Goal: Task Accomplishment & Management: Use online tool/utility

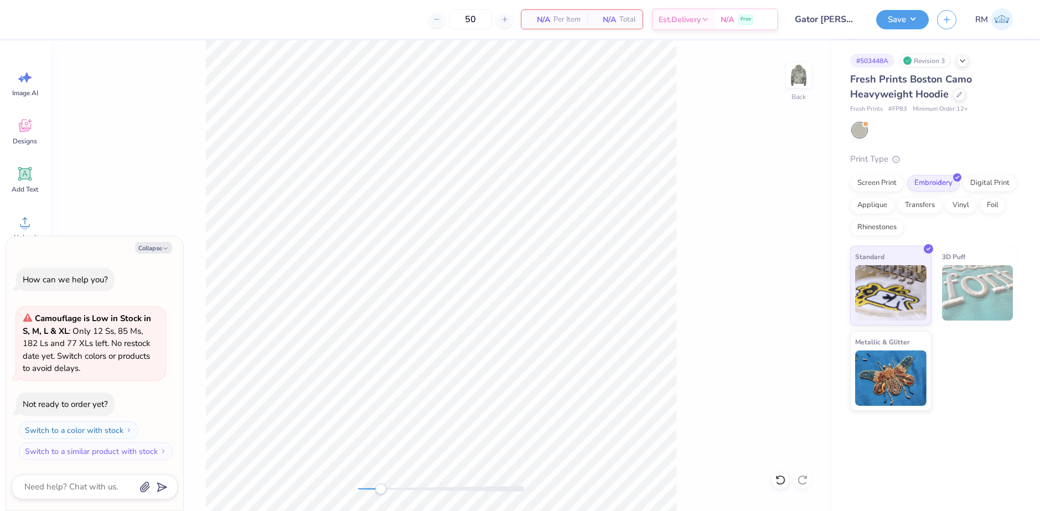
click at [789, 486] on div "Back" at bounding box center [441, 275] width 783 height 470
click at [785, 485] on icon at bounding box center [780, 479] width 11 height 11
click at [142, 250] on button "Collapse" at bounding box center [153, 248] width 37 height 12
type textarea "x"
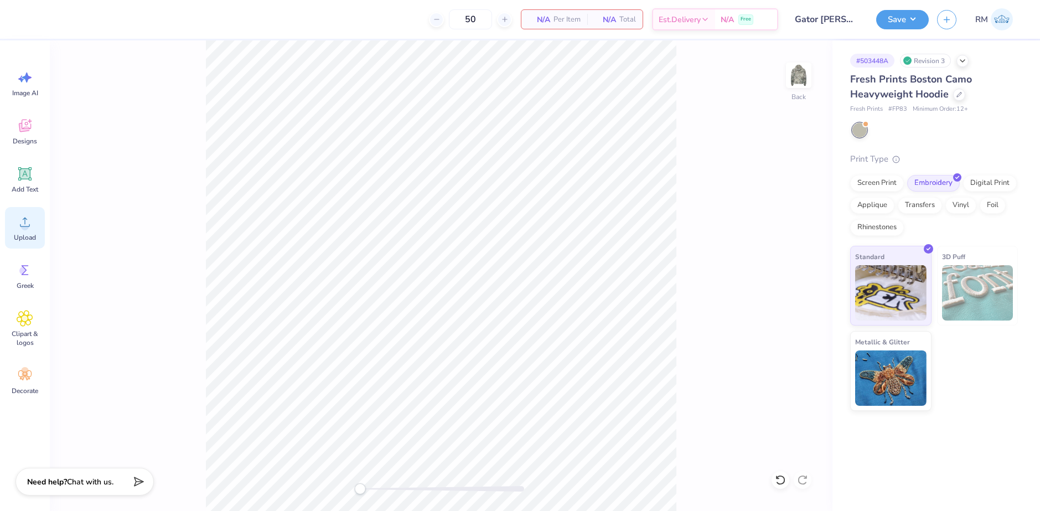
click at [29, 230] on div "Upload" at bounding box center [25, 228] width 40 height 42
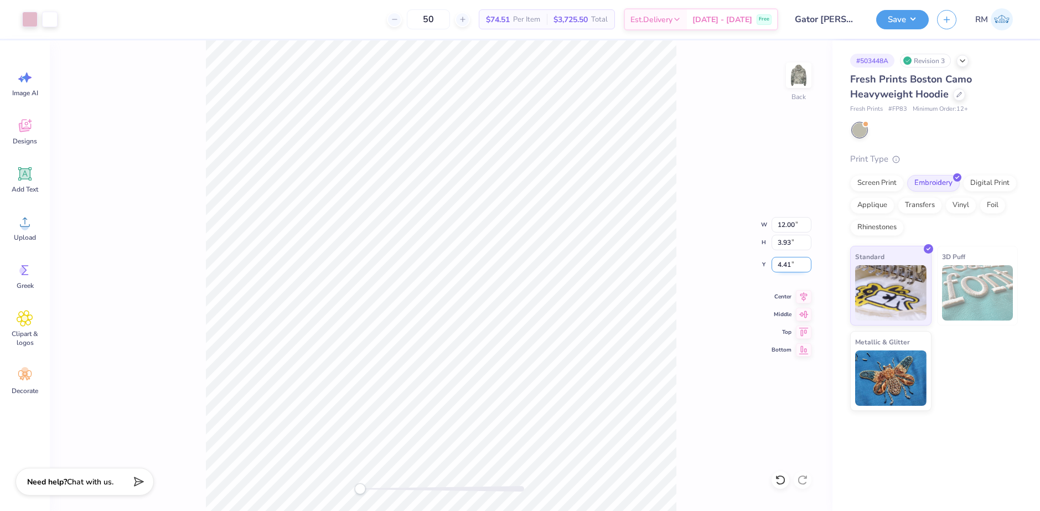
click at [786, 268] on input "4.41" at bounding box center [791, 264] width 40 height 15
type input "3"
click at [803, 292] on icon at bounding box center [803, 294] width 15 height 13
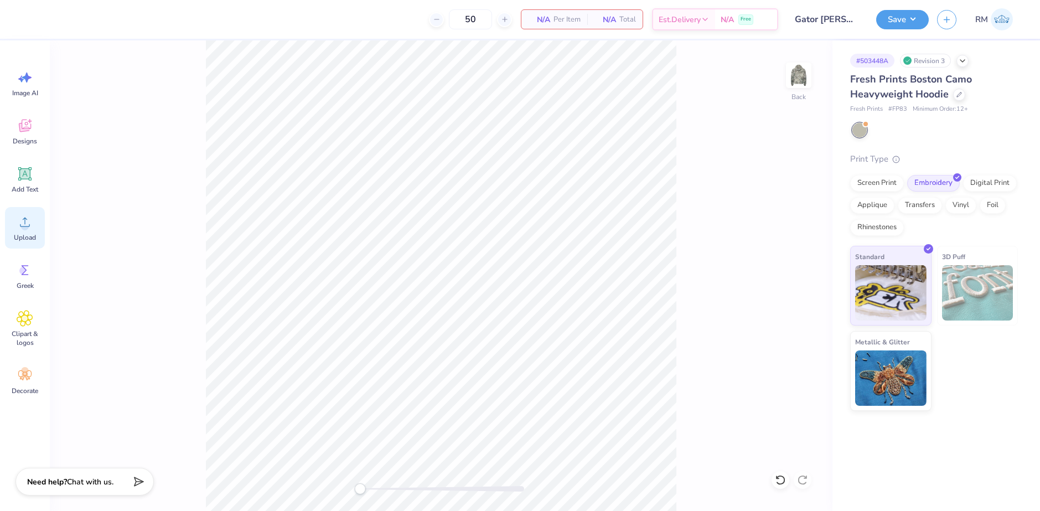
click at [31, 238] on span "Upload" at bounding box center [25, 237] width 22 height 9
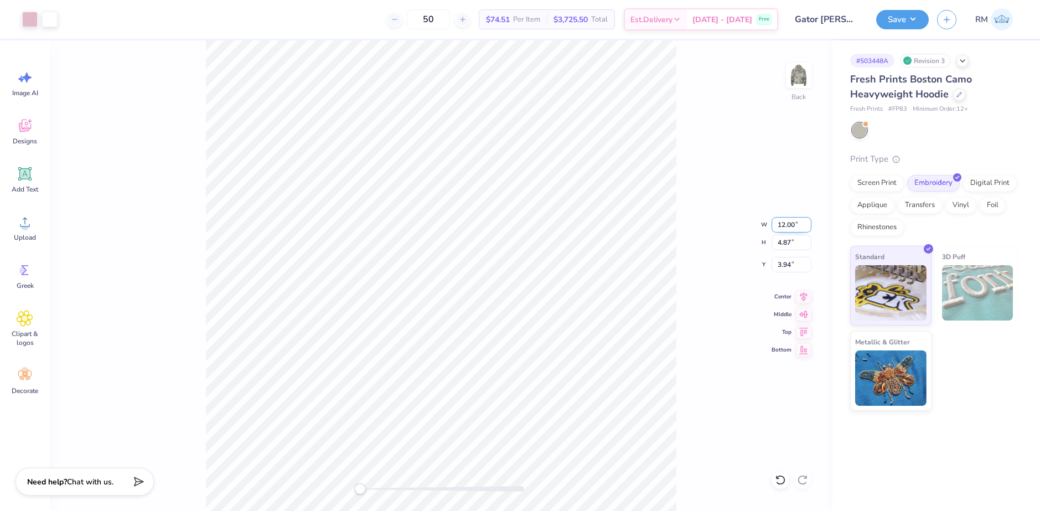
click at [785, 224] on input "12.00" at bounding box center [791, 224] width 40 height 15
click at [785, 267] on input "3.94" at bounding box center [791, 264] width 40 height 15
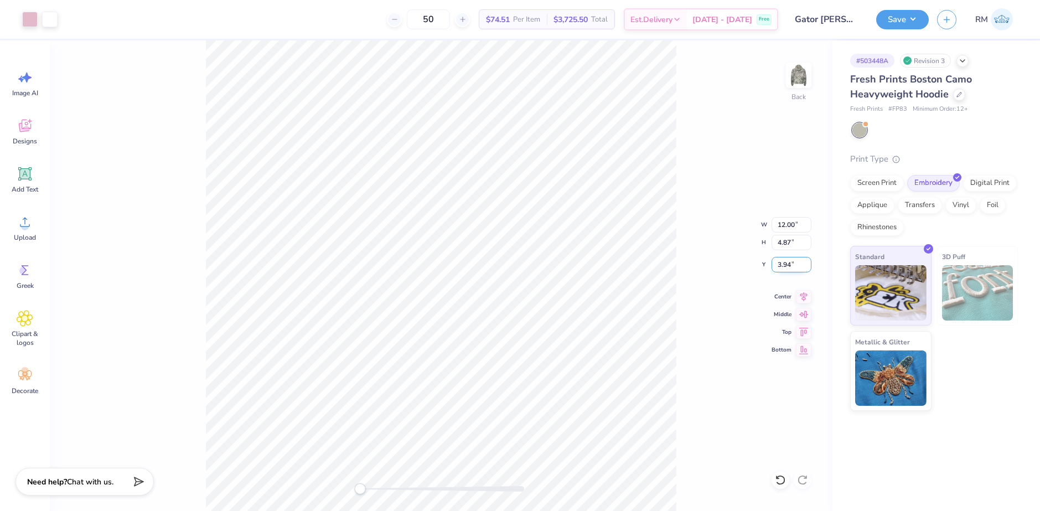
click at [785, 267] on input "3.94" at bounding box center [791, 264] width 40 height 15
type input "3"
click at [796, 296] on icon at bounding box center [803, 294] width 15 height 13
click at [909, 14] on button "Save" at bounding box center [902, 17] width 53 height 19
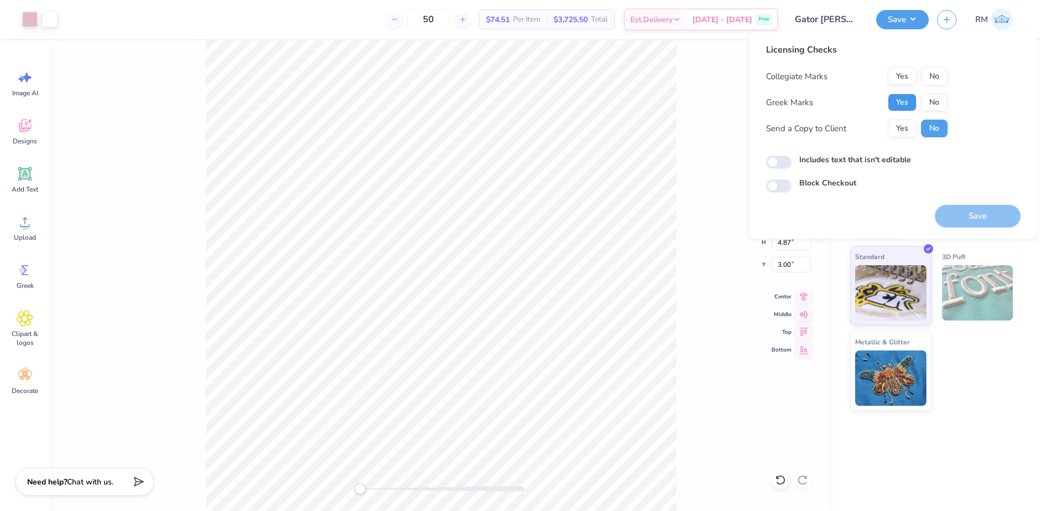
click at [908, 102] on button "Yes" at bounding box center [902, 103] width 29 height 18
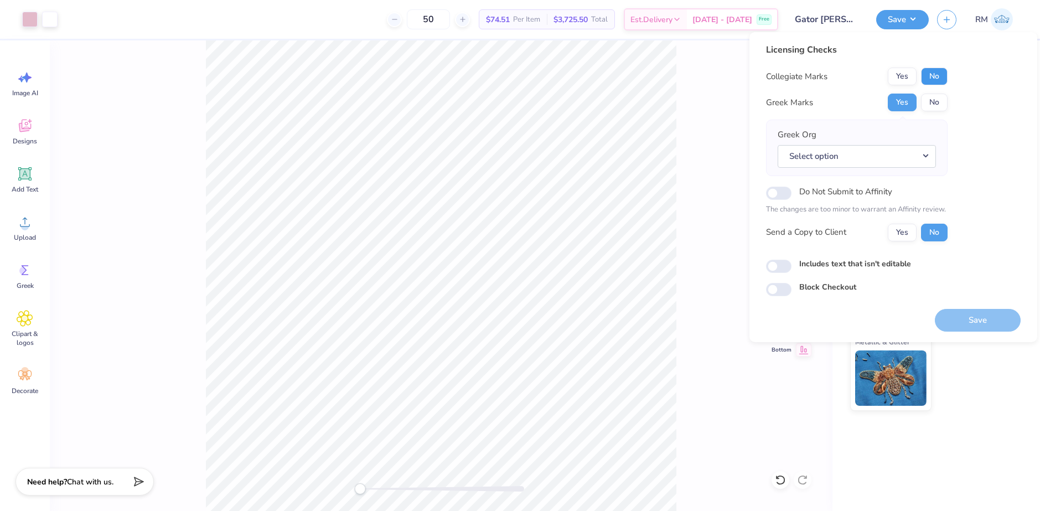
click at [934, 79] on button "No" at bounding box center [934, 77] width 27 height 18
click at [859, 154] on button "Select option" at bounding box center [857, 156] width 158 height 23
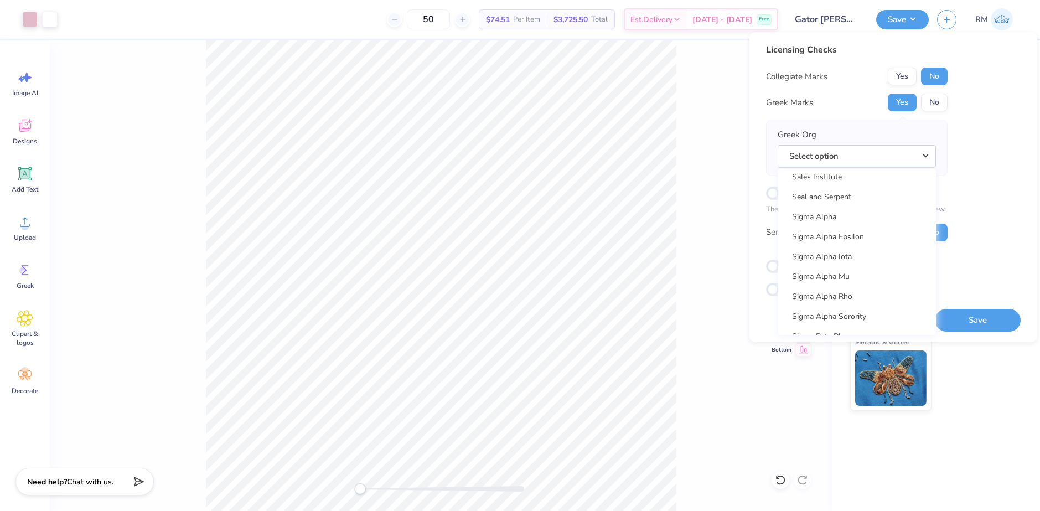
scroll to position [7194, 0]
click at [851, 240] on link "Sigma Kappa" at bounding box center [856, 240] width 149 height 18
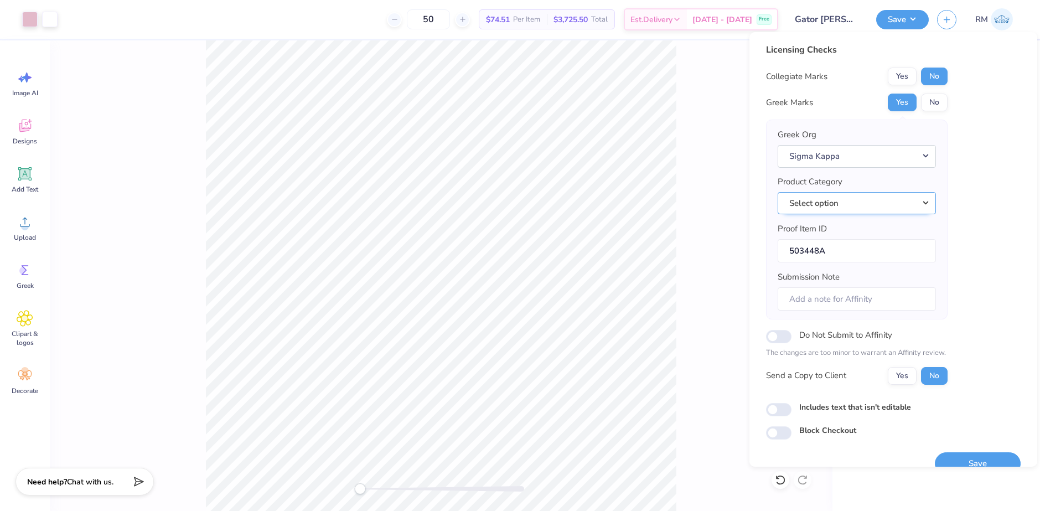
click at [819, 194] on button "Select option" at bounding box center [857, 203] width 158 height 23
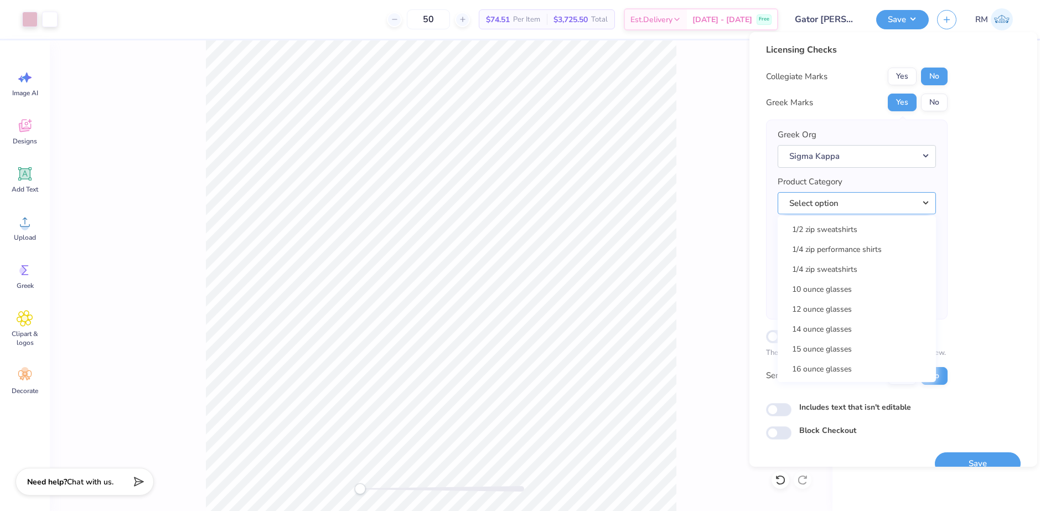
click at [830, 204] on button "Select option" at bounding box center [857, 203] width 158 height 23
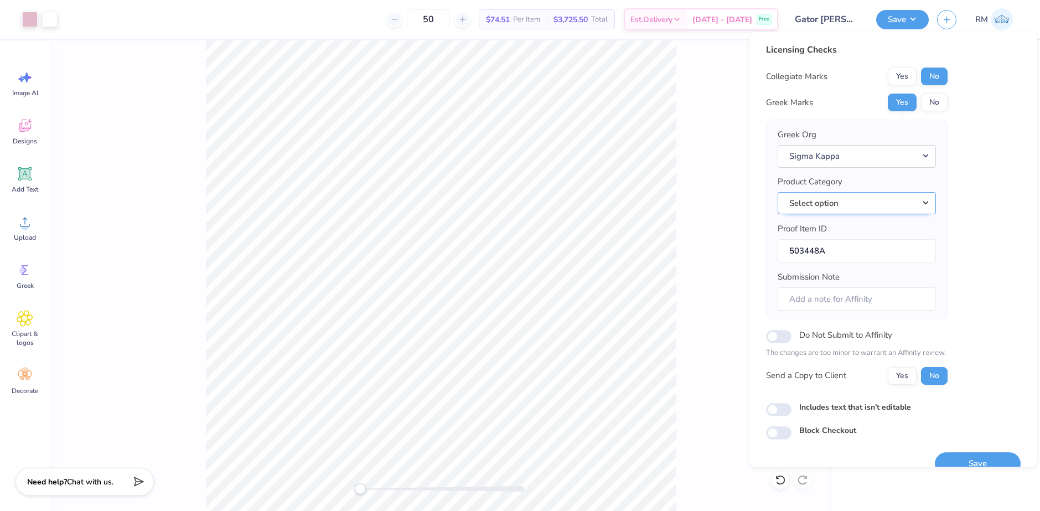
click at [830, 204] on button "Select option" at bounding box center [857, 203] width 158 height 23
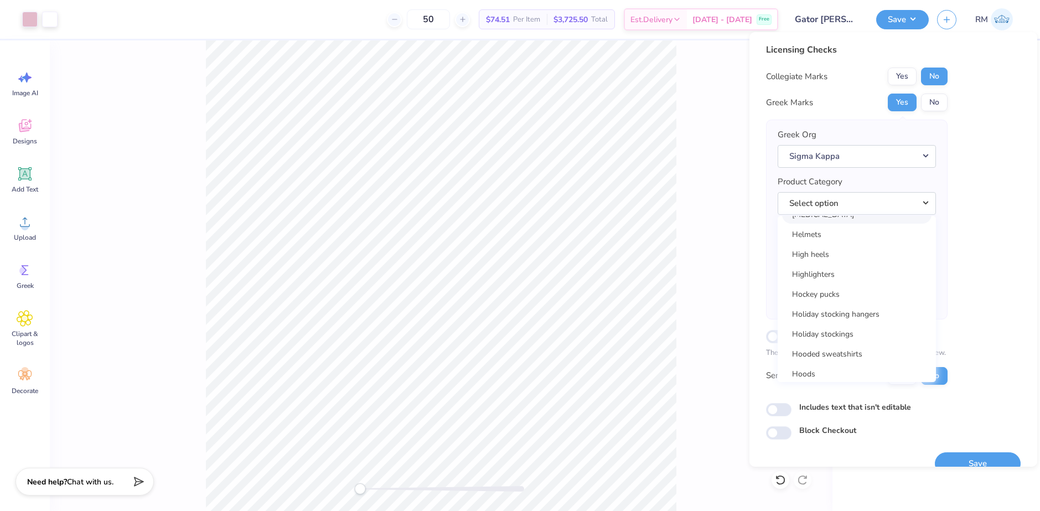
scroll to position [9420, 0]
click at [848, 256] on link "Hooded sweatshirts" at bounding box center [856, 253] width 149 height 18
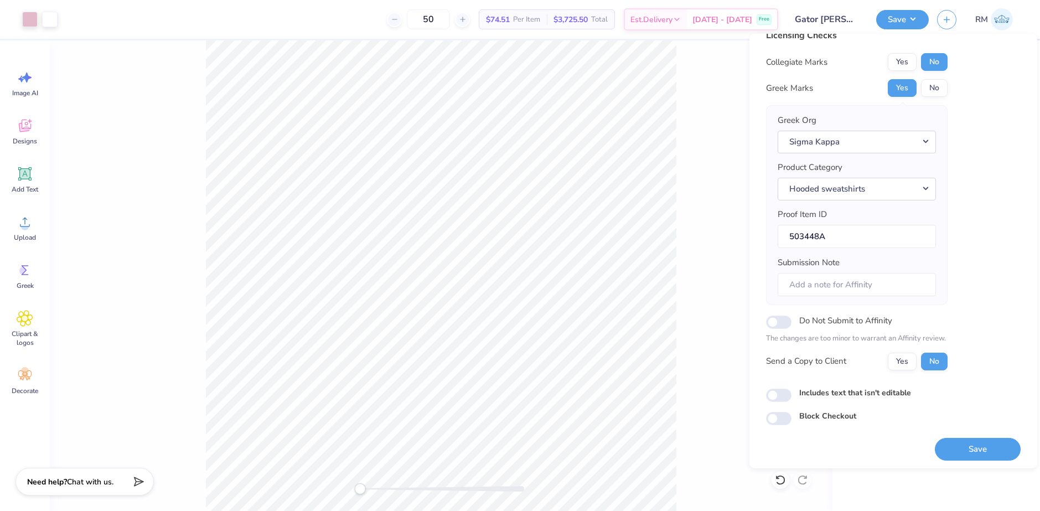
scroll to position [19, 0]
click at [968, 442] on button "Save" at bounding box center [978, 446] width 86 height 23
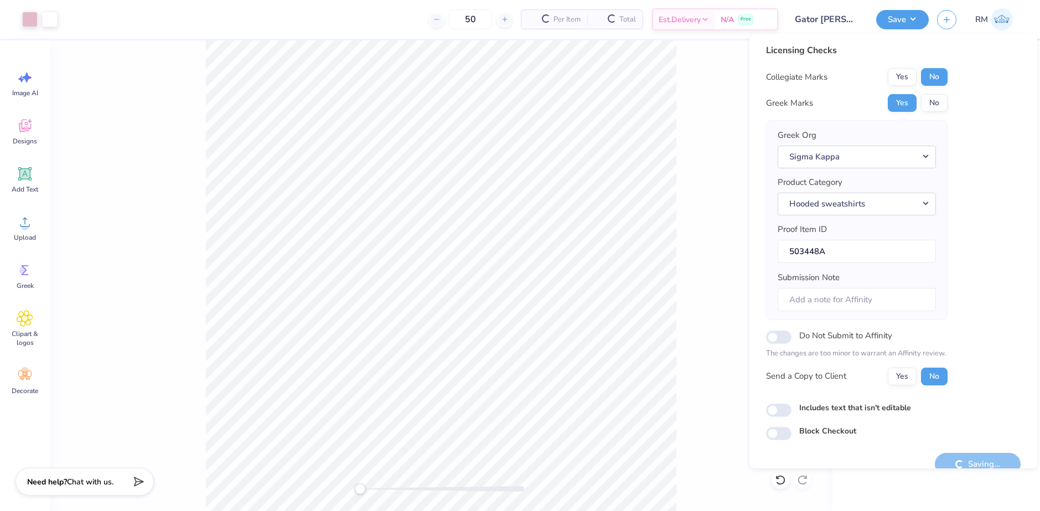
scroll to position [0, 0]
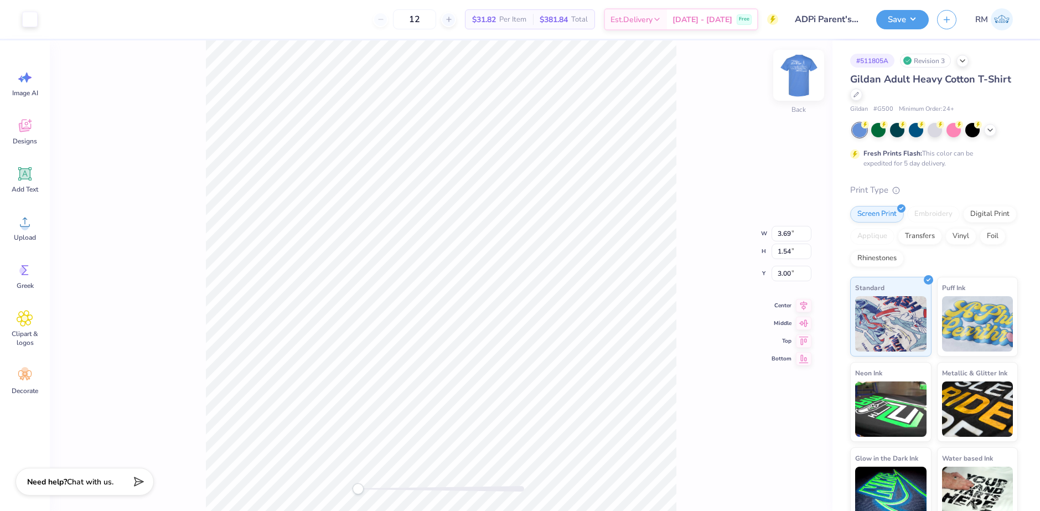
click at [800, 75] on img at bounding box center [798, 75] width 44 height 44
click at [111, 112] on div "Front W 12.50 12.50 " H 8.38 8.38 " Y 3.00 3.00 " Center Middle Top Bottom" at bounding box center [441, 275] width 783 height 470
click at [30, 18] on div at bounding box center [29, 18] width 15 height 15
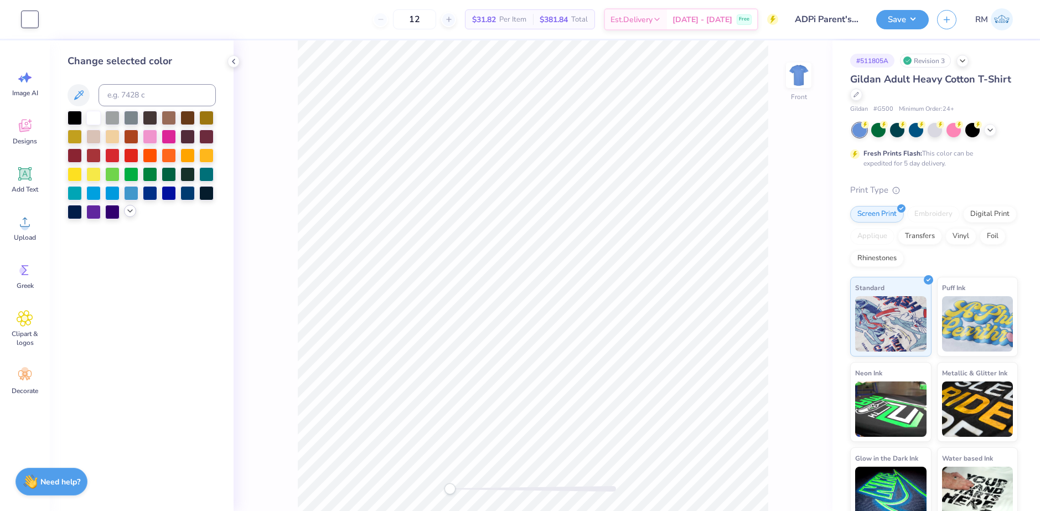
click at [133, 209] on icon at bounding box center [130, 210] width 9 height 9
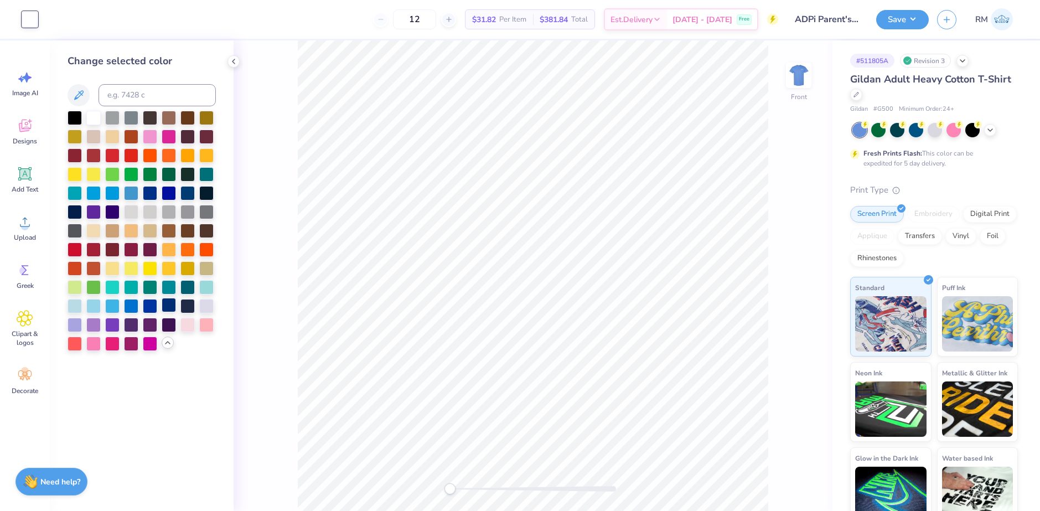
click at [170, 307] on div at bounding box center [169, 305] width 14 height 14
click at [798, 81] on img at bounding box center [798, 75] width 44 height 44
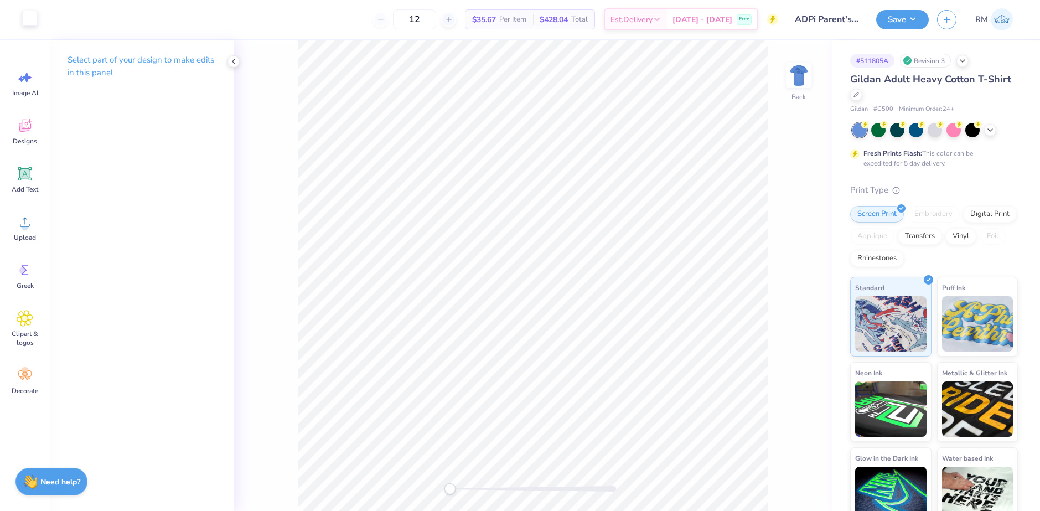
click at [28, 17] on div at bounding box center [29, 18] width 15 height 15
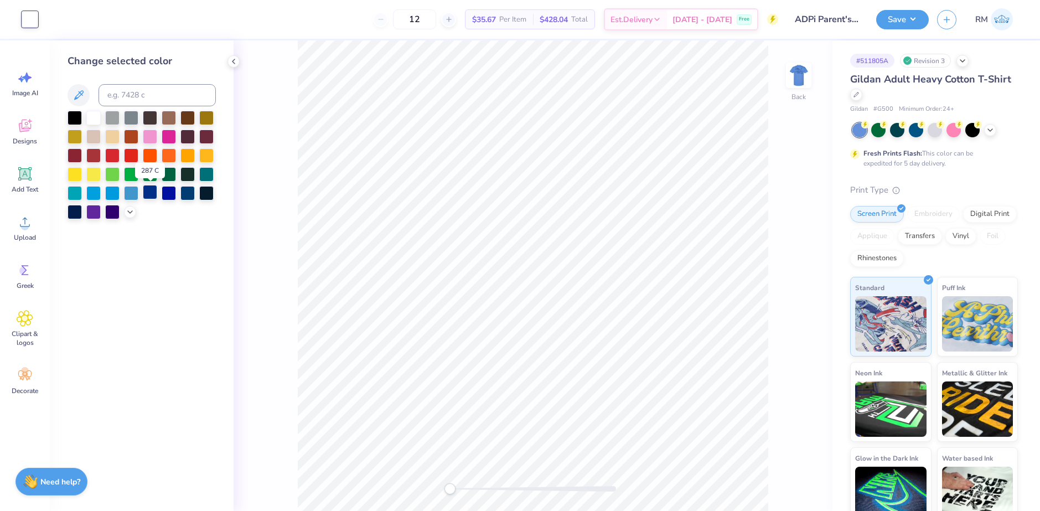
click at [151, 194] on div at bounding box center [150, 192] width 14 height 14
click at [127, 213] on icon at bounding box center [130, 210] width 9 height 9
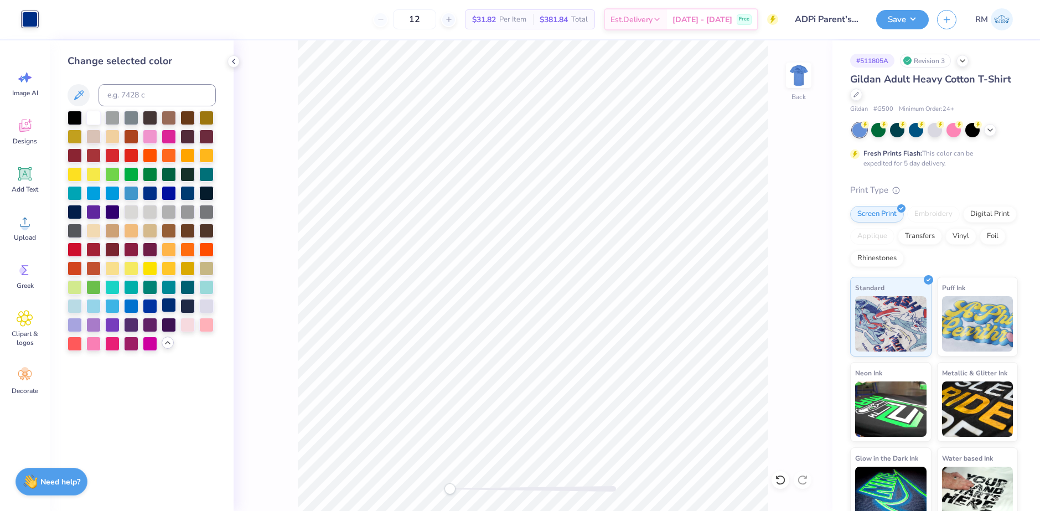
click at [170, 307] on div at bounding box center [169, 305] width 14 height 14
click at [170, 305] on div at bounding box center [169, 305] width 14 height 14
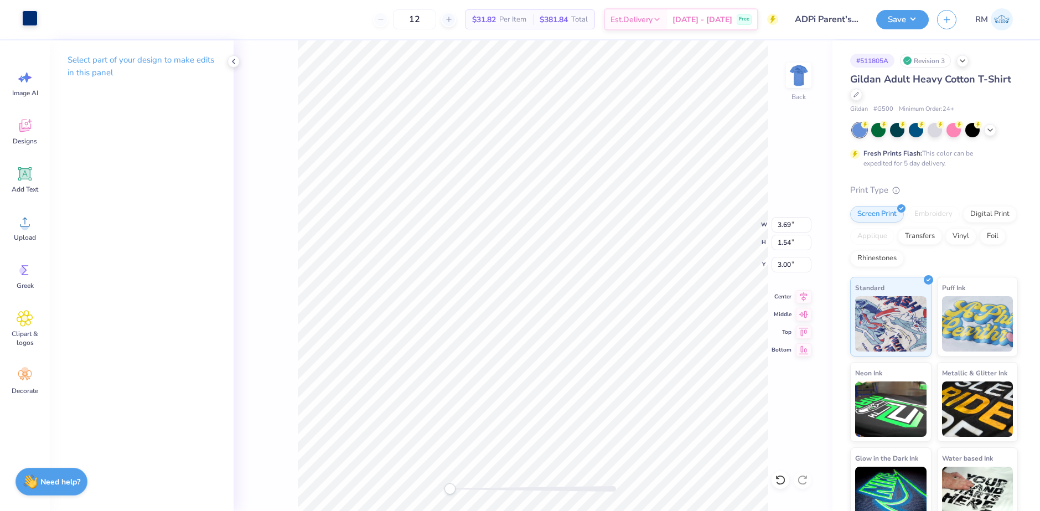
click at [32, 19] on div at bounding box center [29, 18] width 15 height 15
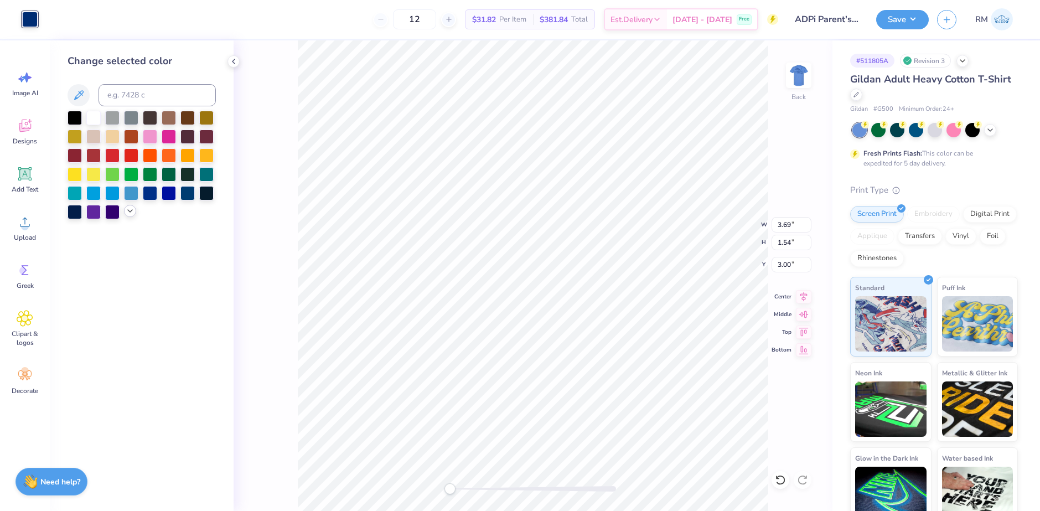
click at [128, 211] on icon at bounding box center [130, 210] width 9 height 9
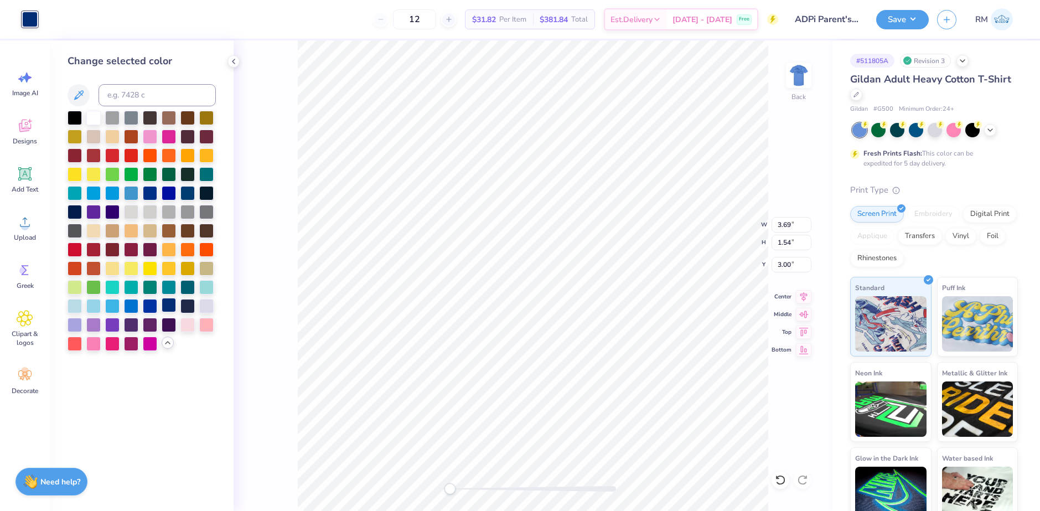
click at [167, 305] on div at bounding box center [169, 305] width 14 height 14
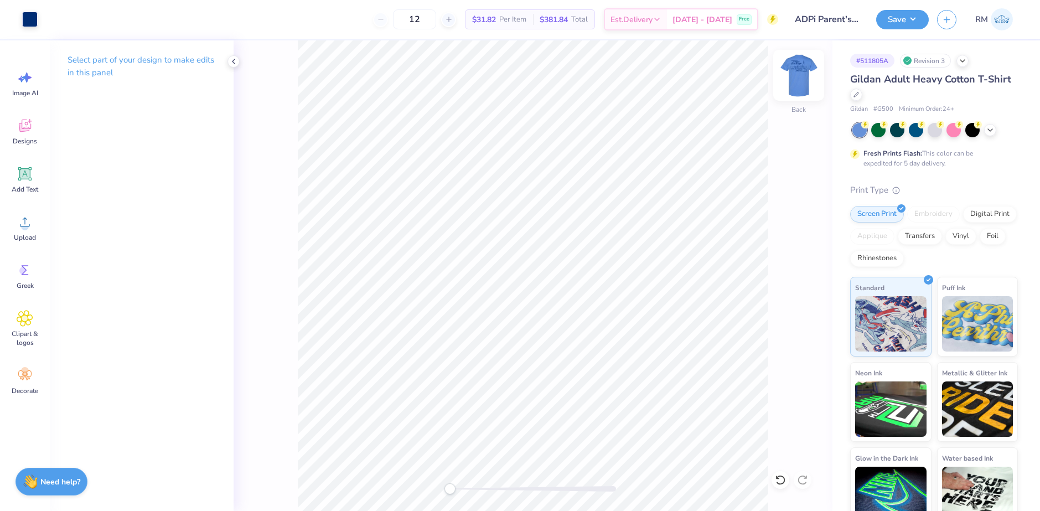
click at [792, 81] on img at bounding box center [798, 75] width 44 height 44
click at [33, 23] on div at bounding box center [29, 18] width 15 height 15
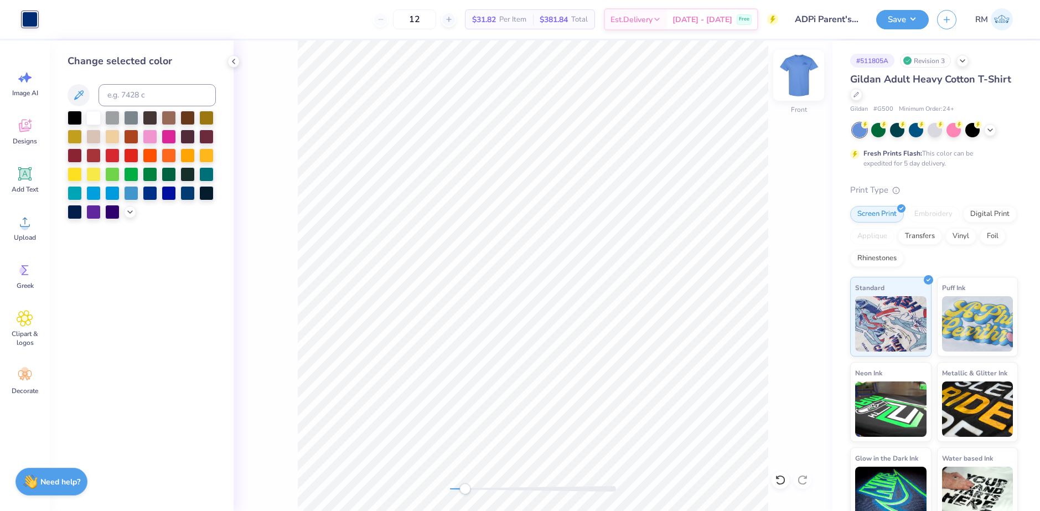
click at [802, 80] on img at bounding box center [798, 75] width 44 height 44
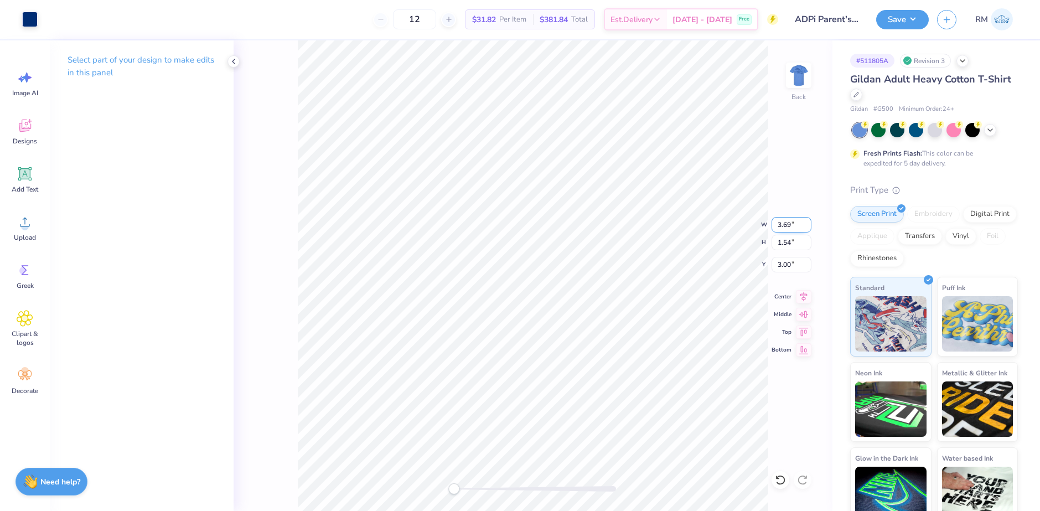
click at [789, 226] on input "3.69" at bounding box center [791, 224] width 40 height 15
type input "3.50"
type input "1.46"
click at [793, 71] on img at bounding box center [798, 75] width 44 height 44
click at [794, 76] on img at bounding box center [798, 75] width 44 height 44
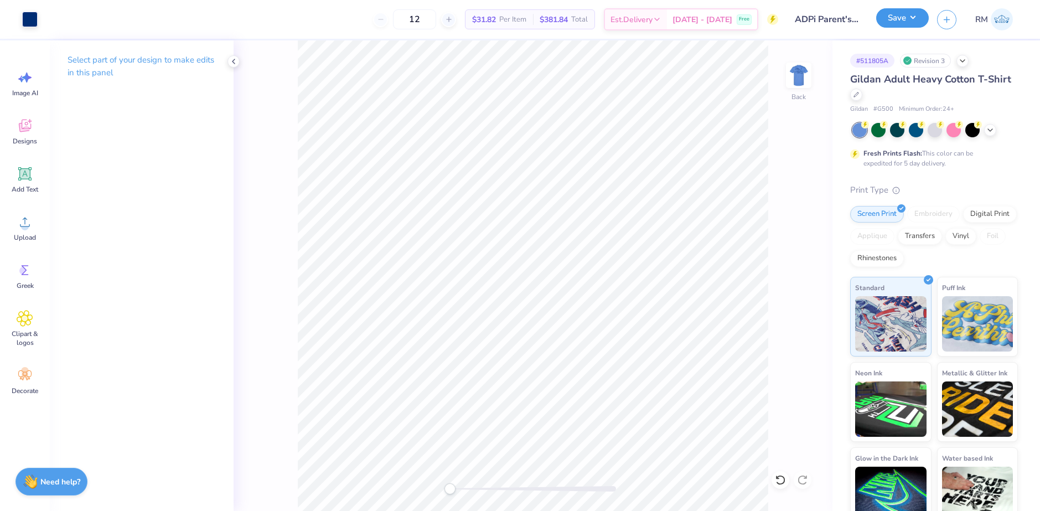
click at [899, 17] on button "Save" at bounding box center [902, 17] width 53 height 19
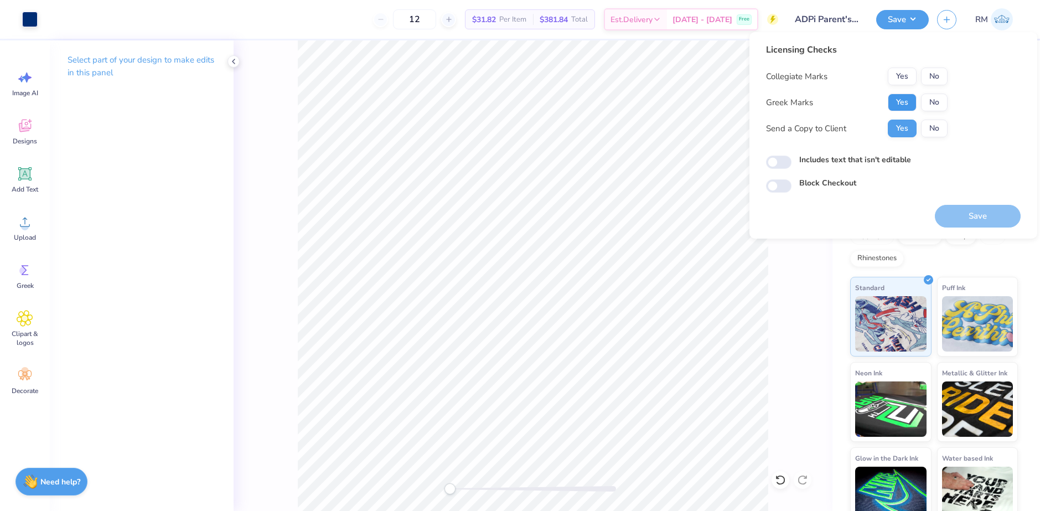
click at [893, 104] on button "Yes" at bounding box center [902, 103] width 29 height 18
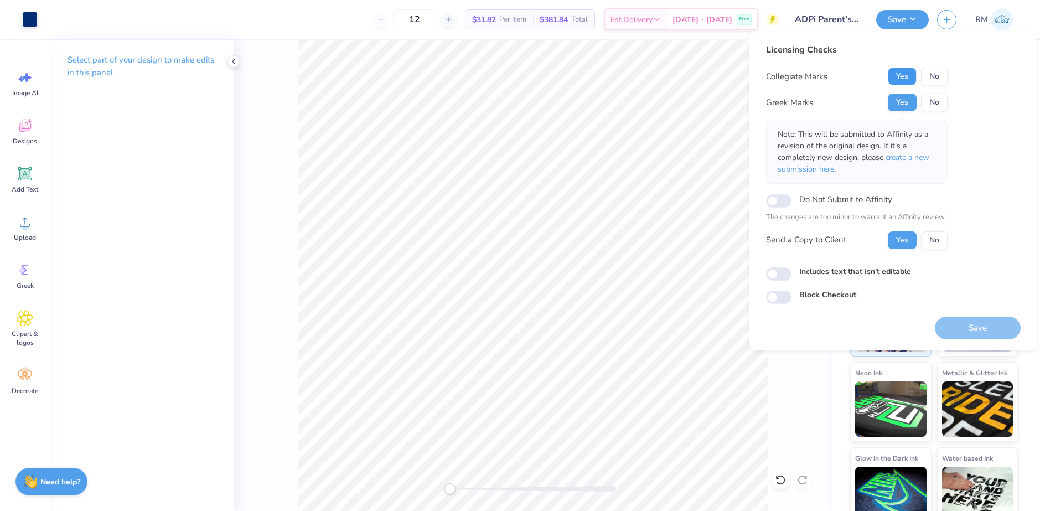
click at [892, 75] on button "Yes" at bounding box center [902, 77] width 29 height 18
drag, startPoint x: 820, startPoint y: 148, endPoint x: 849, endPoint y: 142, distance: 29.5
click at [849, 142] on p "Note: This will be submitted to Affinity as a revision of the original design. …" at bounding box center [857, 151] width 158 height 46
click at [842, 155] on p "Note: This will be submitted to Affinity as a revision of the original design. …" at bounding box center [857, 151] width 158 height 46
click at [956, 330] on button "Save" at bounding box center [978, 328] width 86 height 23
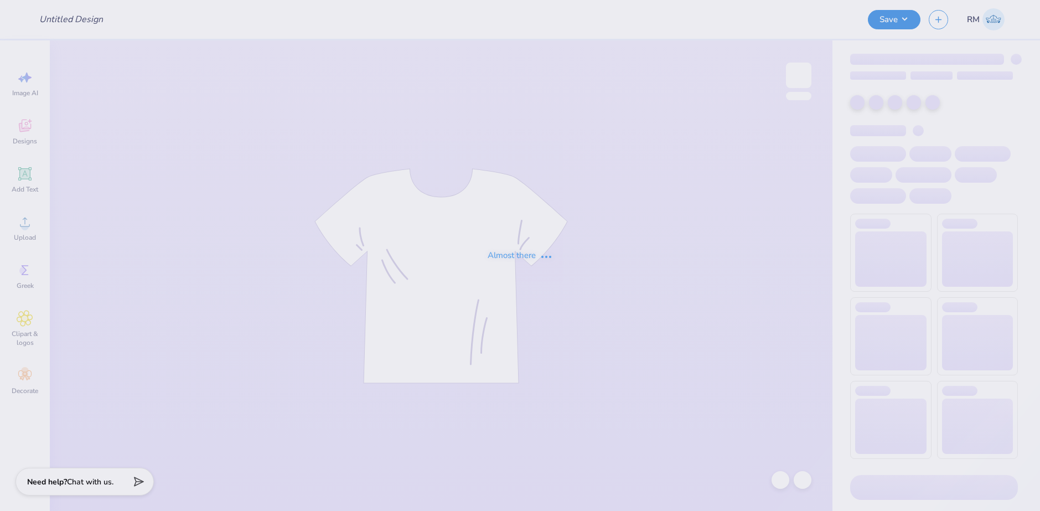
type input "Wellness Society Sweatshirt"
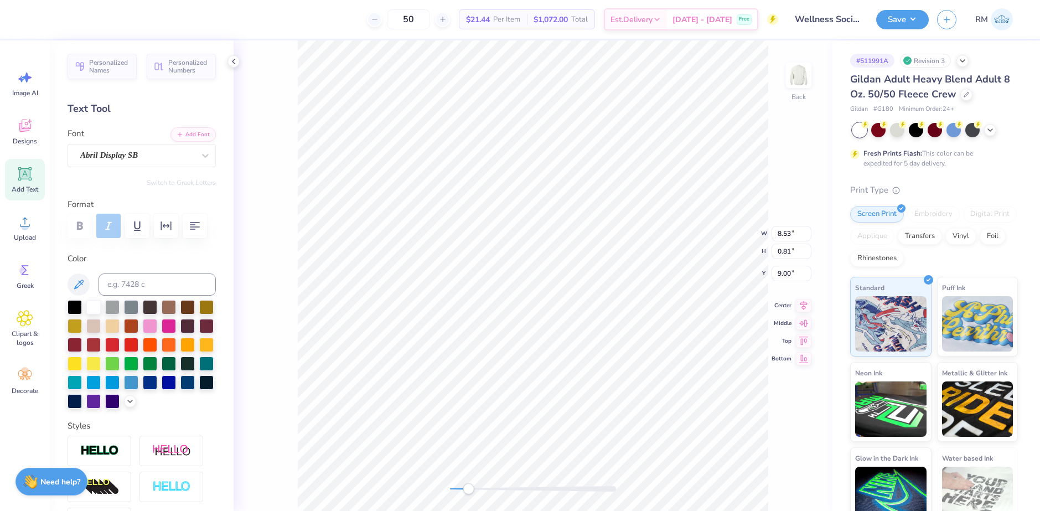
scroll to position [9, 4]
type textarea "Knoxville, TN"
click at [799, 296] on icon at bounding box center [803, 294] width 15 height 13
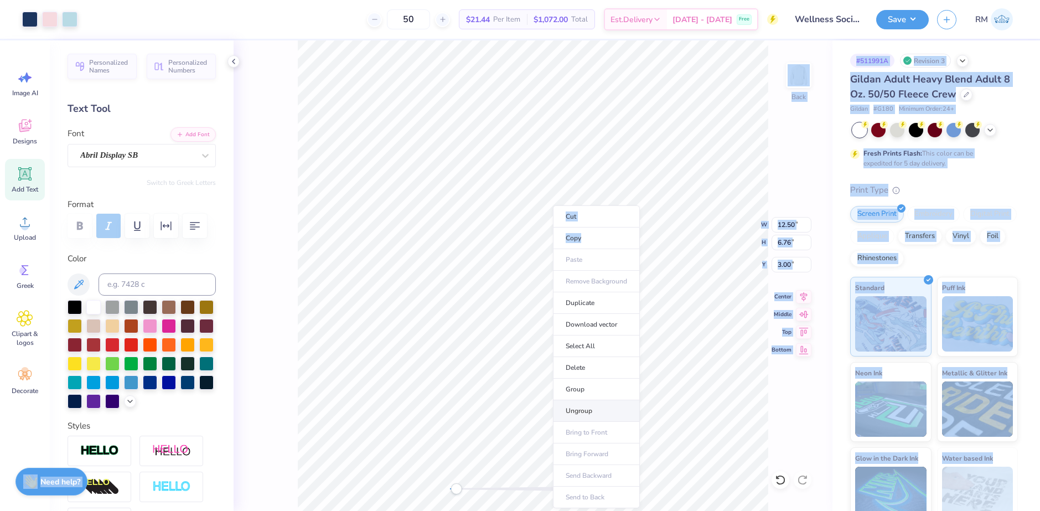
click at [426, 428] on body "Art colors 50 $21.44 Per Item $1,072.00 Total Est. Delivery Sep 23 - 26 Free De…" at bounding box center [520, 255] width 1040 height 511
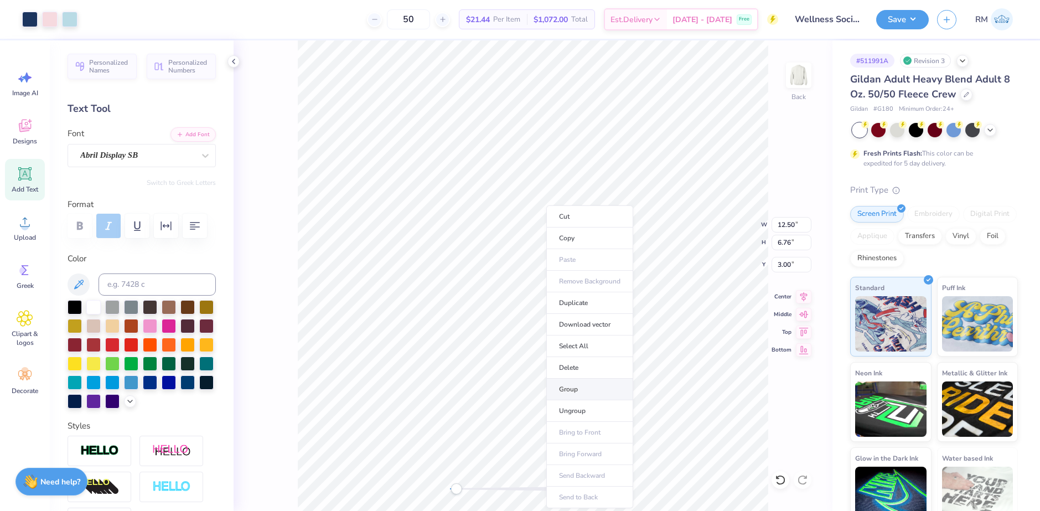
click at [572, 395] on li "Group" at bounding box center [589, 390] width 87 height 22
click at [801, 80] on img at bounding box center [798, 75] width 44 height 44
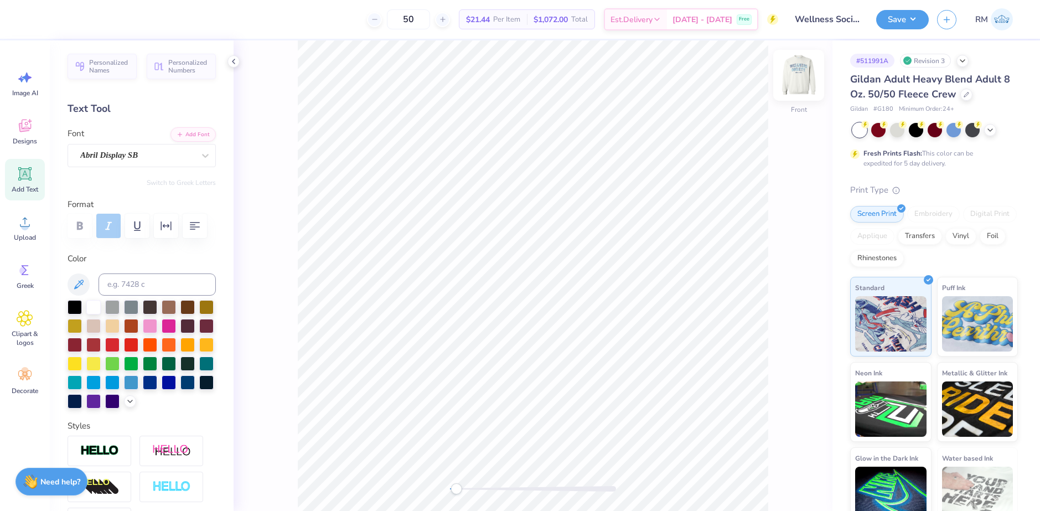
click at [802, 90] on img at bounding box center [798, 75] width 44 height 44
click at [910, 16] on button "Save" at bounding box center [902, 17] width 53 height 19
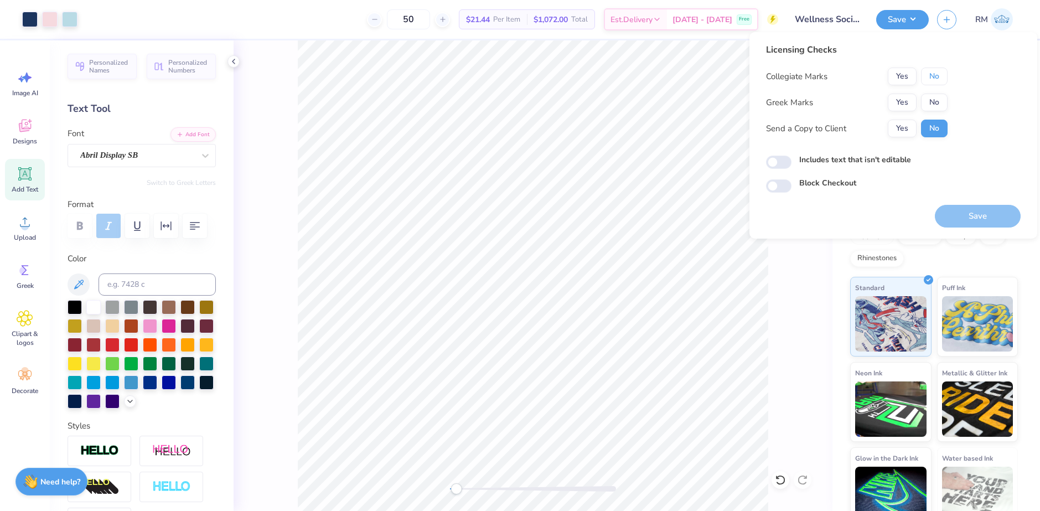
drag, startPoint x: 933, startPoint y: 77, endPoint x: 935, endPoint y: 86, distance: 9.0
click at [933, 77] on button "No" at bounding box center [934, 77] width 27 height 18
click at [938, 111] on div "Collegiate Marks Yes No Greek Marks Yes No Send a Copy to Client Yes No" at bounding box center [857, 103] width 182 height 70
click at [935, 102] on button "No" at bounding box center [934, 103] width 27 height 18
click at [956, 217] on button "Save" at bounding box center [978, 216] width 86 height 23
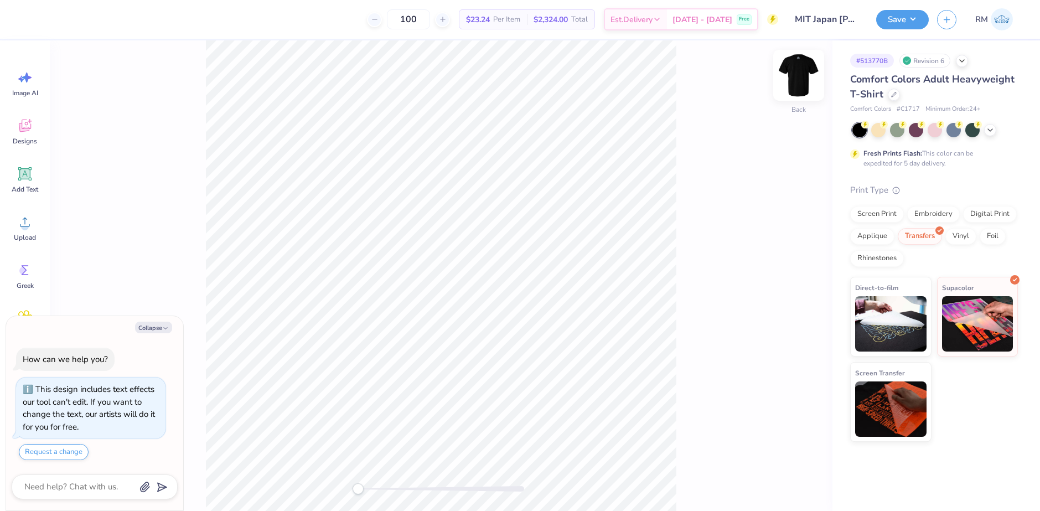
click at [799, 80] on img at bounding box center [798, 75] width 44 height 44
click at [792, 89] on img at bounding box center [798, 75] width 44 height 44
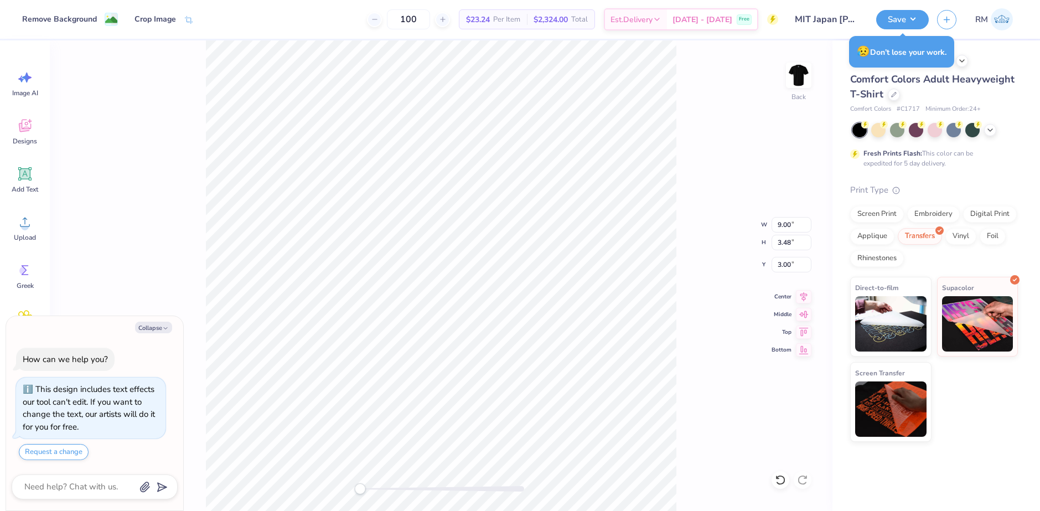
type textarea "x"
type input "3.99"
type input "1.54"
click at [776, 223] on input "3.99" at bounding box center [791, 224] width 40 height 15
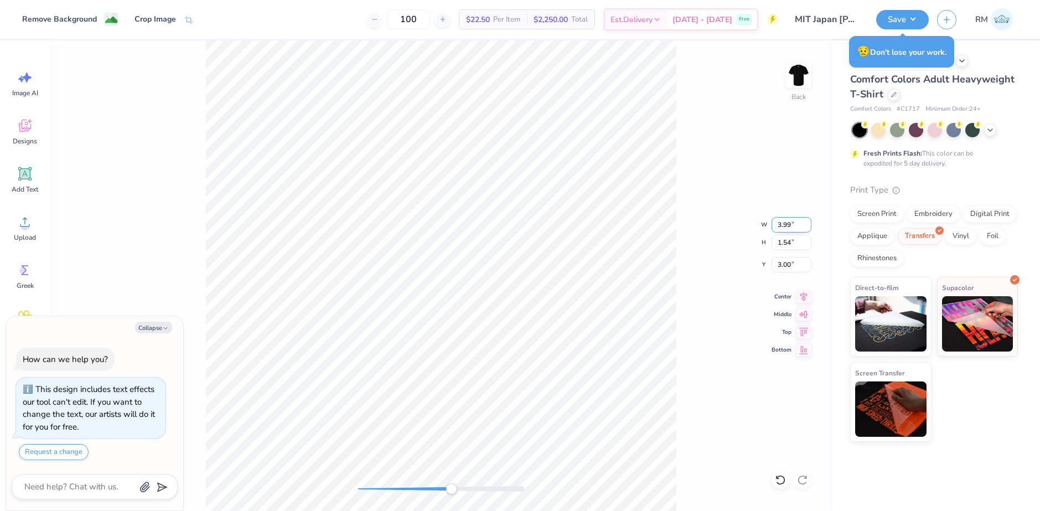
click at [776, 223] on input "3.99" at bounding box center [791, 224] width 40 height 15
type textarea "x"
type input "4"
type textarea "x"
type input "4.00"
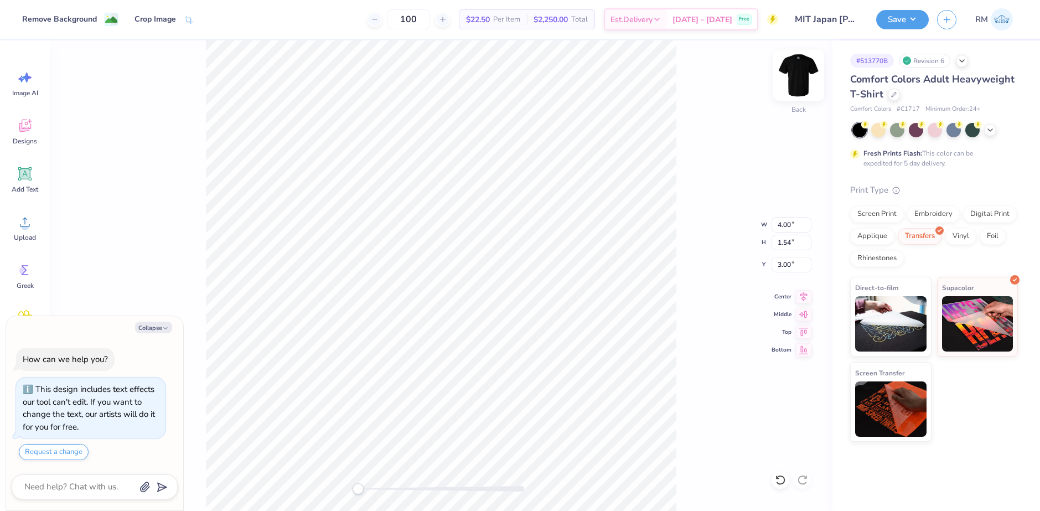
click at [789, 84] on img at bounding box center [798, 75] width 44 height 44
type textarea "x"
type input "4.07"
type input "1.57"
type input "5.39"
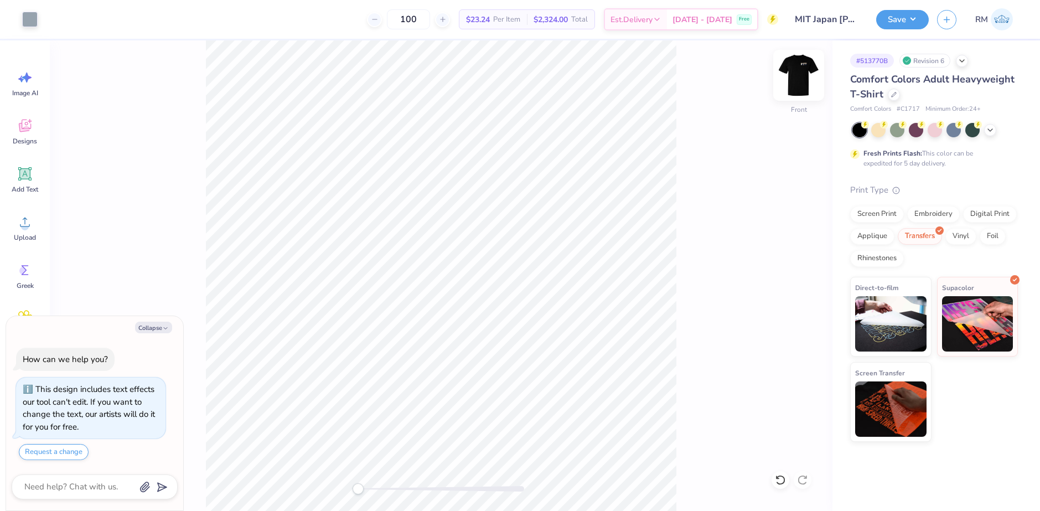
click at [804, 73] on img at bounding box center [798, 75] width 44 height 44
click at [899, 18] on button "Save" at bounding box center [902, 17] width 53 height 19
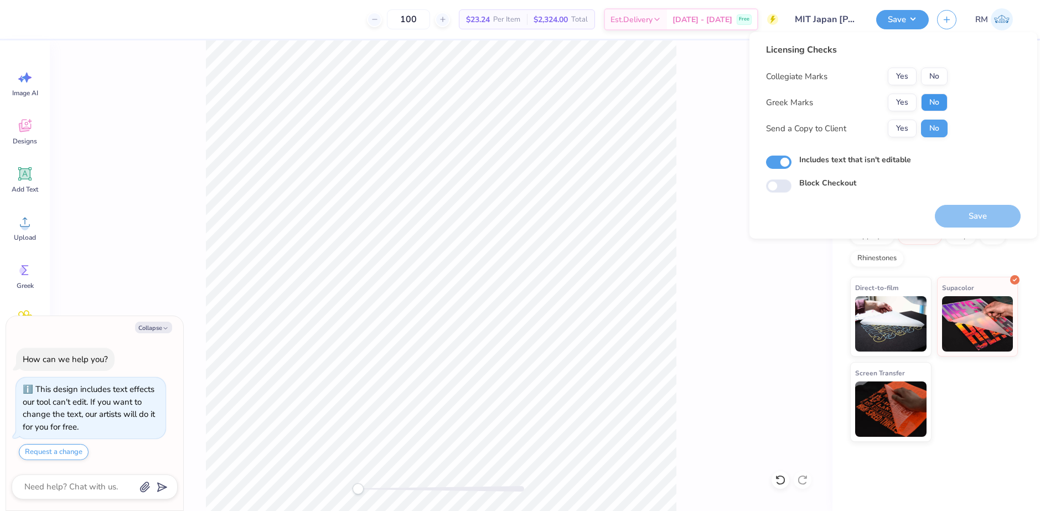
click at [926, 99] on button "No" at bounding box center [934, 103] width 27 height 18
click at [890, 76] on button "Yes" at bounding box center [902, 77] width 29 height 18
click at [959, 209] on button "Save" at bounding box center [978, 216] width 86 height 23
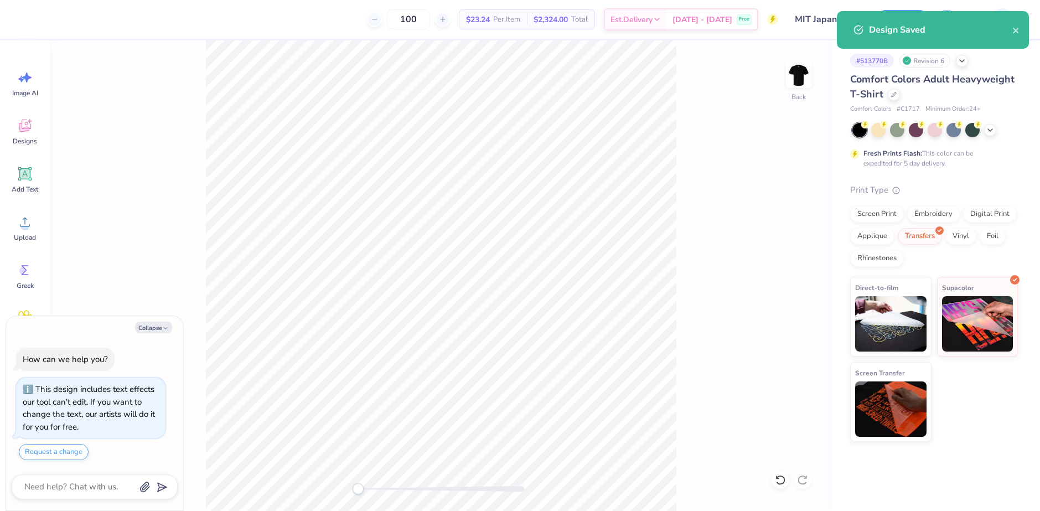
type textarea "x"
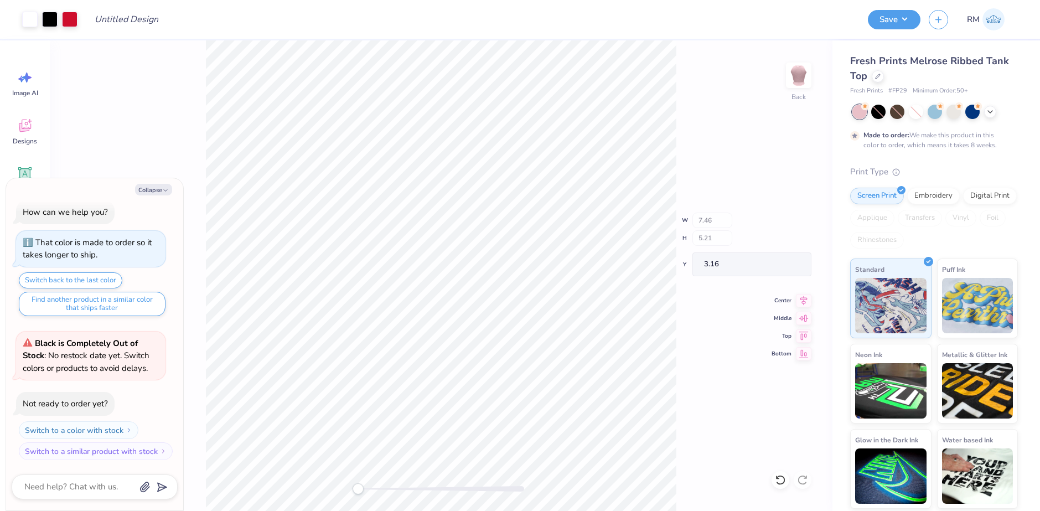
type textarea "x"
type input "2.46"
type input "1.68"
type input "5.30"
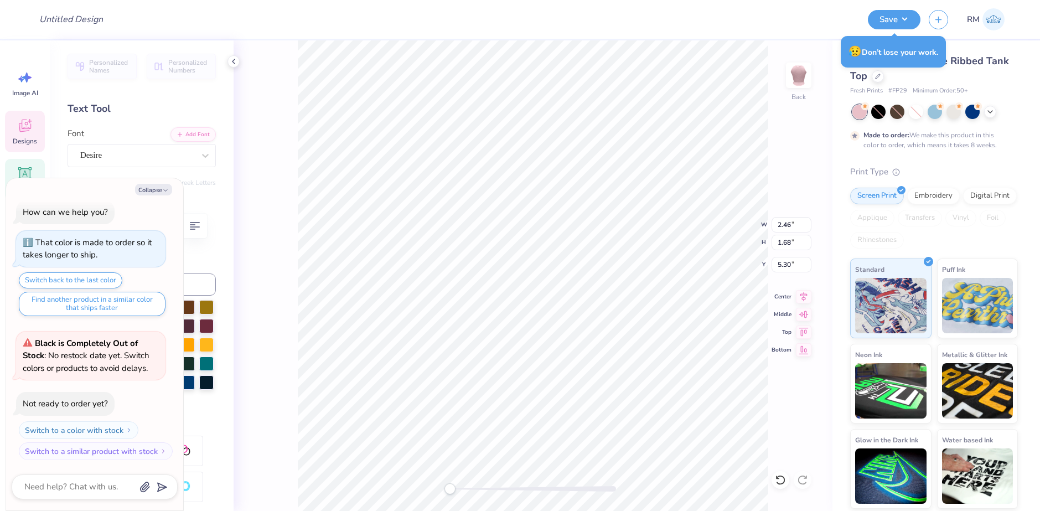
type textarea "x"
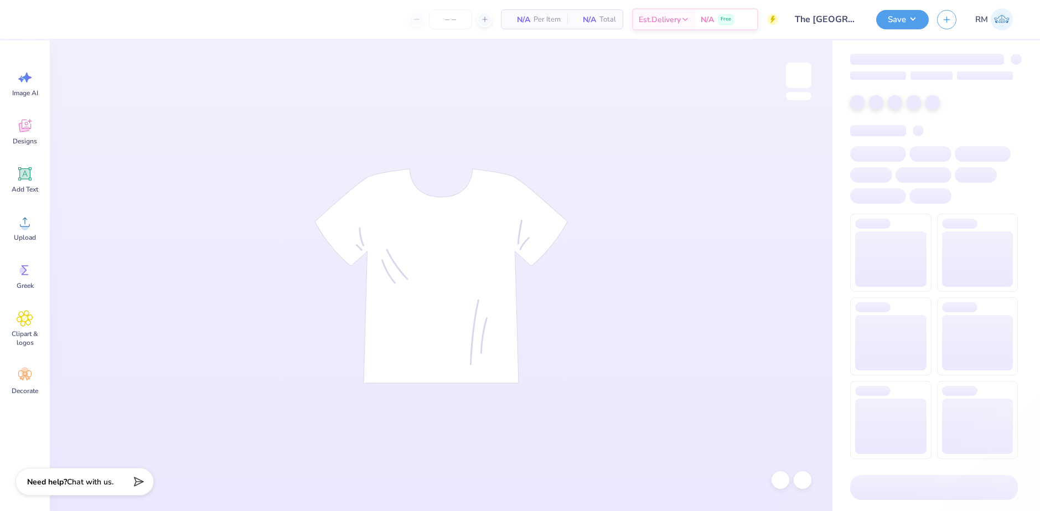
type input "12"
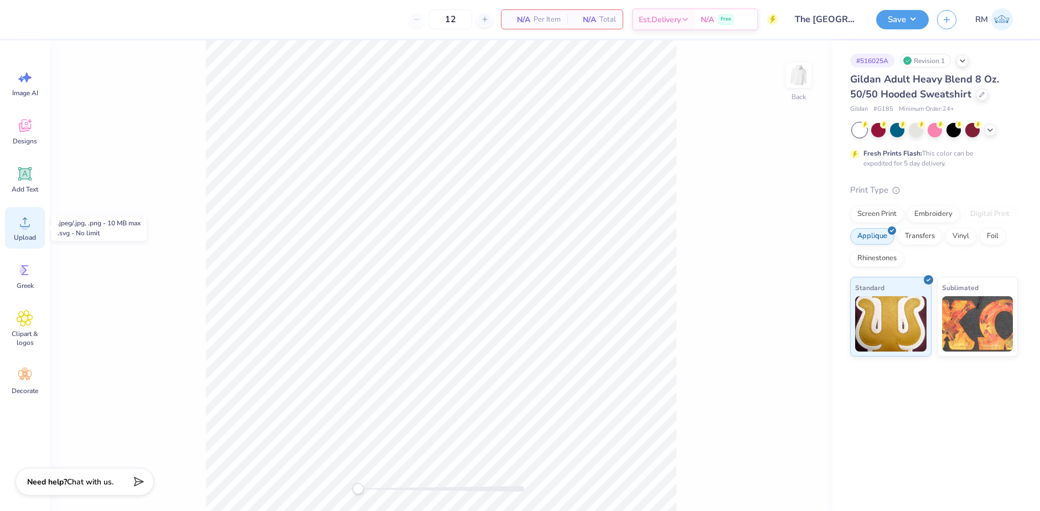
click at [23, 224] on circle at bounding box center [25, 226] width 8 height 8
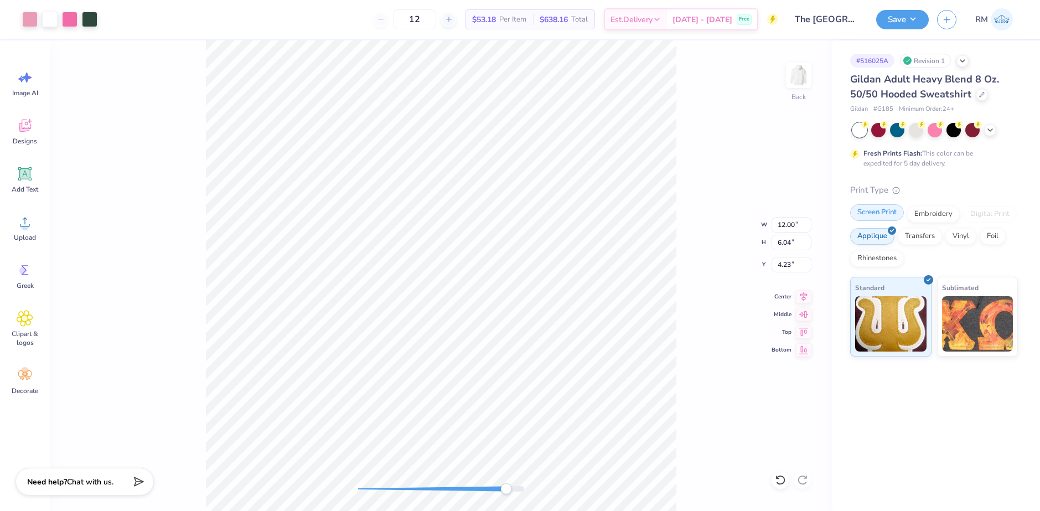
click at [884, 213] on div "Screen Print" at bounding box center [877, 212] width 54 height 17
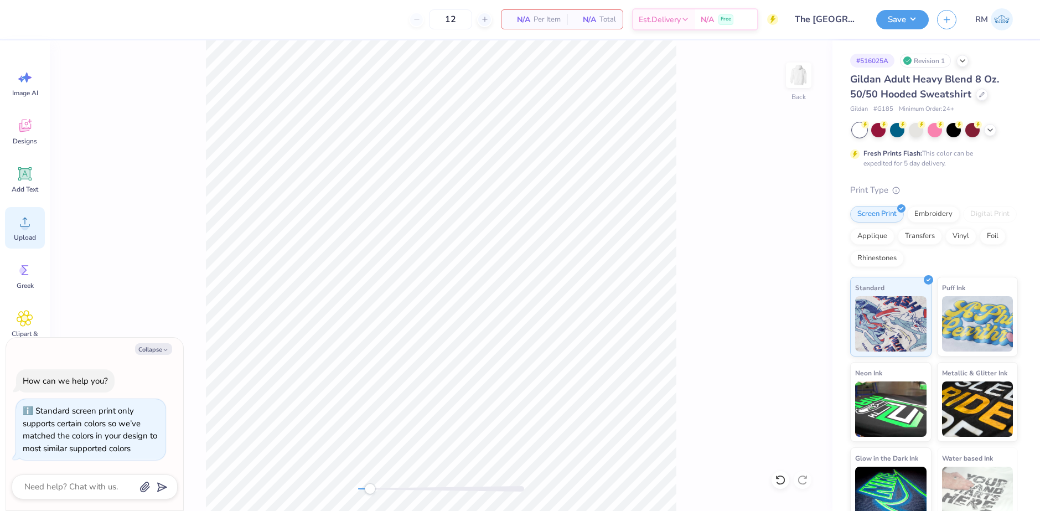
click at [31, 223] on icon at bounding box center [25, 222] width 17 height 17
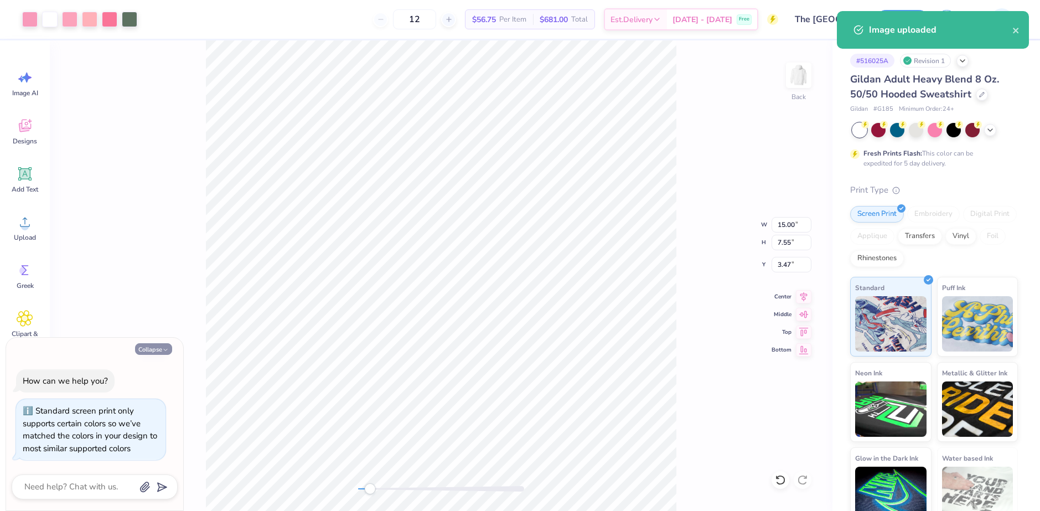
click at [151, 353] on button "Collapse" at bounding box center [153, 349] width 37 height 12
type textarea "x"
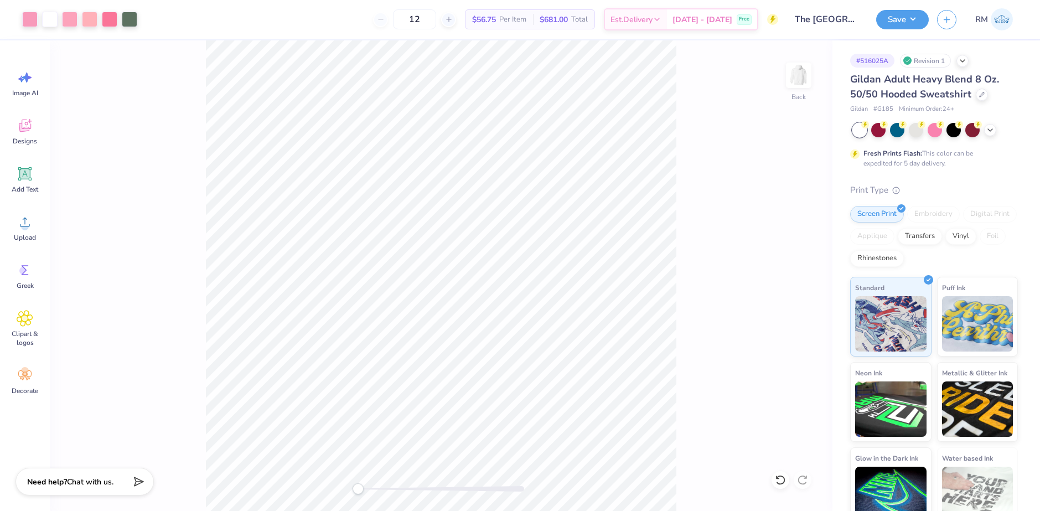
click at [346, 481] on div "Back" at bounding box center [441, 275] width 783 height 470
click at [107, 19] on div at bounding box center [109, 18] width 15 height 15
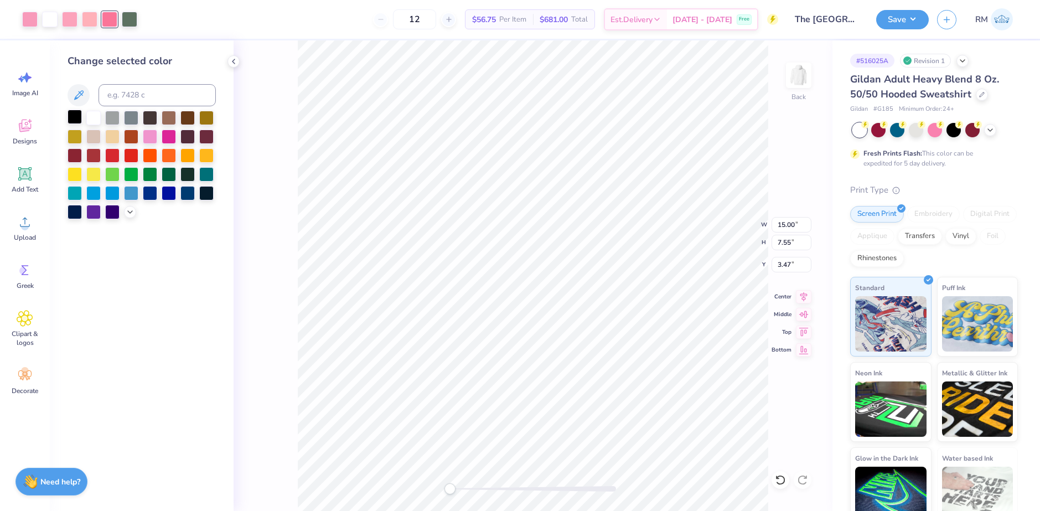
click at [71, 113] on div at bounding box center [75, 117] width 14 height 14
click at [779, 480] on icon at bounding box center [780, 479] width 11 height 11
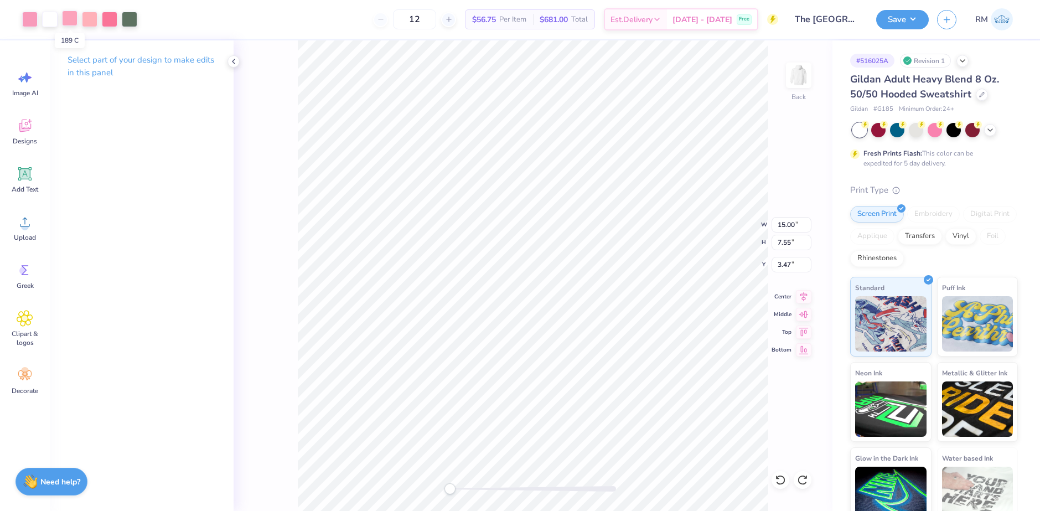
click at [65, 18] on div at bounding box center [69, 18] width 15 height 15
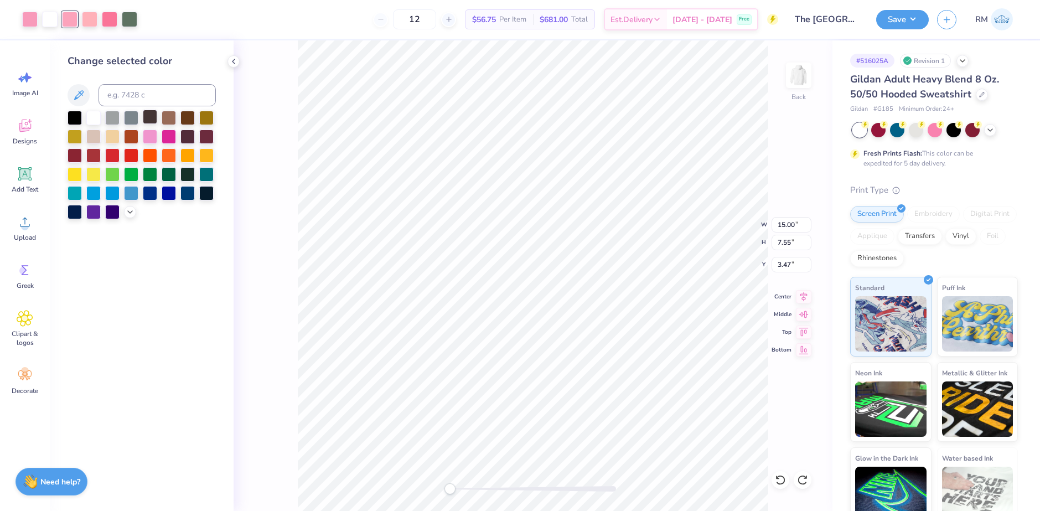
click at [149, 120] on div at bounding box center [150, 117] width 14 height 14
click at [781, 479] on icon at bounding box center [780, 479] width 11 height 11
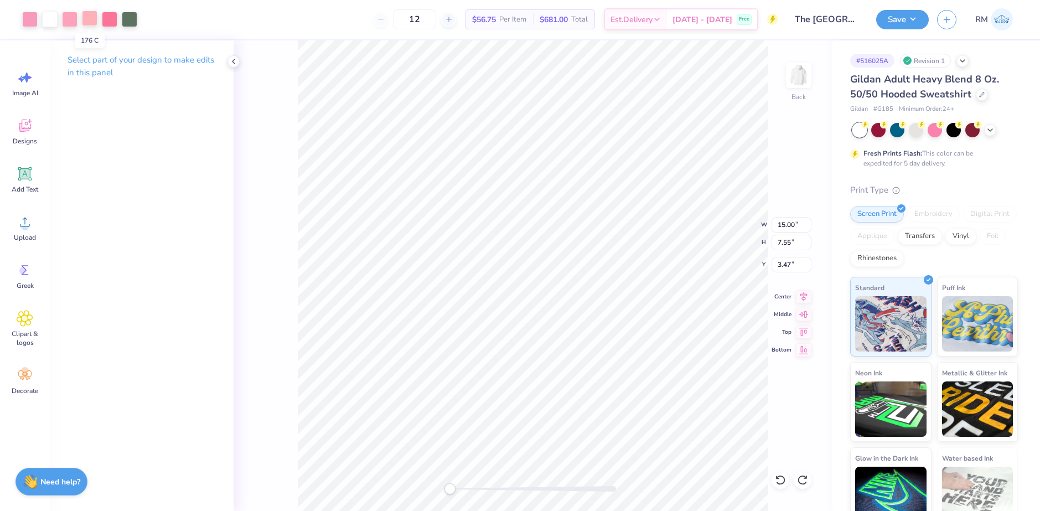
click at [89, 24] on div at bounding box center [89, 18] width 15 height 15
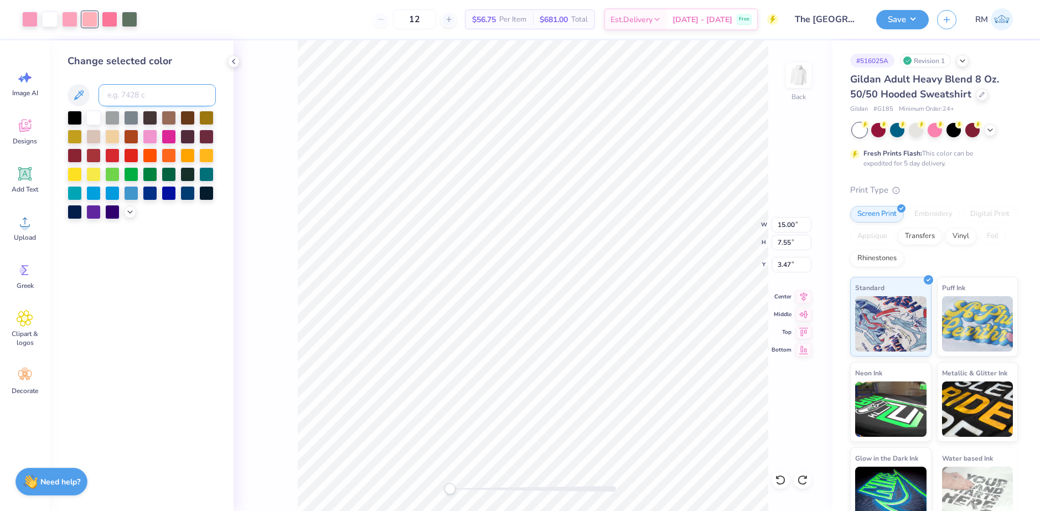
click at [115, 92] on input at bounding box center [157, 95] width 117 height 22
type input "189"
click at [784, 484] on icon at bounding box center [780, 479] width 11 height 11
click at [800, 478] on icon at bounding box center [802, 479] width 11 height 11
click at [29, 22] on div at bounding box center [29, 18] width 15 height 15
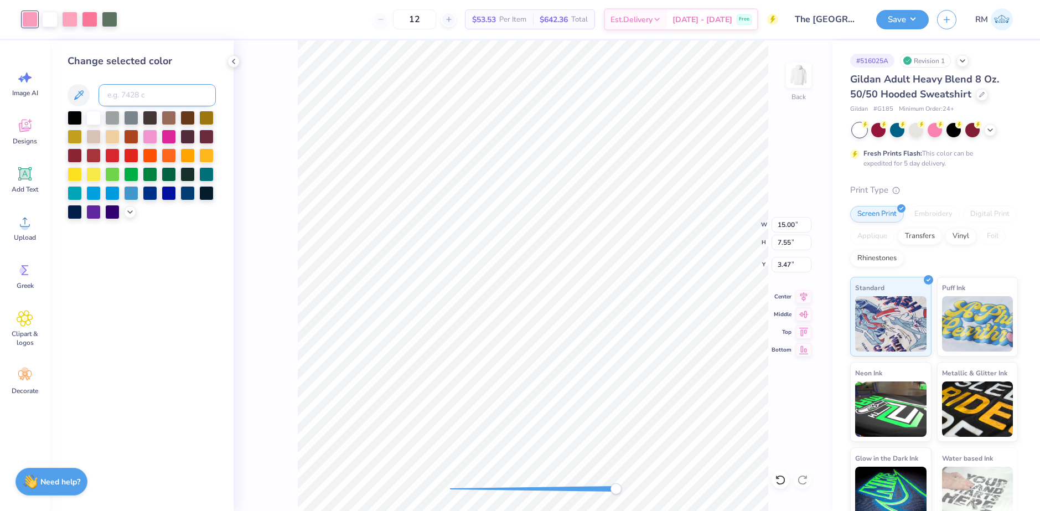
click at [132, 96] on input at bounding box center [157, 95] width 117 height 22
type input "176"
click at [156, 95] on input at bounding box center [157, 95] width 117 height 22
click at [69, 20] on div at bounding box center [69, 18] width 15 height 15
click at [134, 92] on input at bounding box center [157, 95] width 117 height 22
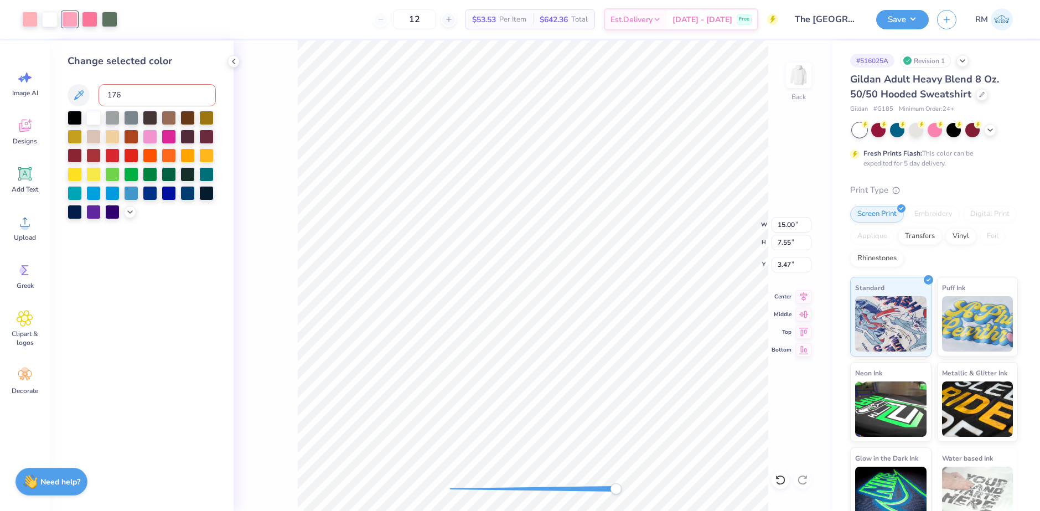
type input "176"
click at [776, 480] on icon at bounding box center [780, 479] width 11 height 11
click at [806, 481] on icon at bounding box center [802, 479] width 11 height 11
click at [778, 481] on icon at bounding box center [780, 479] width 11 height 11
click at [804, 477] on icon at bounding box center [802, 479] width 11 height 11
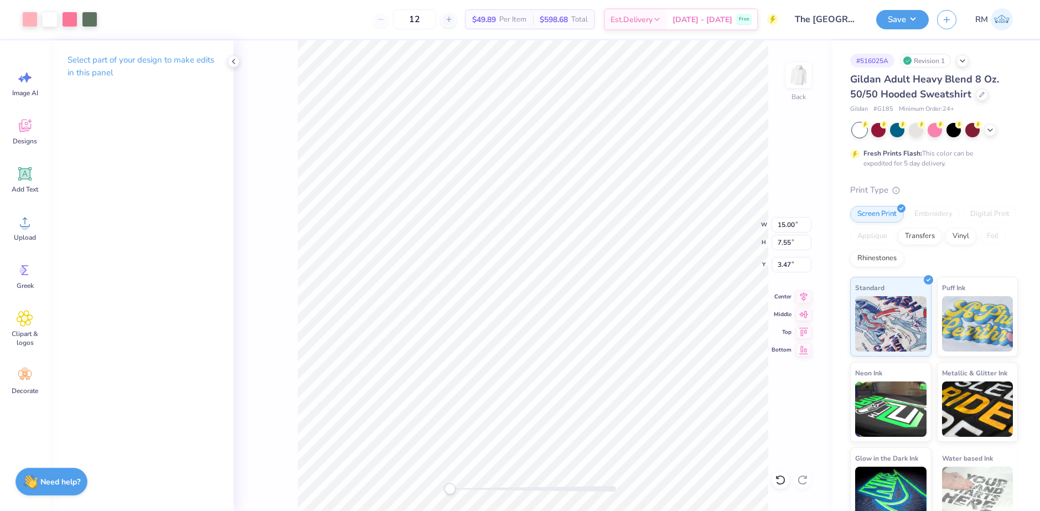
type input "12.79"
type input "6.44"
click at [775, 222] on input "12.79" at bounding box center [791, 224] width 40 height 15
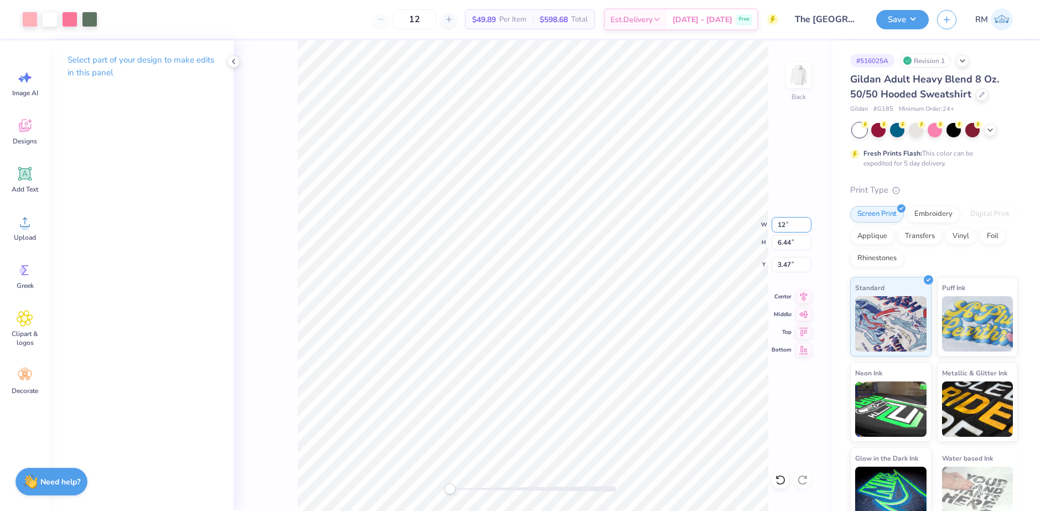
type input "12.00"
type input "6.04"
type input "3.67"
click at [554, 319] on li "Download vector" at bounding box center [563, 325] width 87 height 22
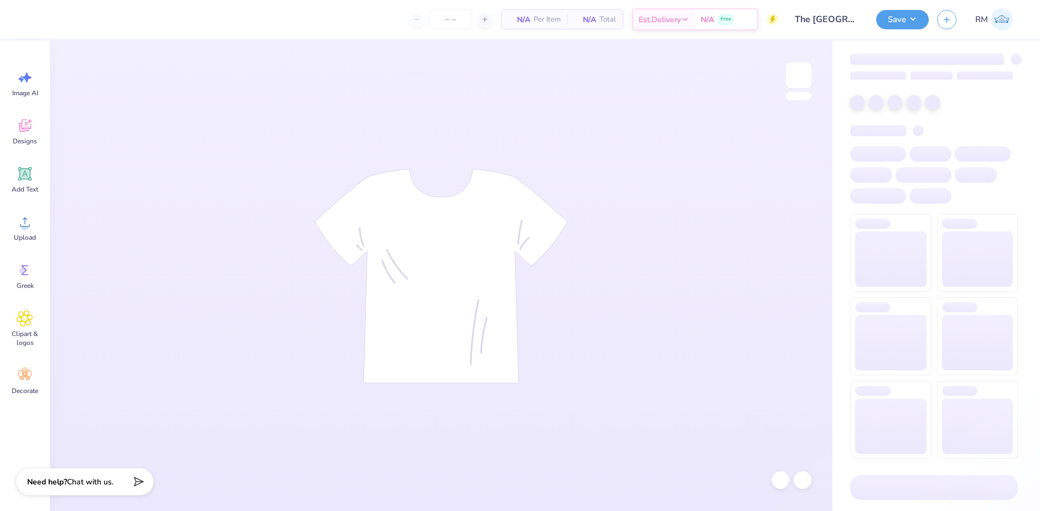
type input "12"
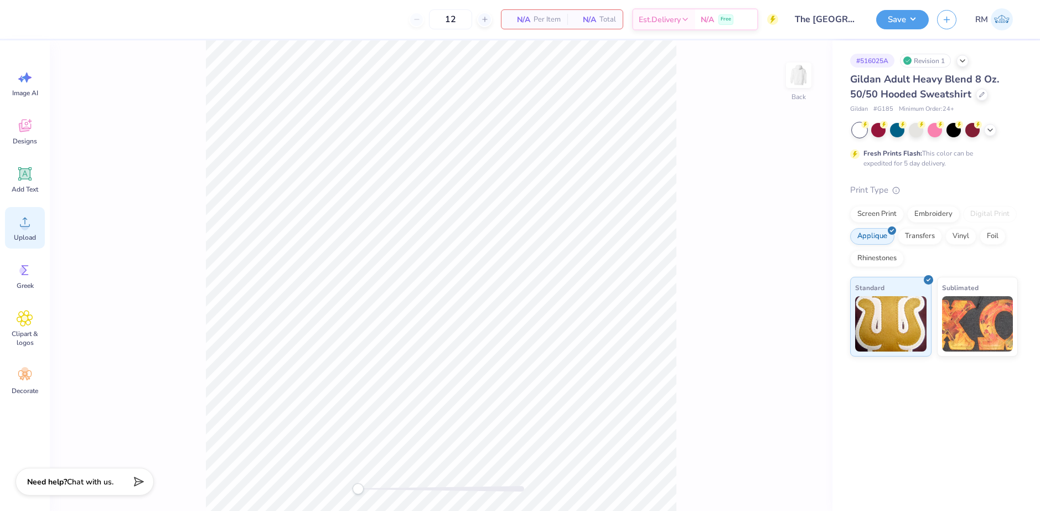
click at [24, 229] on circle at bounding box center [25, 226] width 8 height 8
click at [873, 215] on div "Screen Print" at bounding box center [877, 212] width 54 height 17
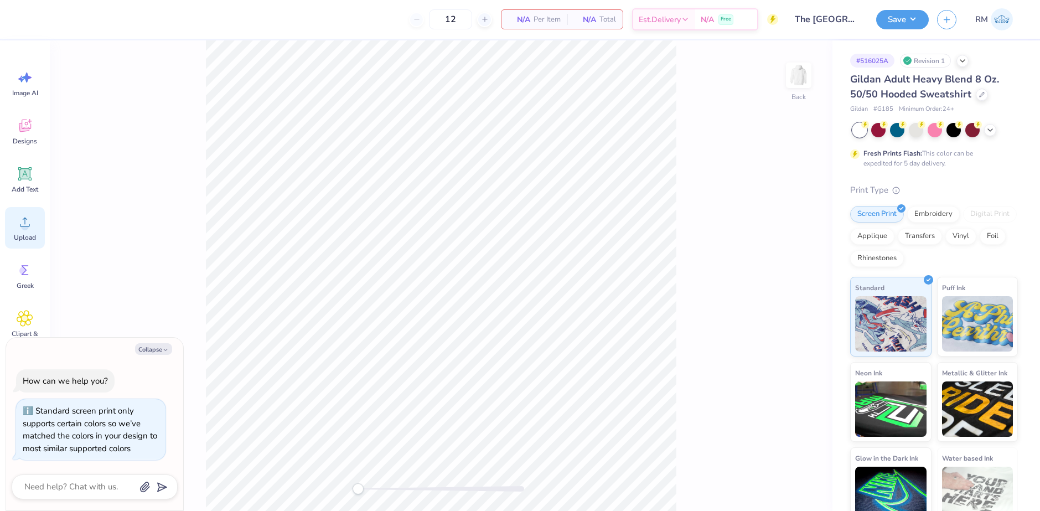
click at [25, 227] on circle at bounding box center [25, 226] width 8 height 8
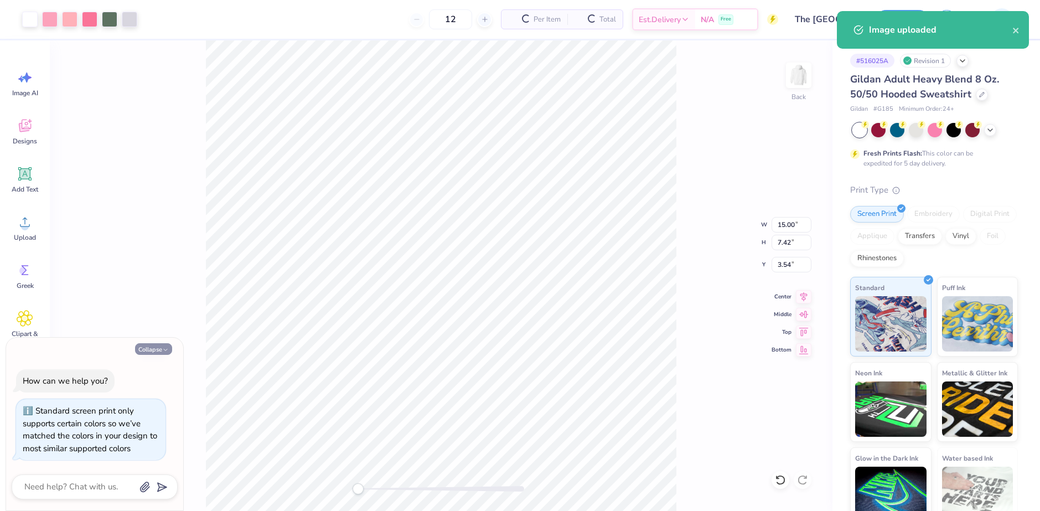
click at [152, 350] on button "Collapse" at bounding box center [153, 349] width 37 height 12
type textarea "x"
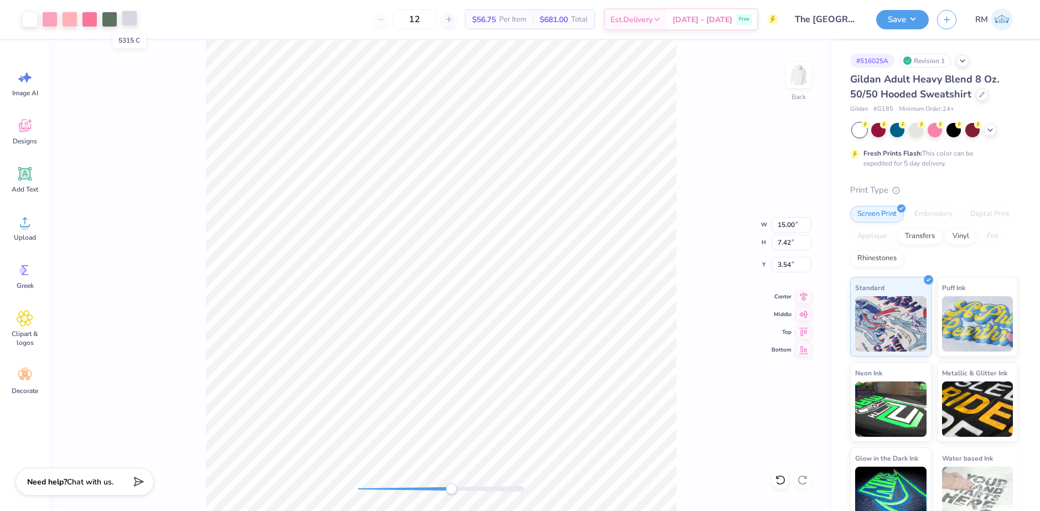
click at [131, 22] on div at bounding box center [129, 18] width 15 height 15
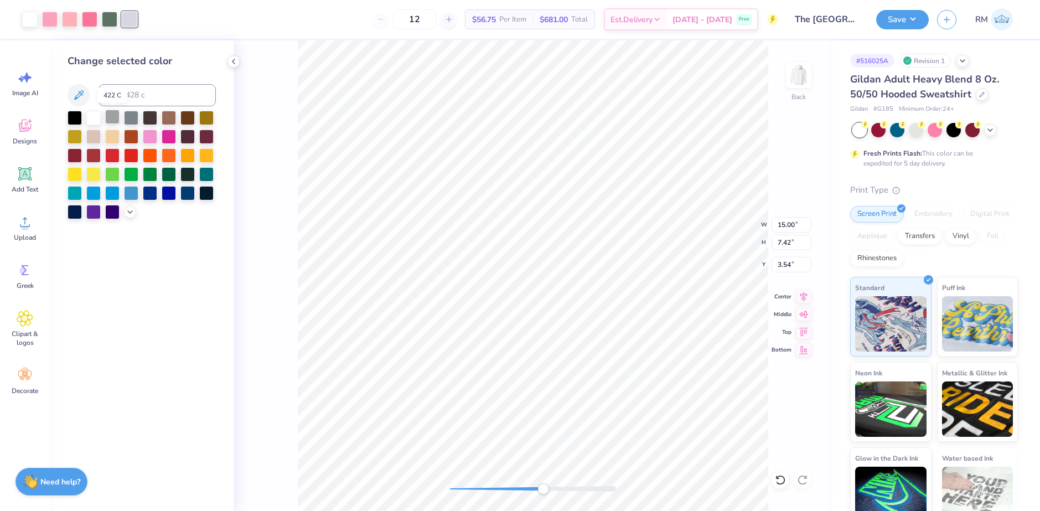
click at [113, 116] on div at bounding box center [112, 117] width 14 height 14
click at [778, 222] on input "15.00" at bounding box center [791, 224] width 40 height 15
type input "12.00"
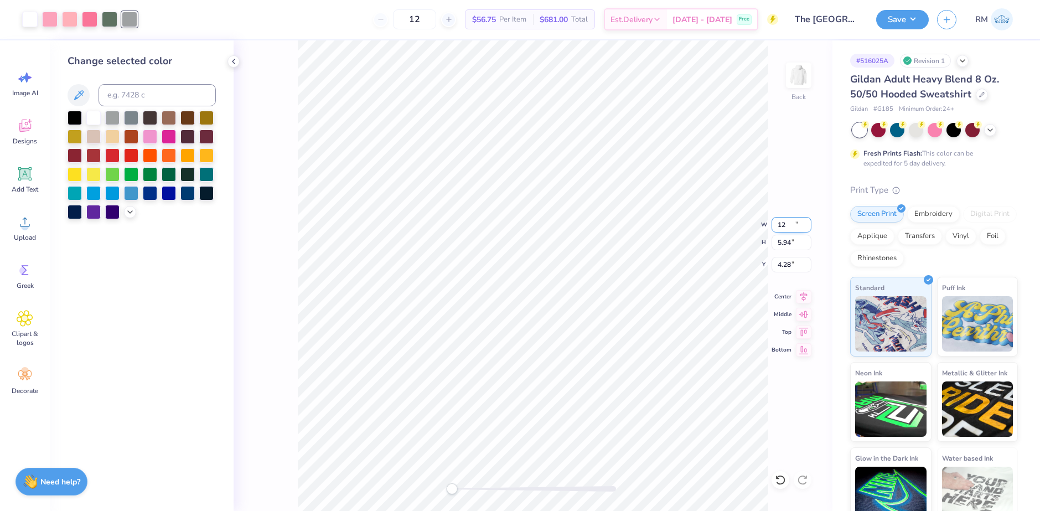
type input "5.94"
type input "4.28"
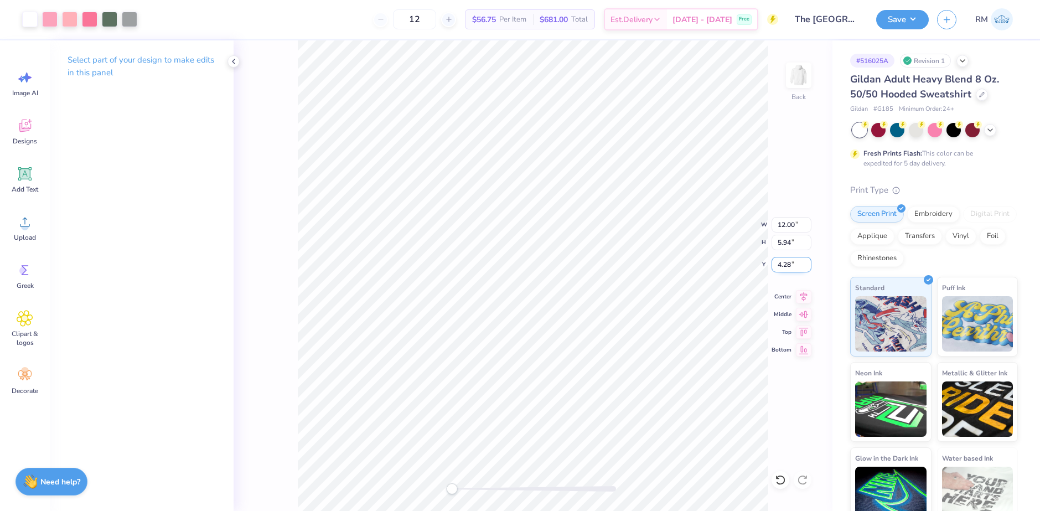
click at [784, 268] on input "4.28" at bounding box center [791, 264] width 40 height 15
type input "3"
click at [804, 295] on icon at bounding box center [803, 294] width 15 height 13
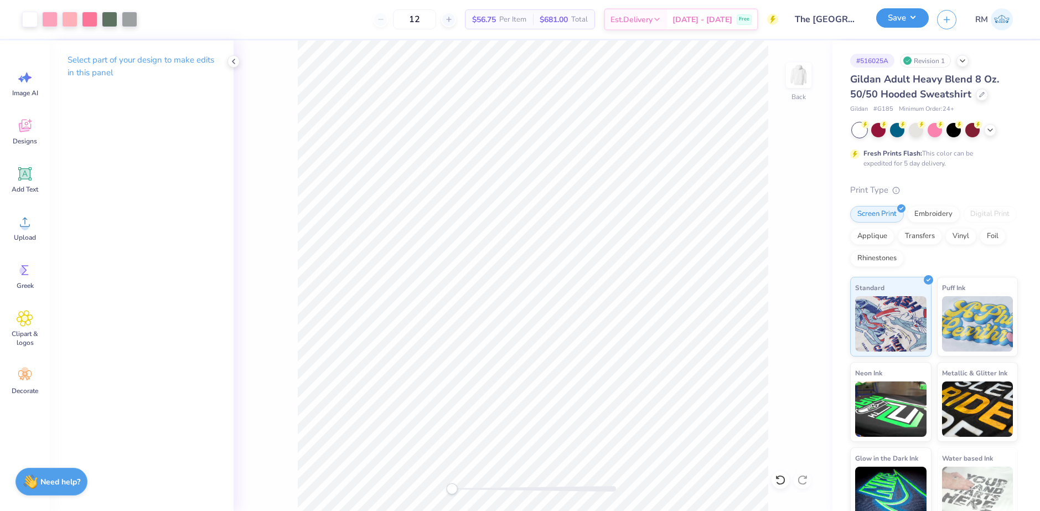
click at [909, 21] on button "Save" at bounding box center [902, 17] width 53 height 19
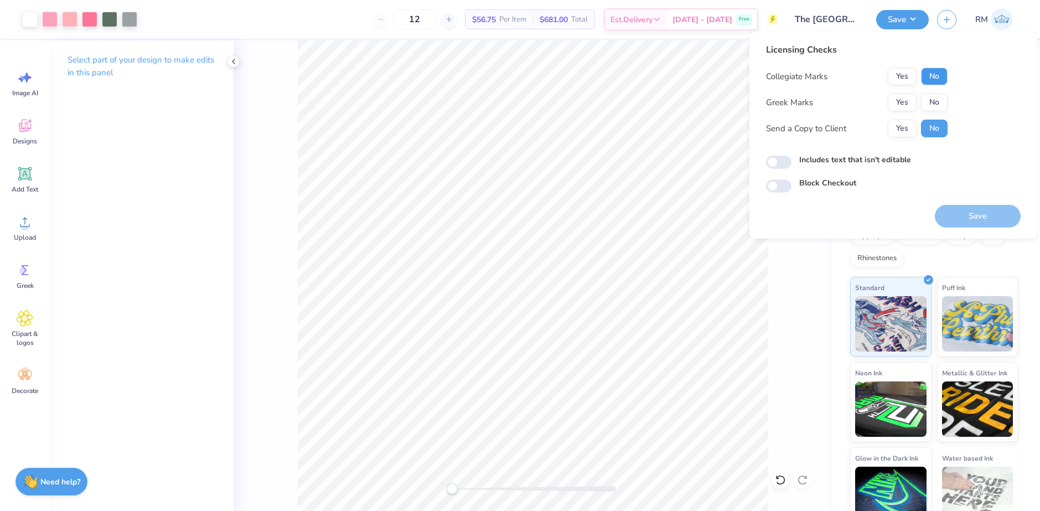
click at [935, 77] on button "No" at bounding box center [934, 77] width 27 height 18
click at [947, 97] on div "Licensing Checks Collegiate Marks Yes No Greek Marks Yes No Send a Copy to Clie…" at bounding box center [893, 117] width 255 height 149
click at [945, 98] on button "No" at bounding box center [934, 103] width 27 height 18
click at [981, 210] on button "Save" at bounding box center [978, 216] width 86 height 23
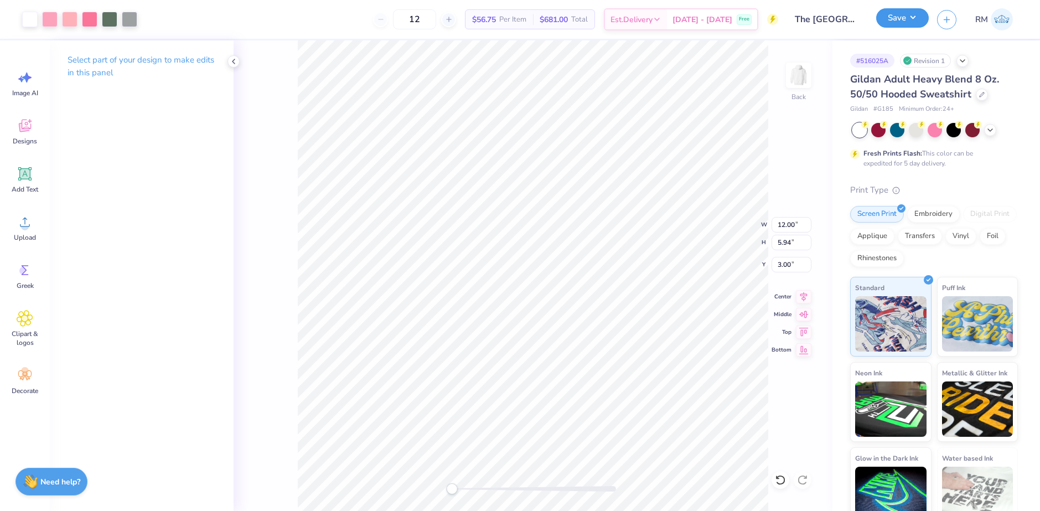
click at [911, 19] on button "Save" at bounding box center [902, 17] width 53 height 19
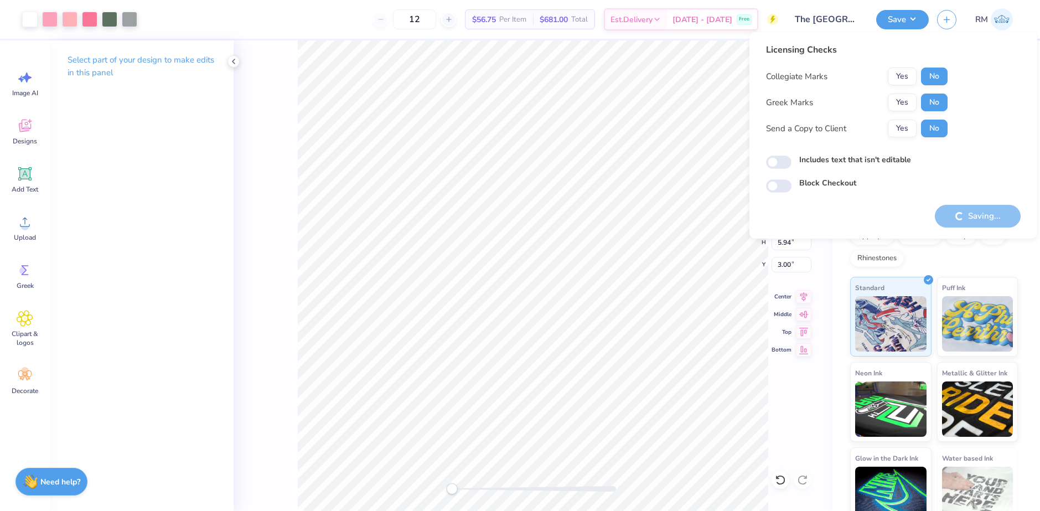
type textarea "x"
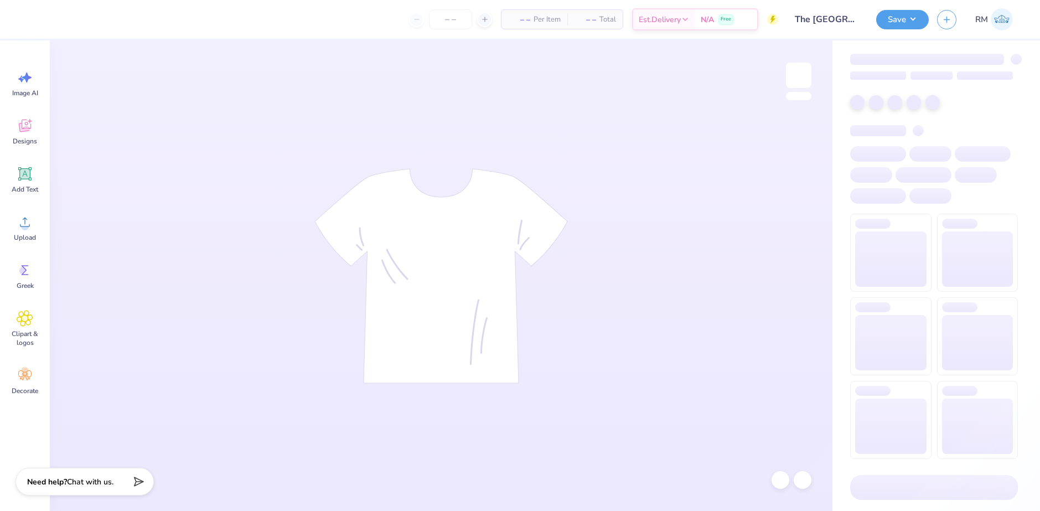
type input "12"
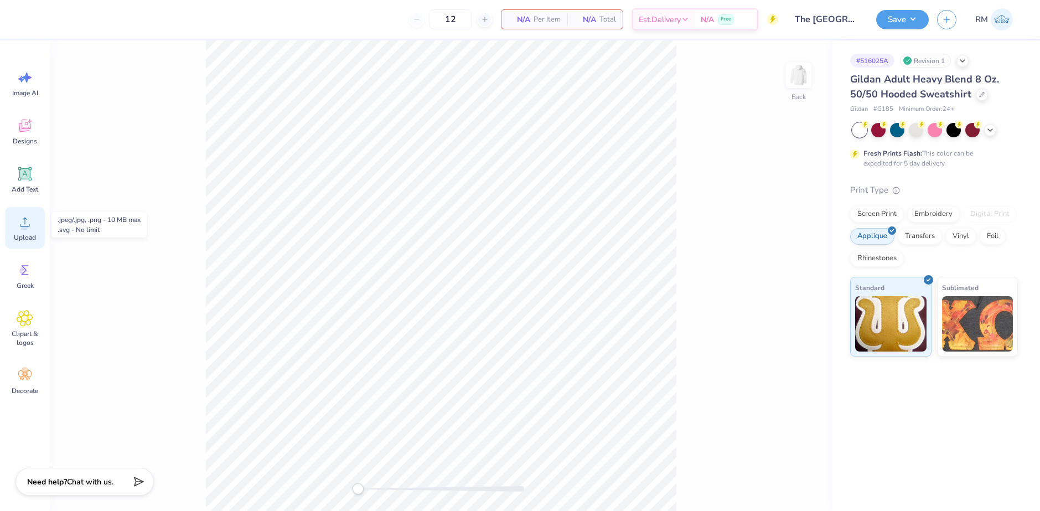
click at [34, 227] on div "Upload" at bounding box center [25, 228] width 40 height 42
click at [889, 211] on div "Screen Print" at bounding box center [877, 212] width 54 height 17
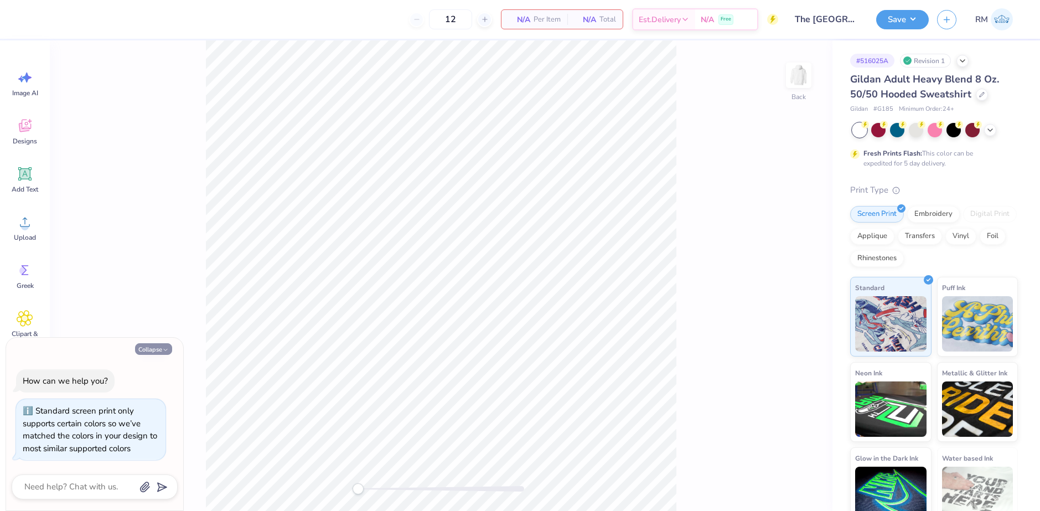
click at [154, 350] on button "Collapse" at bounding box center [153, 349] width 37 height 12
type textarea "x"
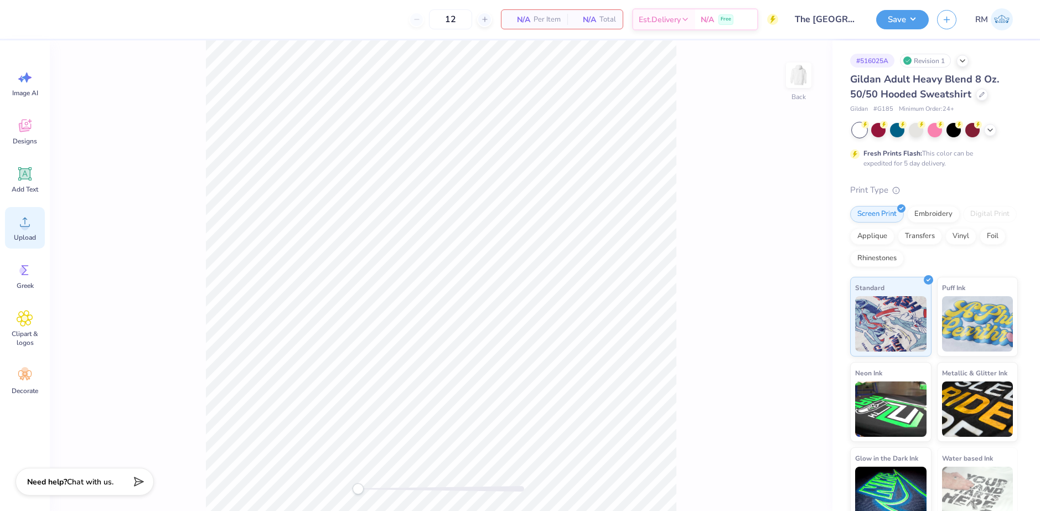
click at [22, 223] on icon at bounding box center [25, 222] width 17 height 17
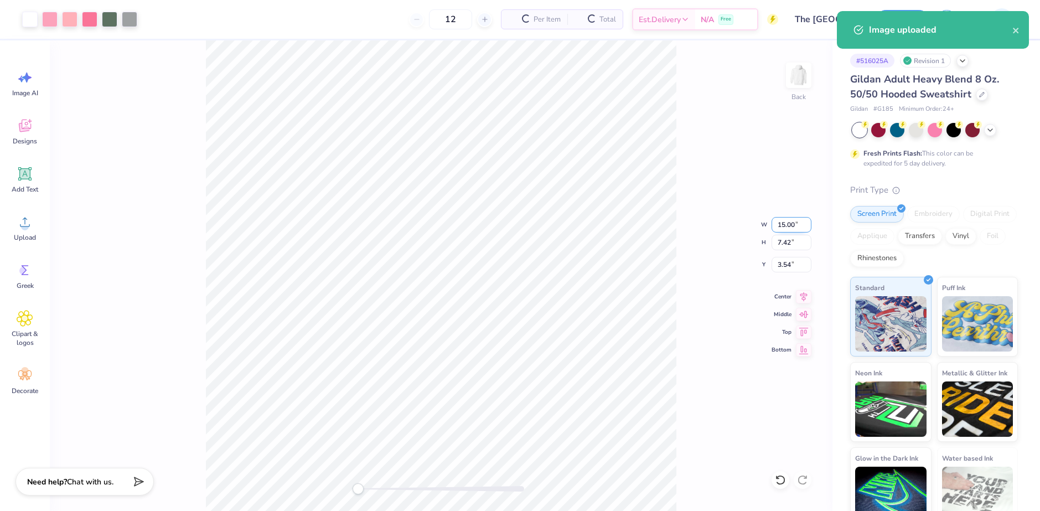
click at [785, 225] on input "15.00" at bounding box center [791, 224] width 40 height 15
type input "12.00"
type input "5.94"
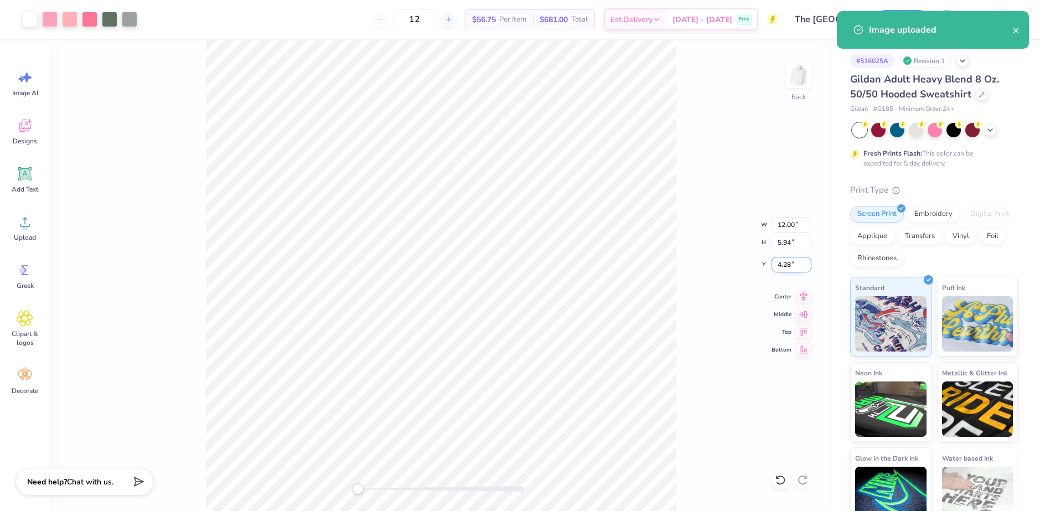
click at [792, 267] on input "4.28" at bounding box center [791, 264] width 40 height 15
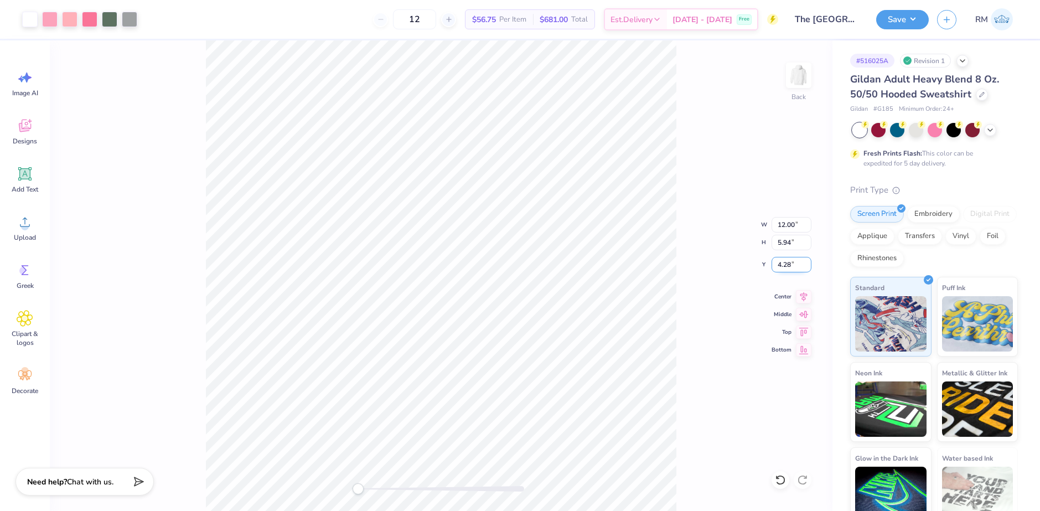
click at [792, 267] on input "4.28" at bounding box center [791, 264] width 40 height 15
type input "3"
click at [801, 296] on icon at bounding box center [803, 294] width 15 height 13
click at [911, 14] on button "Save" at bounding box center [902, 17] width 53 height 19
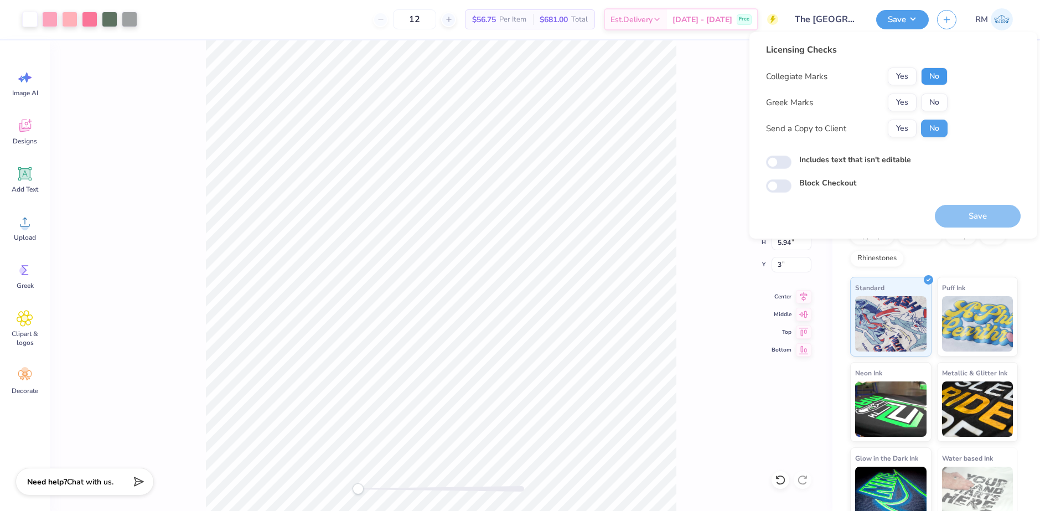
click at [930, 71] on button "No" at bounding box center [934, 77] width 27 height 18
click at [936, 97] on button "No" at bounding box center [934, 103] width 27 height 18
click at [966, 208] on button "Save" at bounding box center [978, 216] width 86 height 23
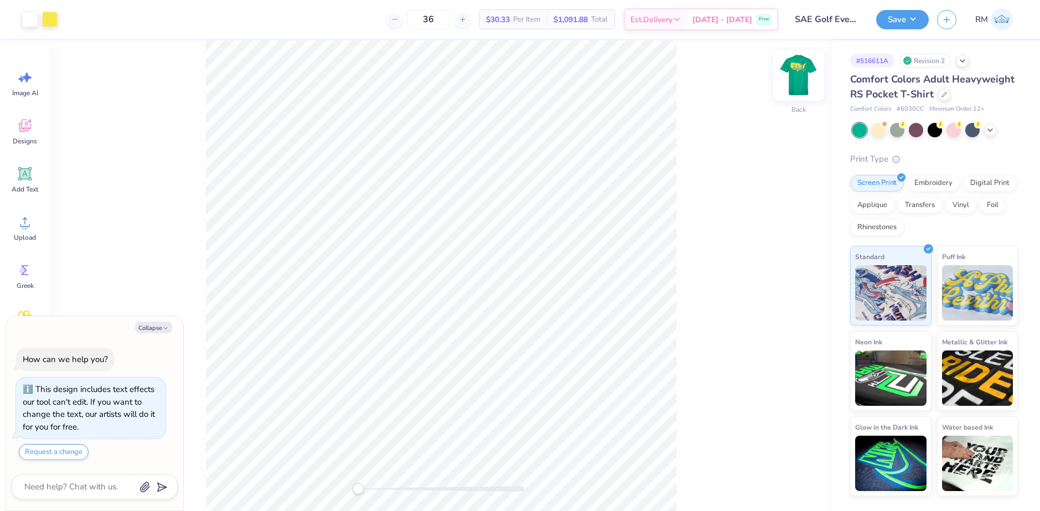
click at [783, 81] on img at bounding box center [798, 75] width 44 height 44
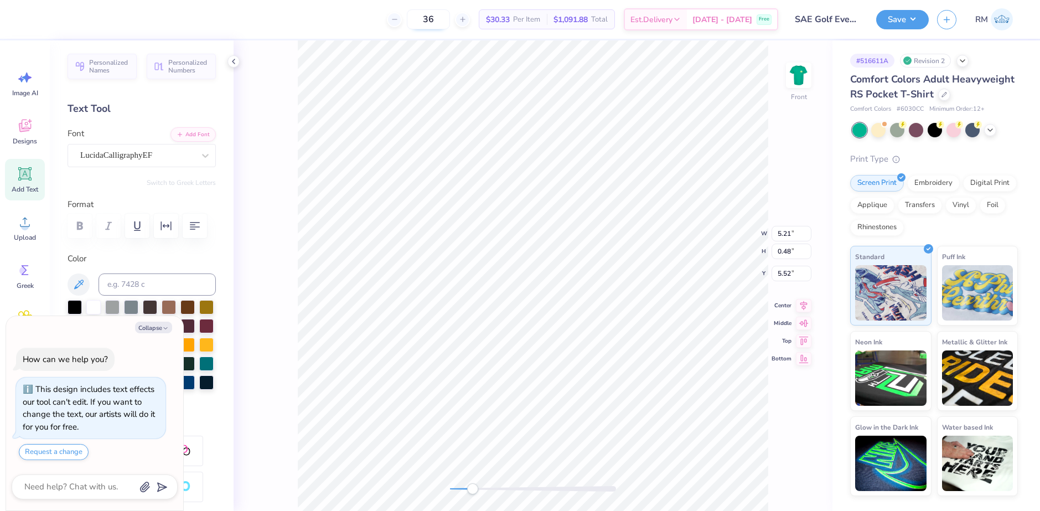
type textarea "x"
type textarea "Masters WSorority Golfeekend"
type textarea "x"
type textarea "Sorority Golf"
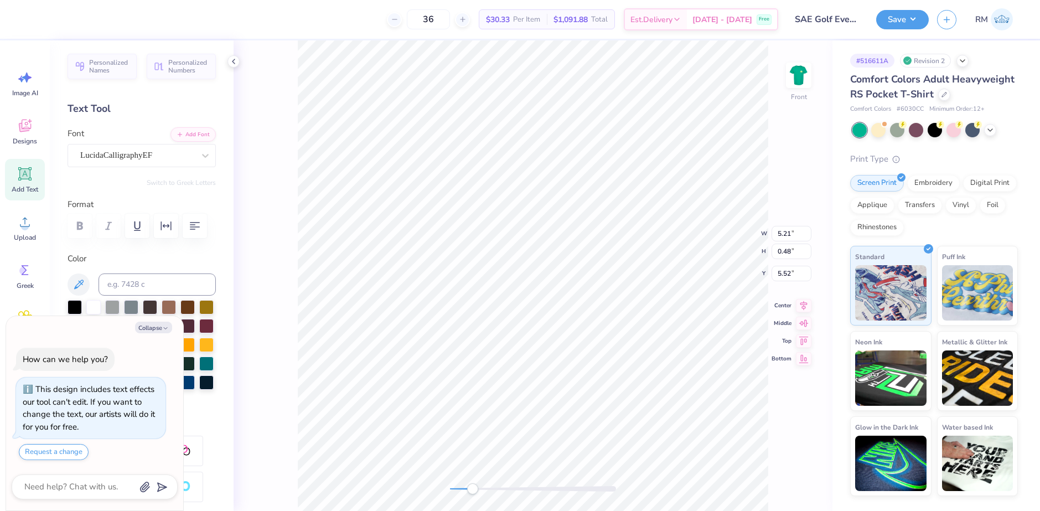
type textarea "x"
type textarea "Sorority Golf"
click at [793, 74] on img at bounding box center [798, 75] width 44 height 44
click at [796, 77] on img at bounding box center [798, 75] width 44 height 44
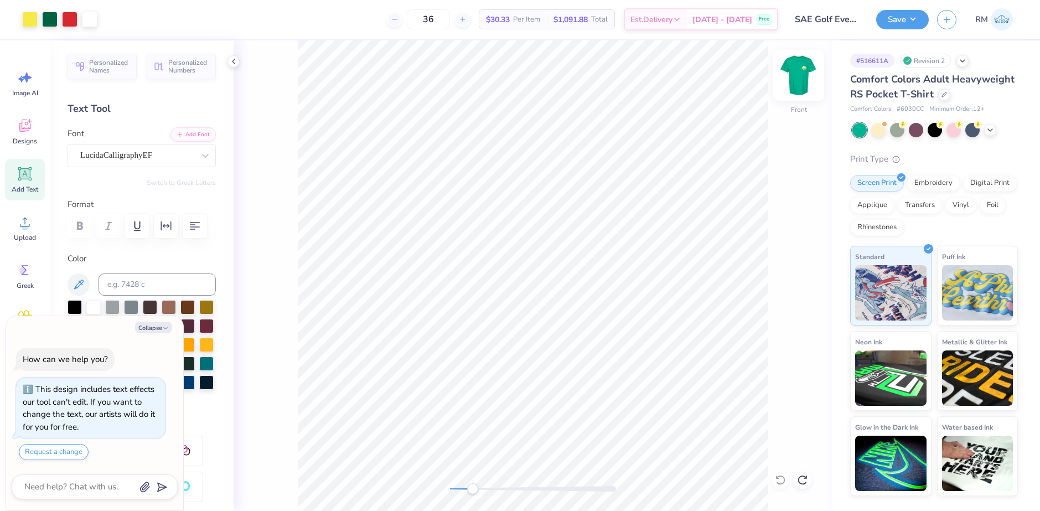
click at [793, 75] on img at bounding box center [798, 75] width 44 height 44
click at [230, 62] on icon at bounding box center [233, 61] width 9 height 9
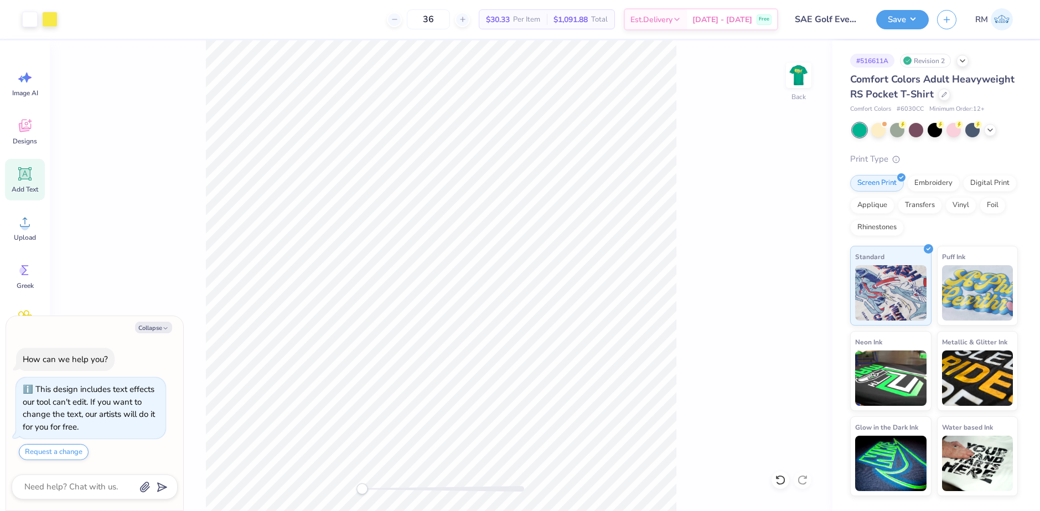
click at [780, 77] on div "Back" at bounding box center [441, 275] width 783 height 470
click at [791, 74] on img at bounding box center [799, 75] width 22 height 22
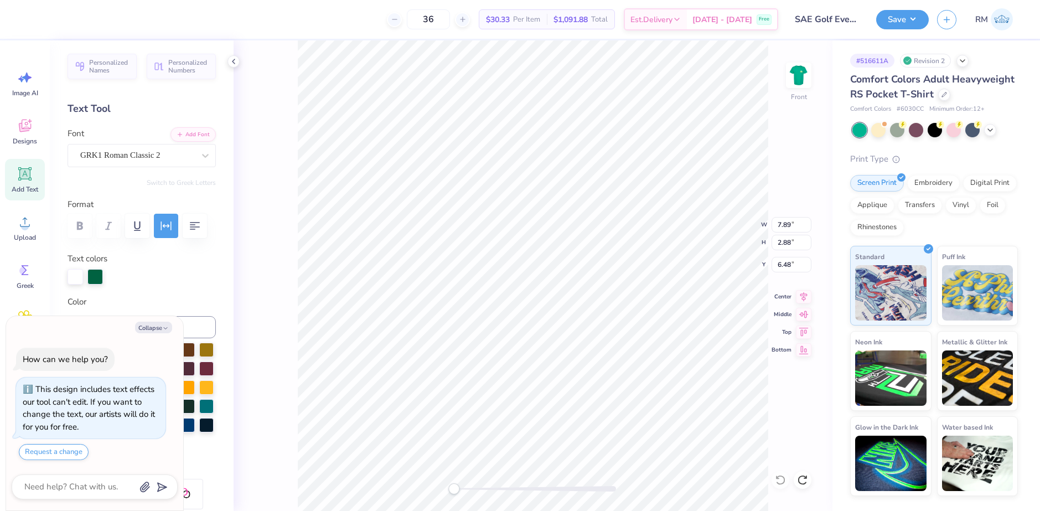
type textarea "x"
type input "5.21"
type input "0.48"
type input "5.52"
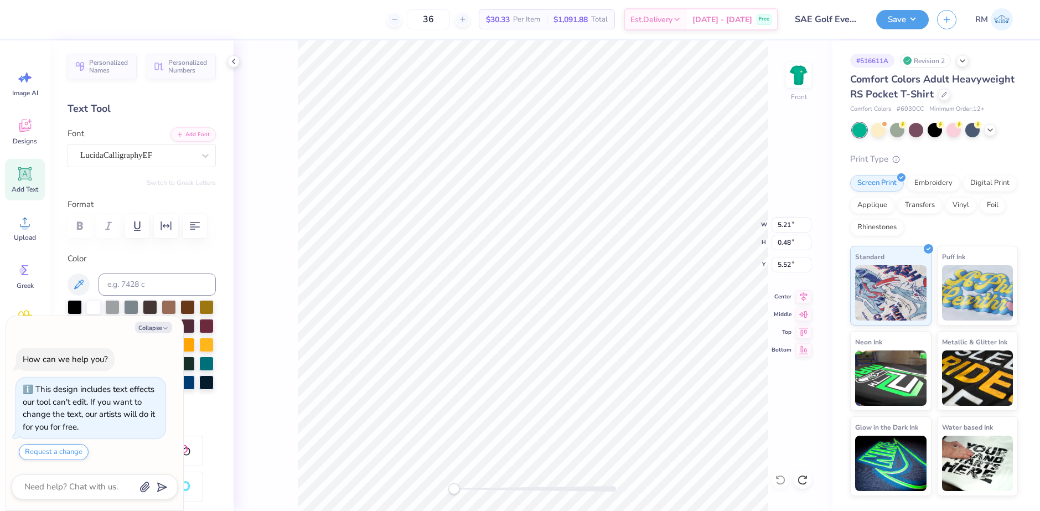
scroll to position [9, 3]
paste textarea "Sorority Golf 2025"
type textarea "x"
type textarea "Sorority Golf 2025"
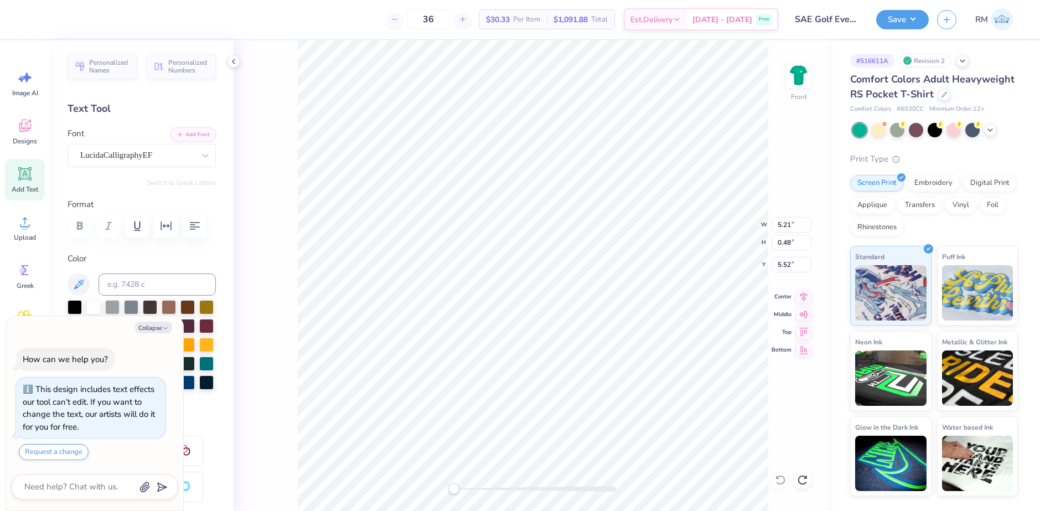
type textarea "x"
type input "7.89"
type input "2.88"
type input "6.48"
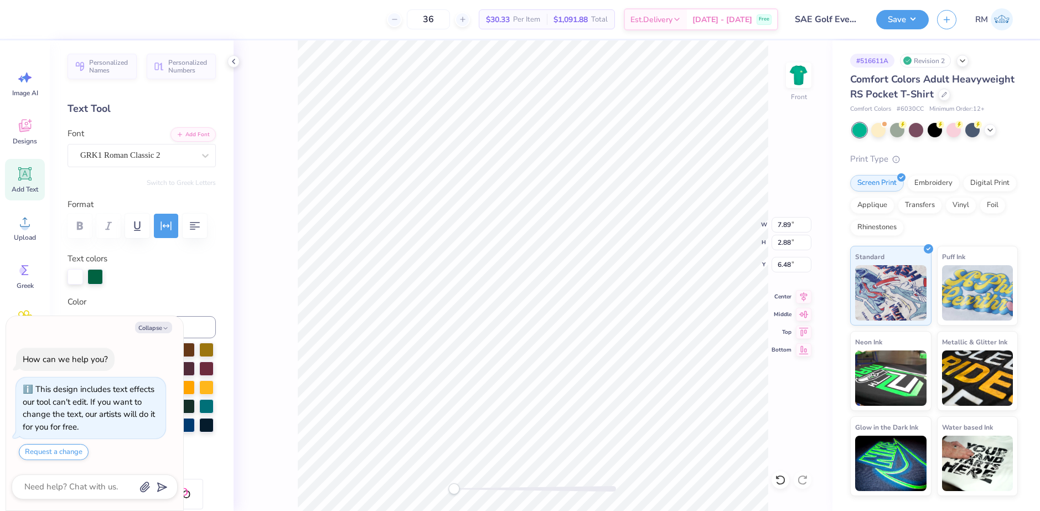
scroll to position [9, 1]
type textarea "x"
type input "11.91"
type input "0.61"
type input "9.88"
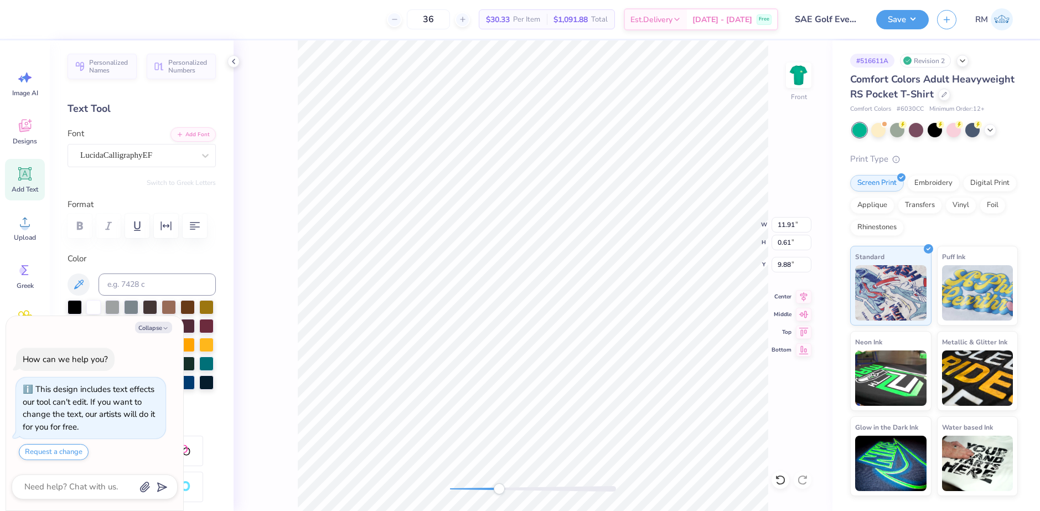
type textarea "x"
type input "7.89"
type input "2.88"
type input "6.60"
type textarea "x"
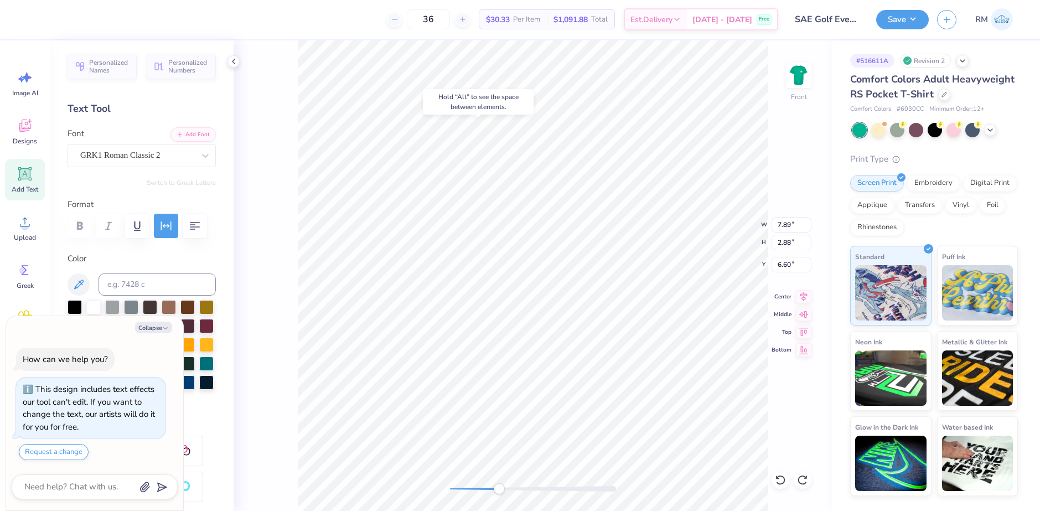
type input "11.91"
type input "0.61"
type input "9.88"
paste textarea "S"
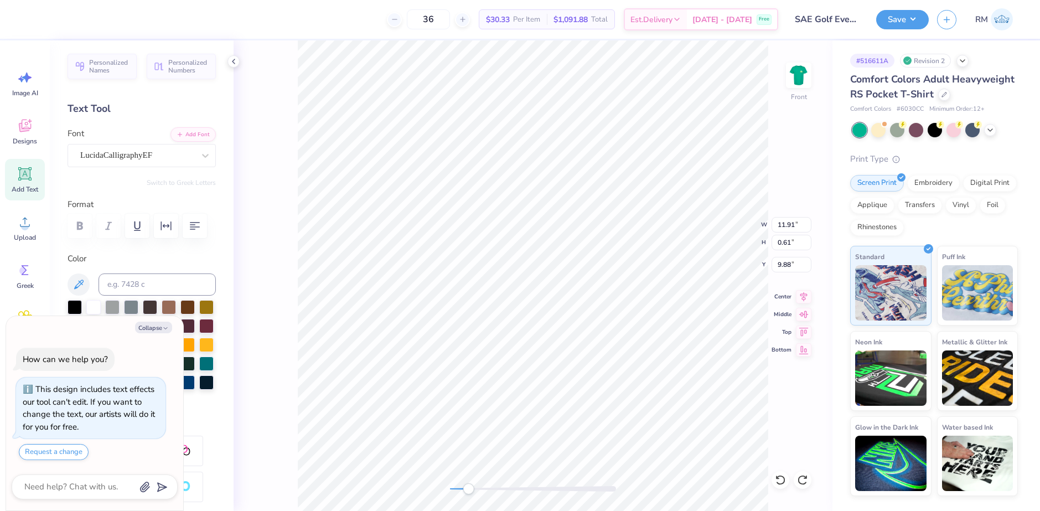
type textarea "x"
type textarea "“S"
type textarea "x"
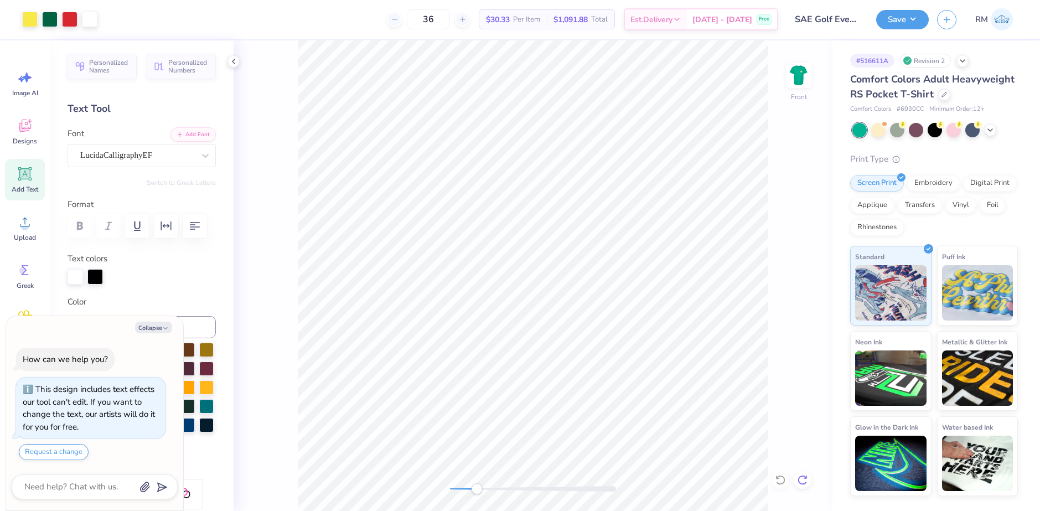
click at [804, 480] on icon at bounding box center [802, 479] width 11 height 11
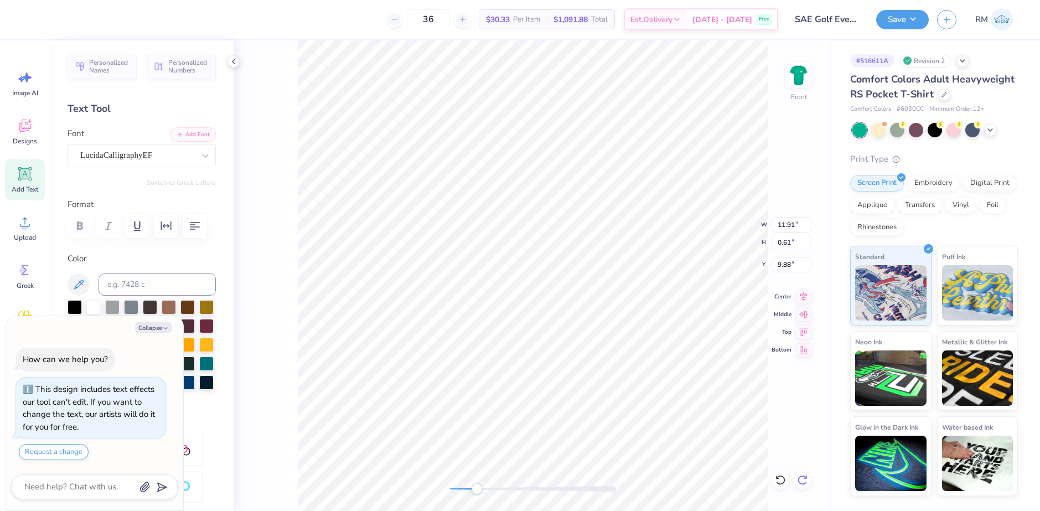
type textarea "x"
type input "7.89"
type input "2.88"
type input "6.48"
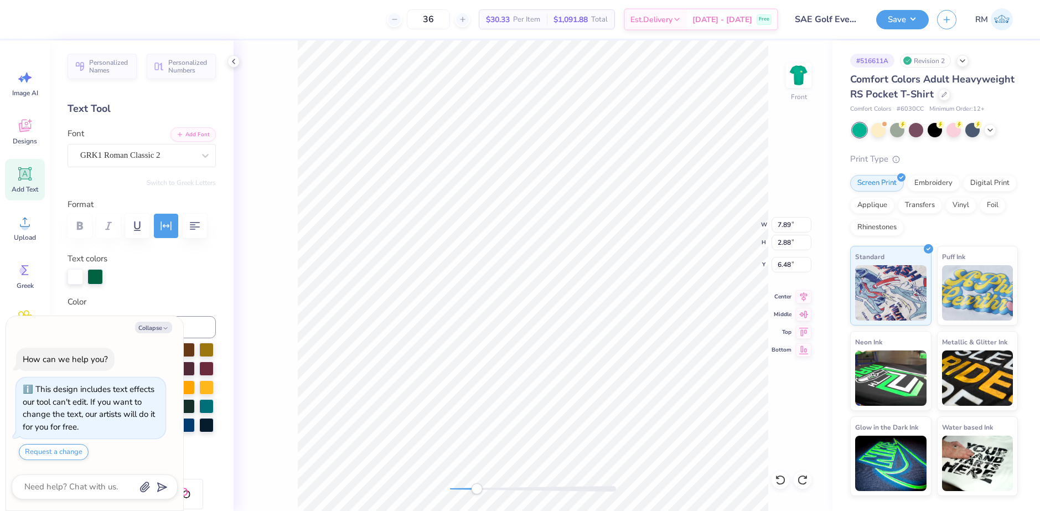
type textarea "x"
type input "11.91"
type input "0.61"
type input "9.88"
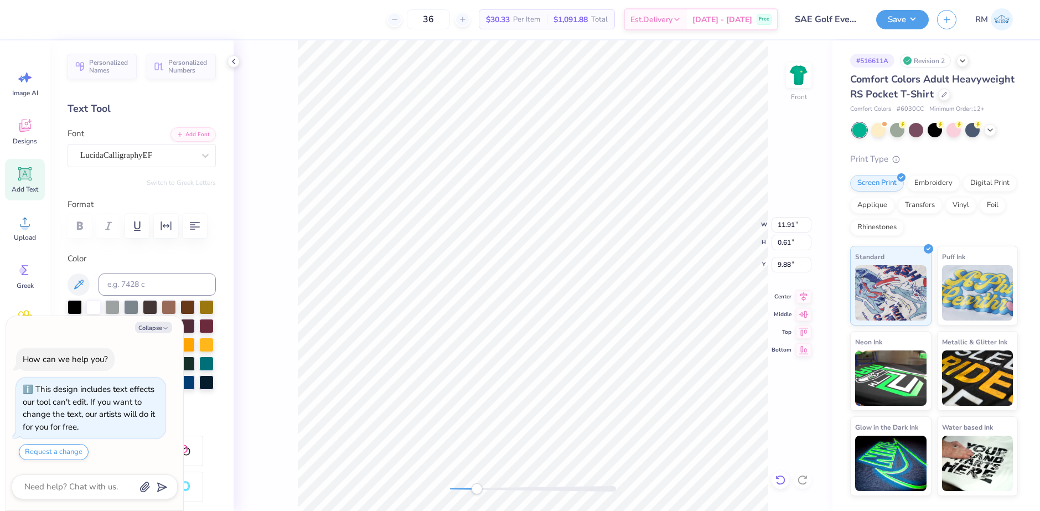
click at [781, 476] on icon at bounding box center [780, 479] width 11 height 11
click at [779, 481] on icon at bounding box center [780, 479] width 11 height 11
type textarea "x"
type input "11.79"
type input "7.93"
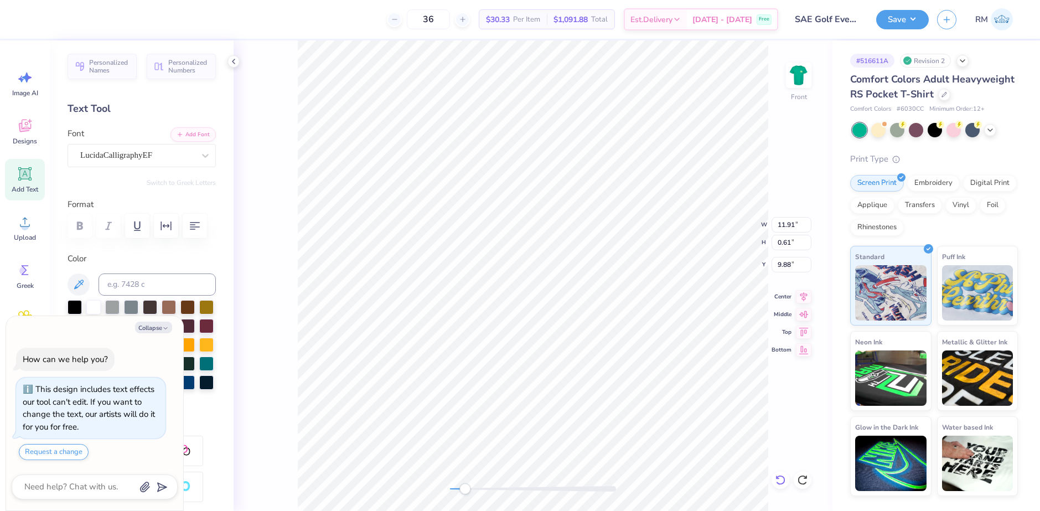
type input "4.07"
type textarea "x"
type input "11.91"
type input "0.61"
type input "9.88"
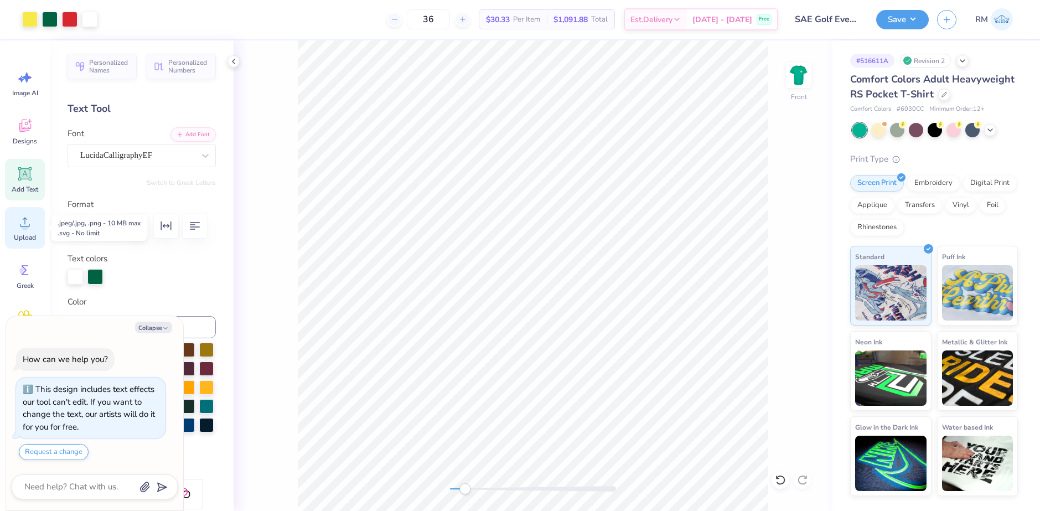
click at [24, 237] on span "Upload" at bounding box center [25, 237] width 22 height 9
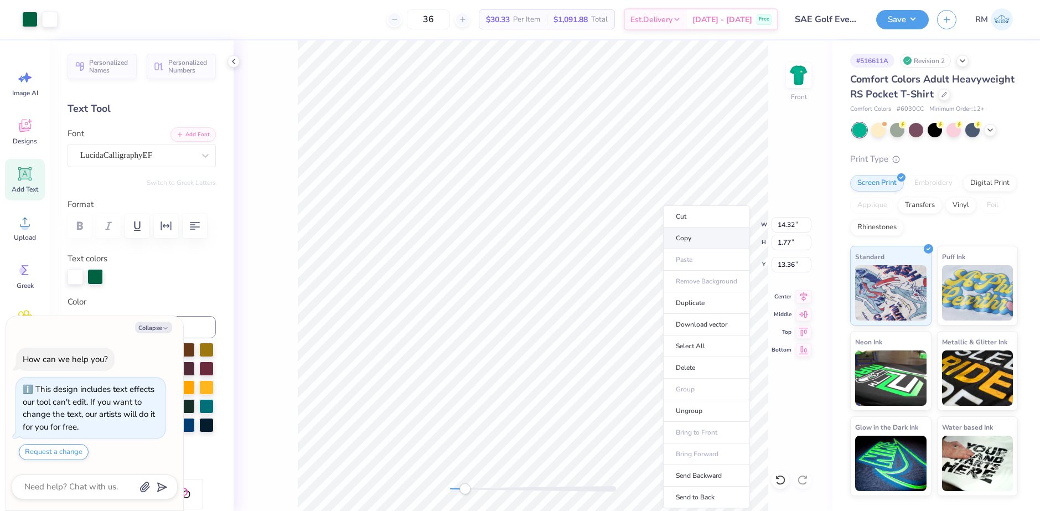
click at [690, 236] on li "Copy" at bounding box center [706, 238] width 87 height 22
click at [780, 478] on icon at bounding box center [780, 479] width 11 height 11
click at [807, 481] on icon at bounding box center [802, 479] width 11 height 11
type textarea "x"
type input "7.29"
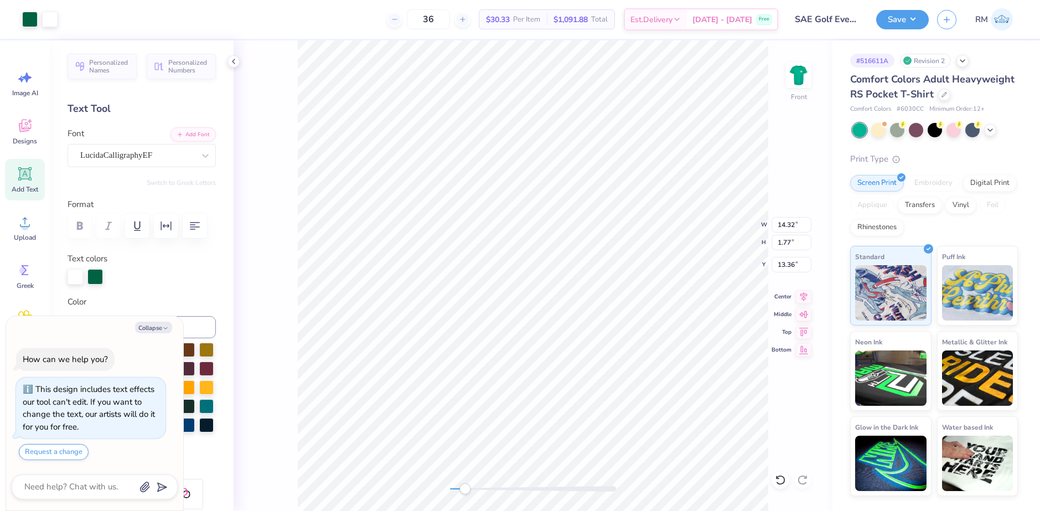
type input "0.90"
type textarea "x"
type input "7.82"
type input "0.97"
type input "9.72"
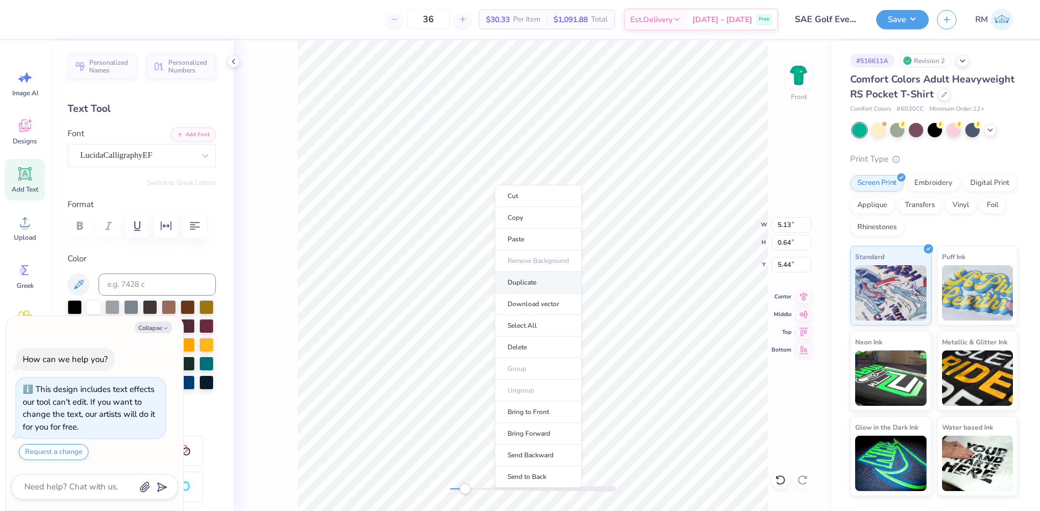
click at [530, 286] on li "Duplicate" at bounding box center [538, 283] width 87 height 22
type textarea "x"
type input "6.44"
type textarea "x"
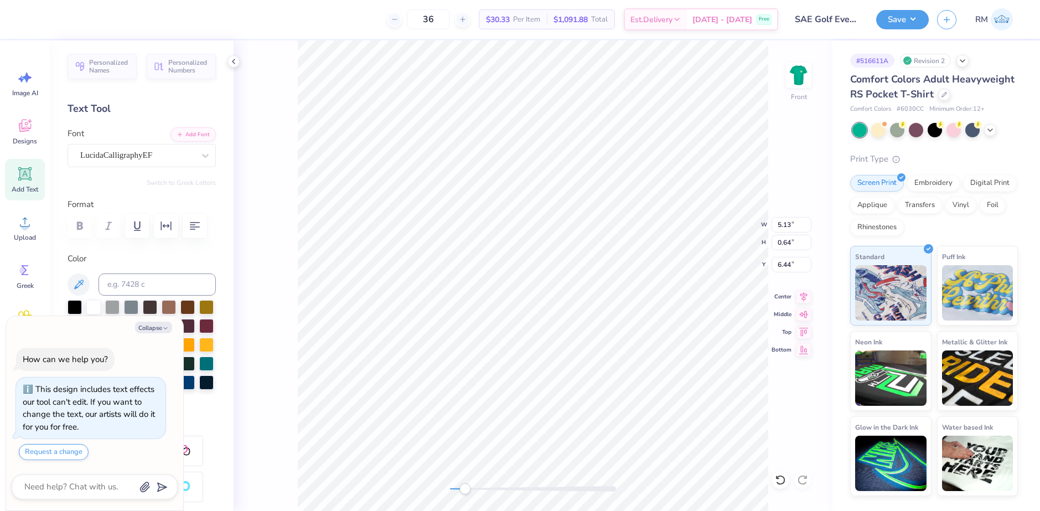
type textarea "S"
paste textarea "[GEOGRAPHIC_DATA], [US_STATE]"
type textarea "x"
type textarea "[GEOGRAPHIC_DATA], [US_STATE]"
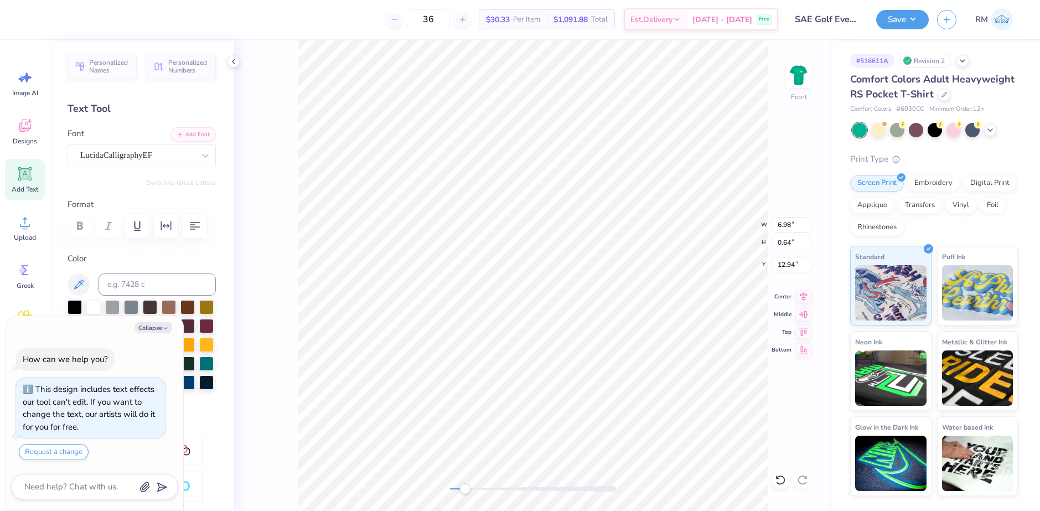
type textarea "x"
type input "5.63"
type input "0.52"
type input "10.95"
type textarea "x"
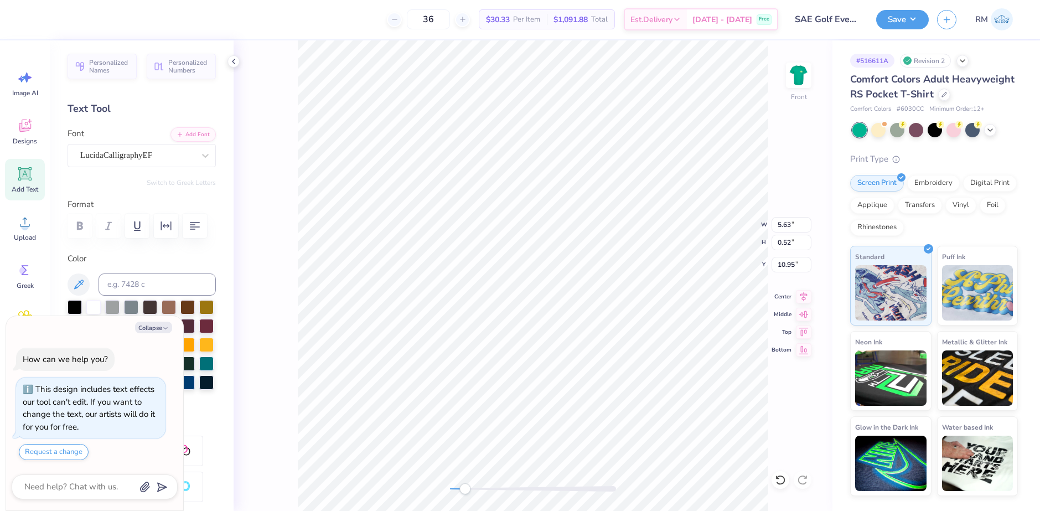
type input "5.13"
type input "1.25"
type input "5.44"
type textarea "x"
type input "5.08"
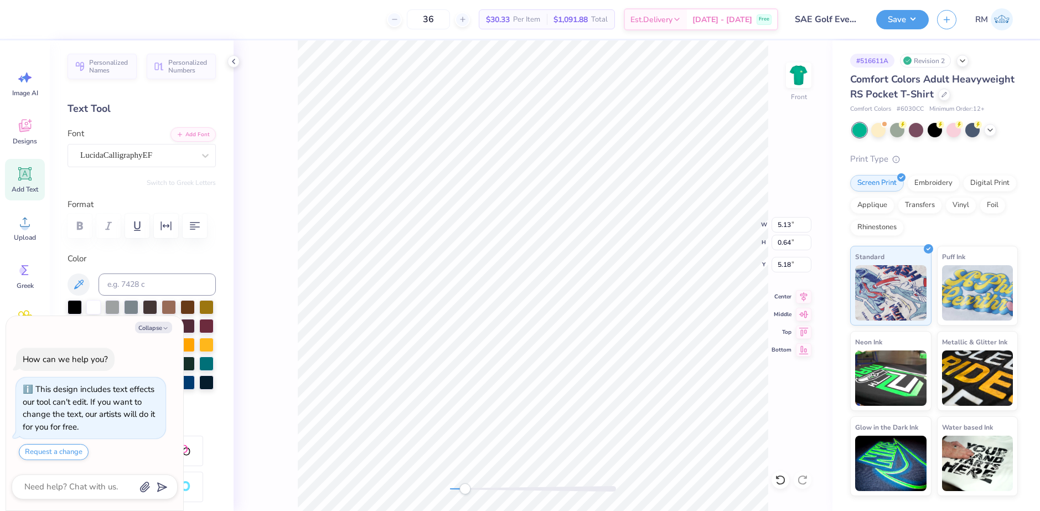
type textarea "x"
type input "1.15"
type textarea "x"
type input "4.35"
type input "0.98"
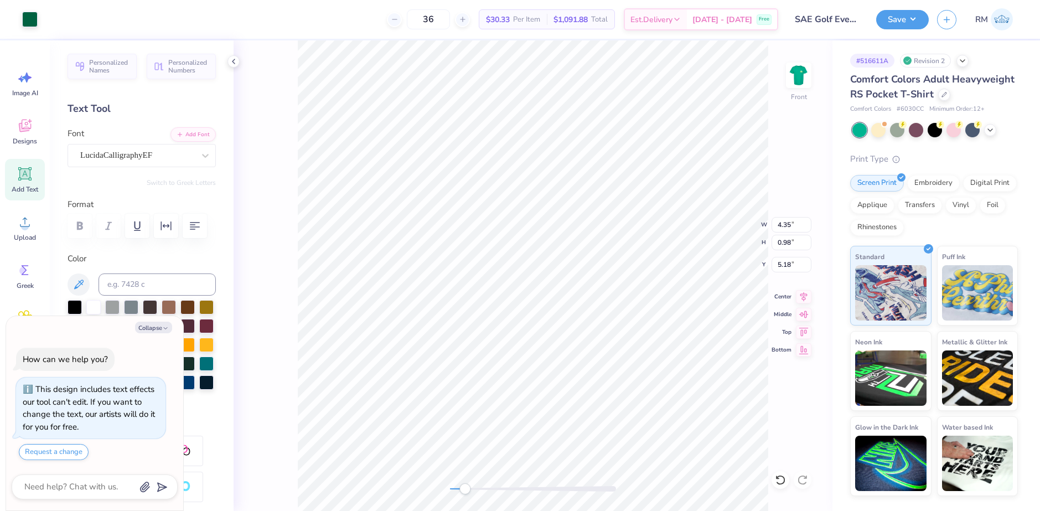
type textarea "x"
type input "5.33"
click at [27, 228] on circle at bounding box center [25, 226] width 8 height 8
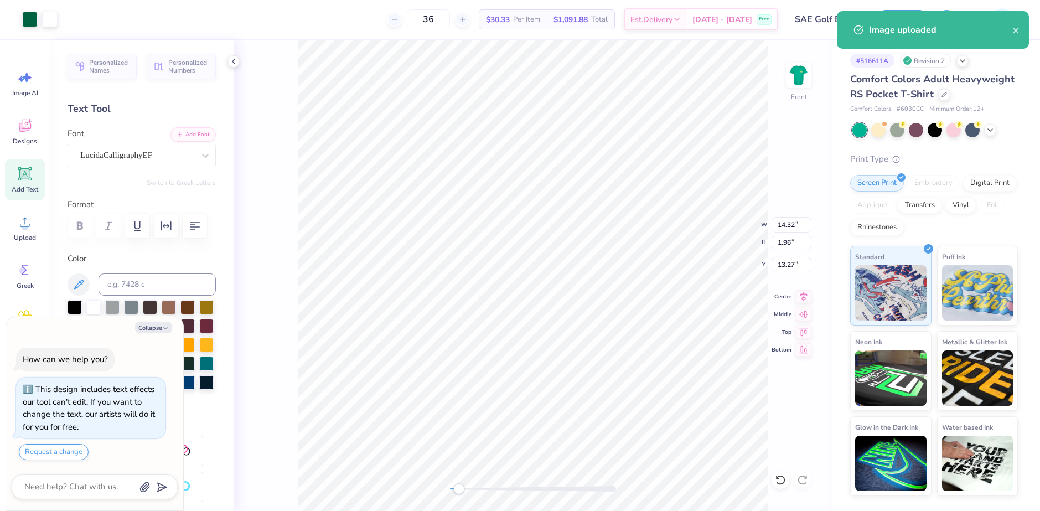
type textarea "x"
type input "7.89"
type input "2.88"
type input "6.48"
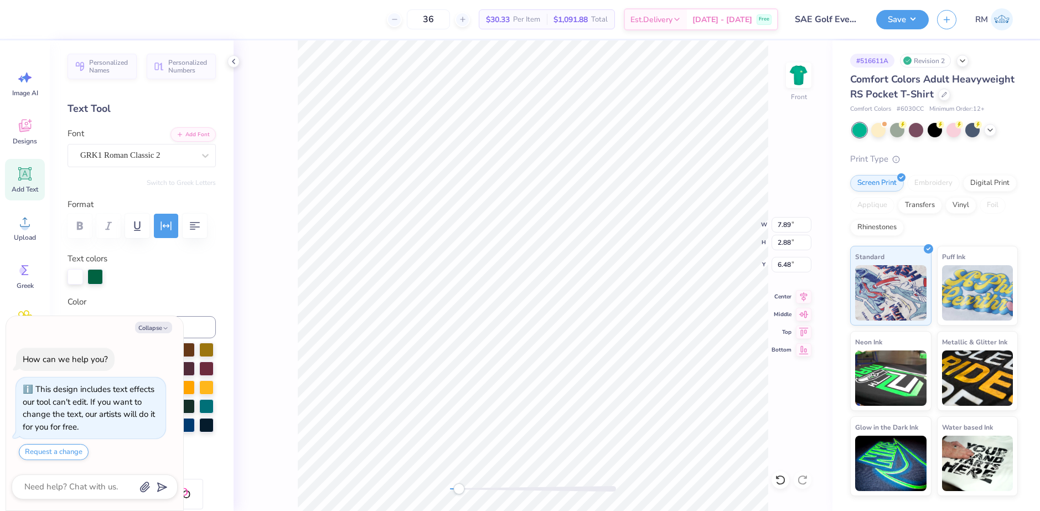
type textarea "x"
type input "14.32"
type input "1.96"
type input "13.27"
type textarea "x"
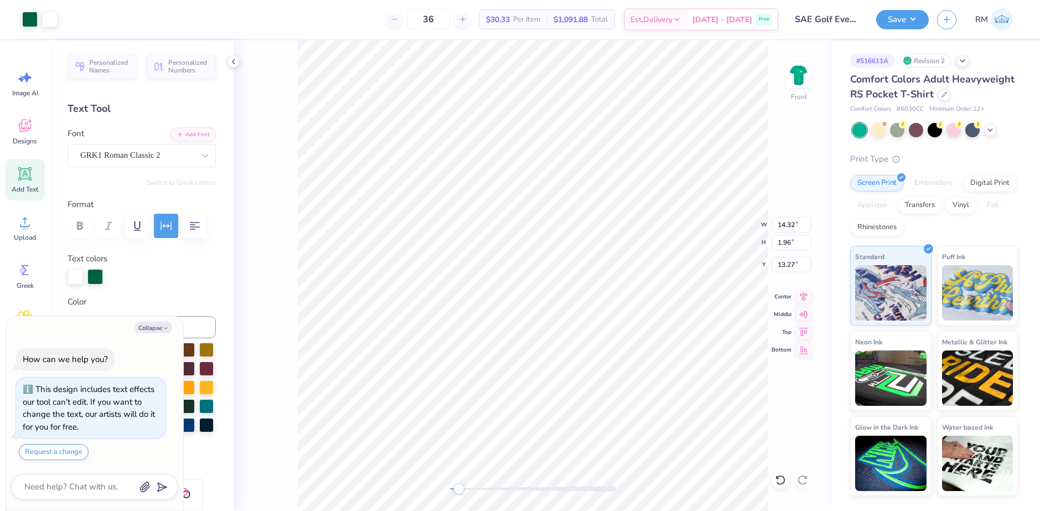
type input "6.83"
type input "0.93"
type input "14.29"
type textarea "x"
type input "7.93"
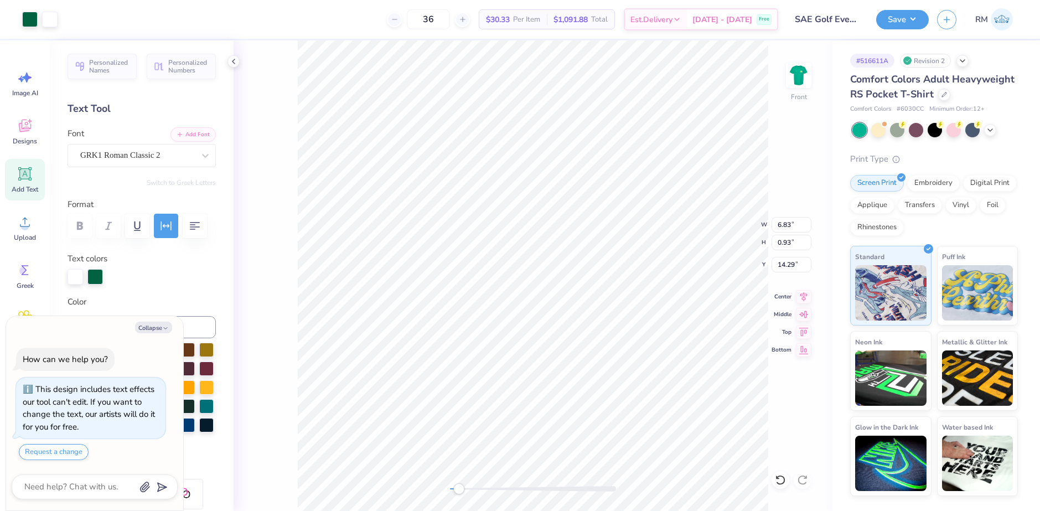
type input "1.08"
type input "9.64"
click at [791, 78] on img at bounding box center [798, 75] width 44 height 44
click at [779, 336] on div "Back" at bounding box center [533, 275] width 599 height 470
type textarea "x"
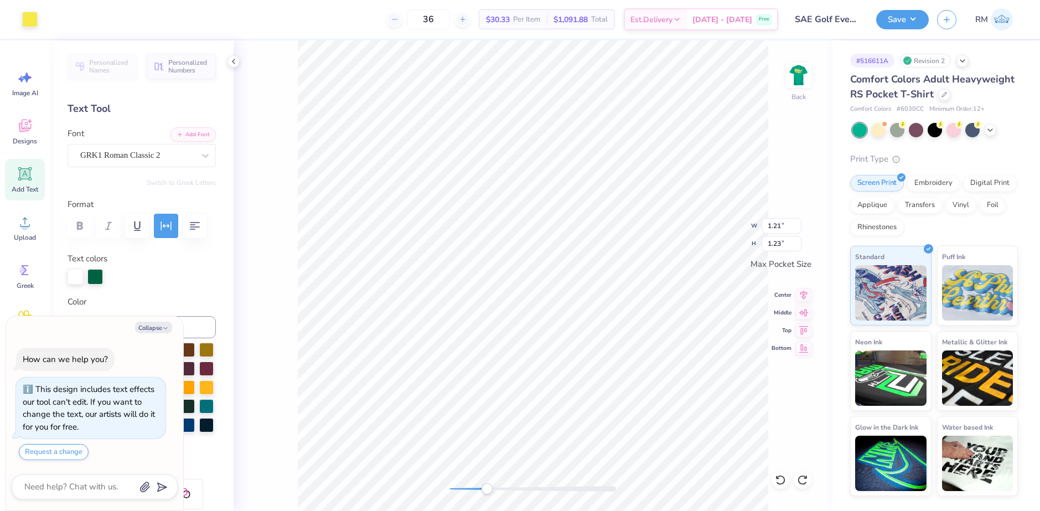
type input "1.03"
type input "1.22"
type textarea "x"
type input "1.06"
click at [22, 222] on icon at bounding box center [25, 222] width 17 height 17
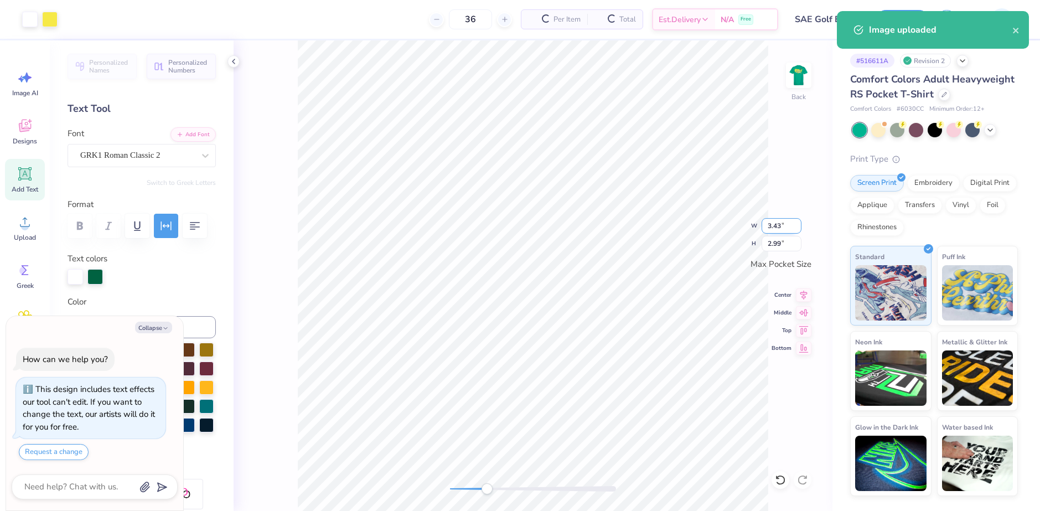
type textarea "x"
drag, startPoint x: 775, startPoint y: 225, endPoint x: 788, endPoint y: 225, distance: 12.2
click at [788, 225] on input "3.43" at bounding box center [781, 225] width 40 height 15
type input "3.5"
type textarea "x"
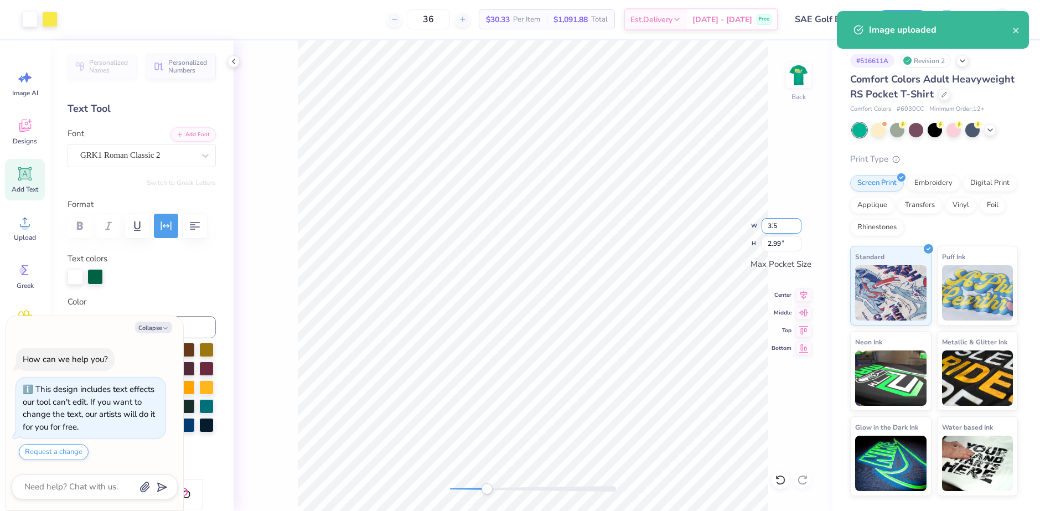
type input "3.50"
type input "3.05"
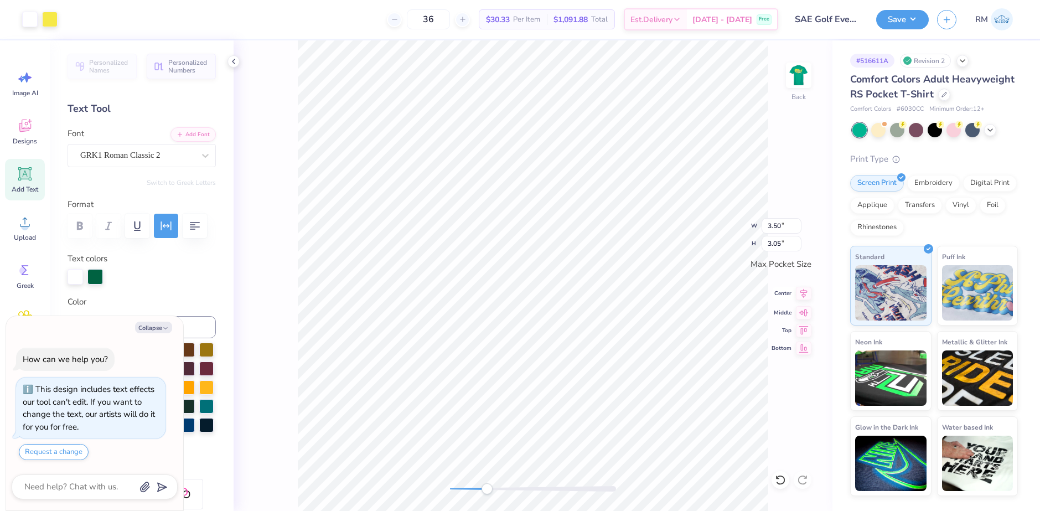
click at [802, 295] on icon at bounding box center [803, 293] width 15 height 13
click at [808, 313] on icon at bounding box center [803, 310] width 15 height 13
click at [888, 23] on button "Save" at bounding box center [902, 17] width 53 height 19
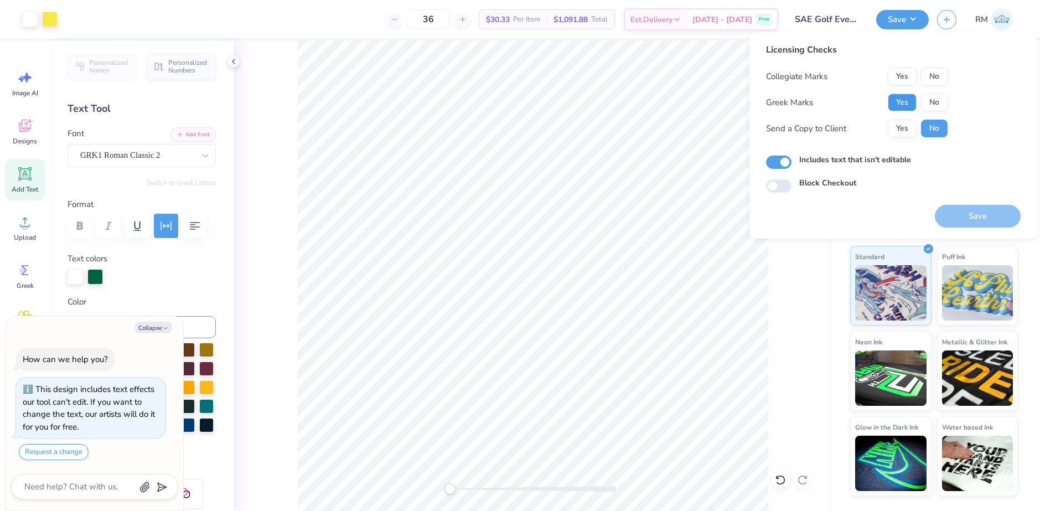
click at [901, 99] on button "Yes" at bounding box center [902, 103] width 29 height 18
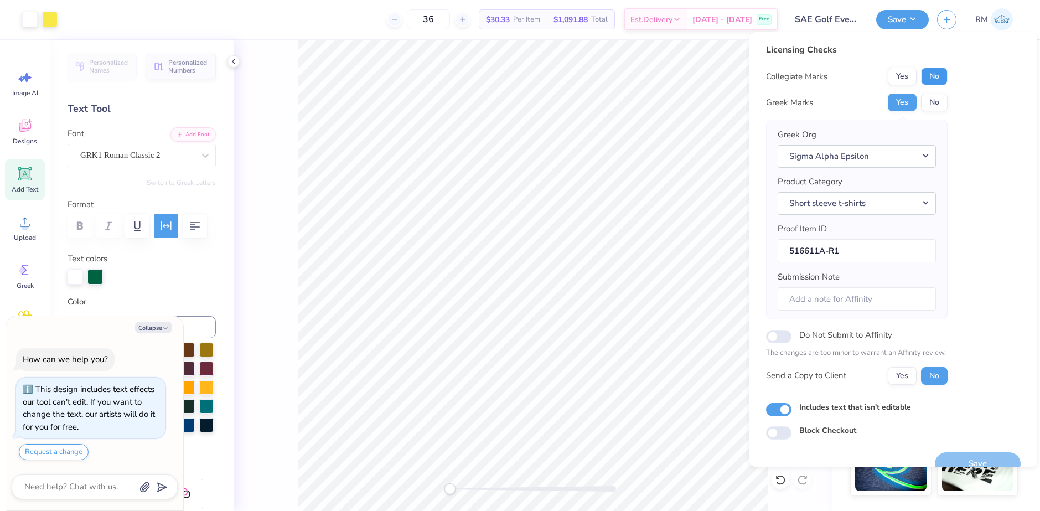
click at [941, 77] on button "No" at bounding box center [934, 77] width 27 height 18
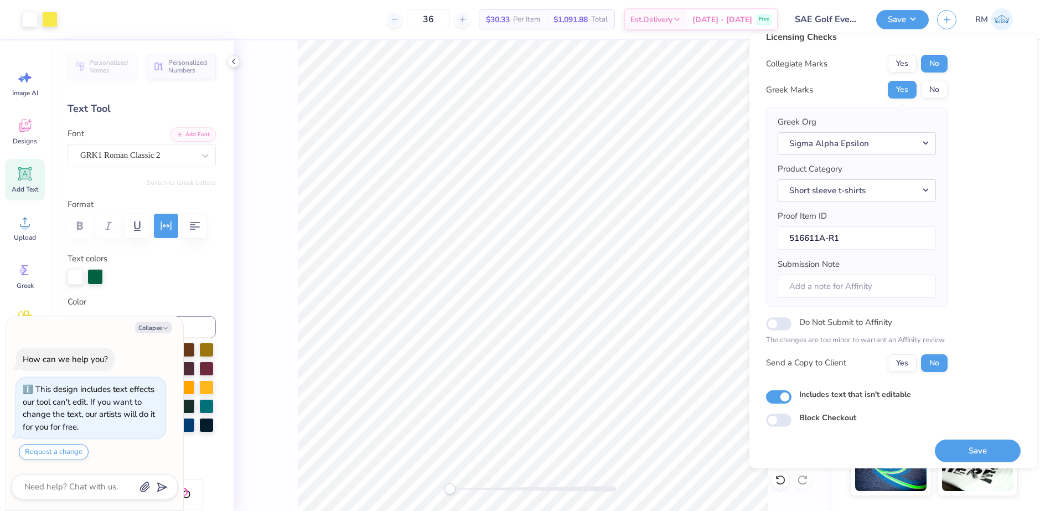
scroll to position [19, 0]
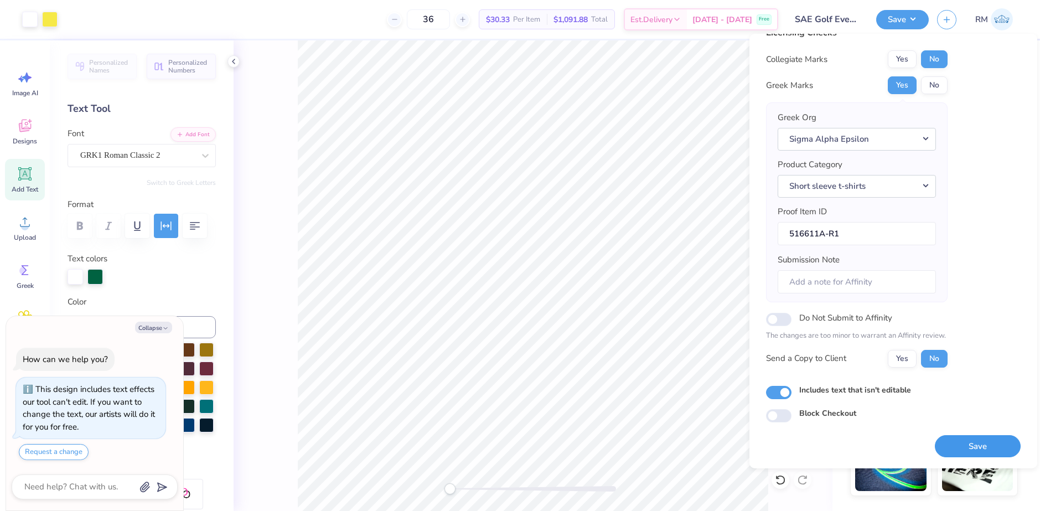
click at [980, 445] on button "Save" at bounding box center [978, 446] width 86 height 23
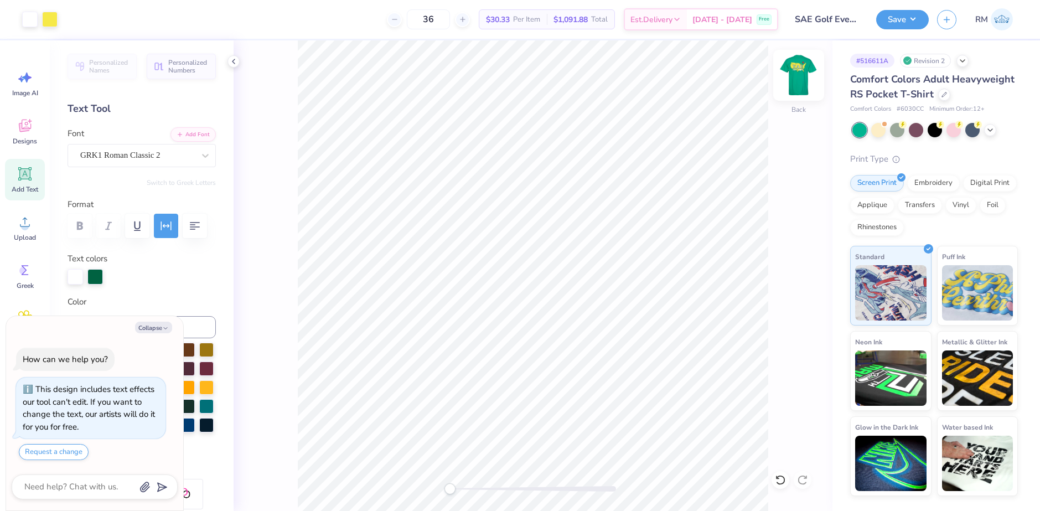
click at [798, 79] on img at bounding box center [798, 75] width 44 height 44
click at [783, 222] on input "11.79" at bounding box center [791, 224] width 40 height 15
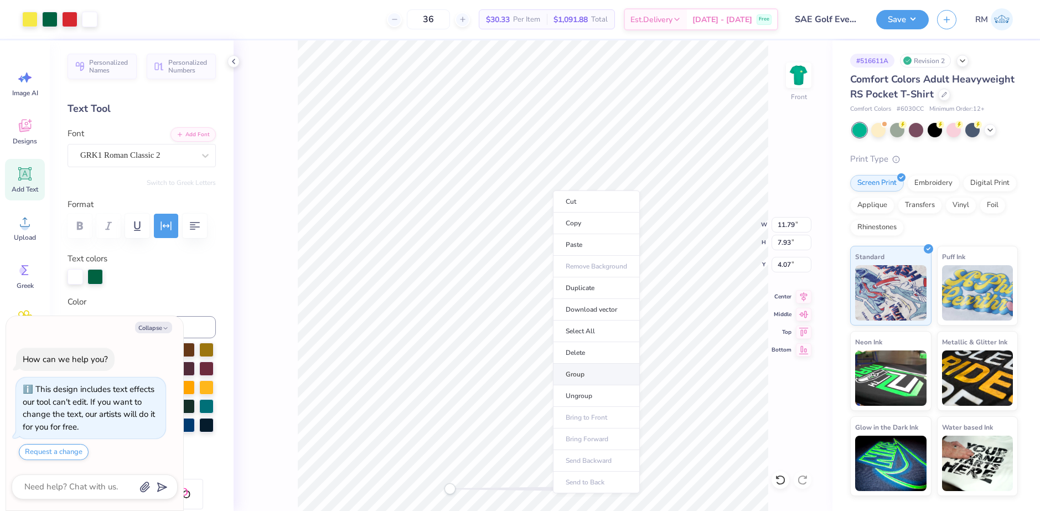
click at [595, 372] on li "Group" at bounding box center [596, 375] width 87 height 22
type textarea "x"
click at [777, 222] on input "11.79" at bounding box center [791, 224] width 40 height 15
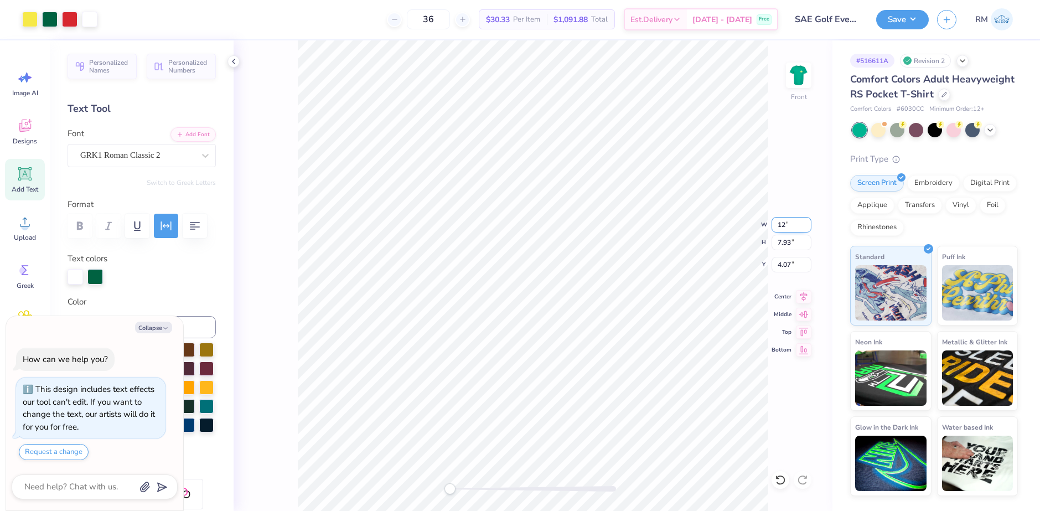
type input "12"
type textarea "x"
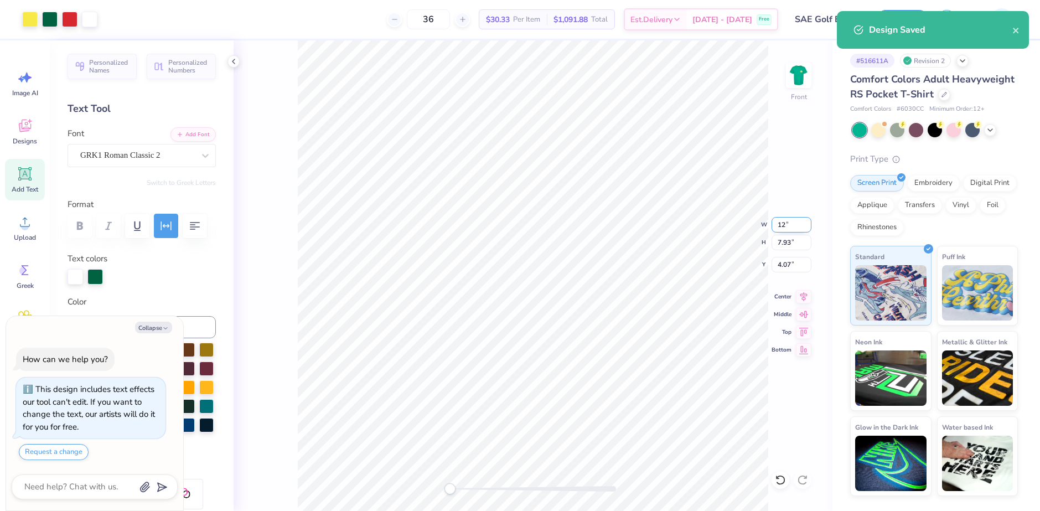
click at [778, 225] on input "12" at bounding box center [791, 224] width 40 height 15
type input "12"
type textarea "x"
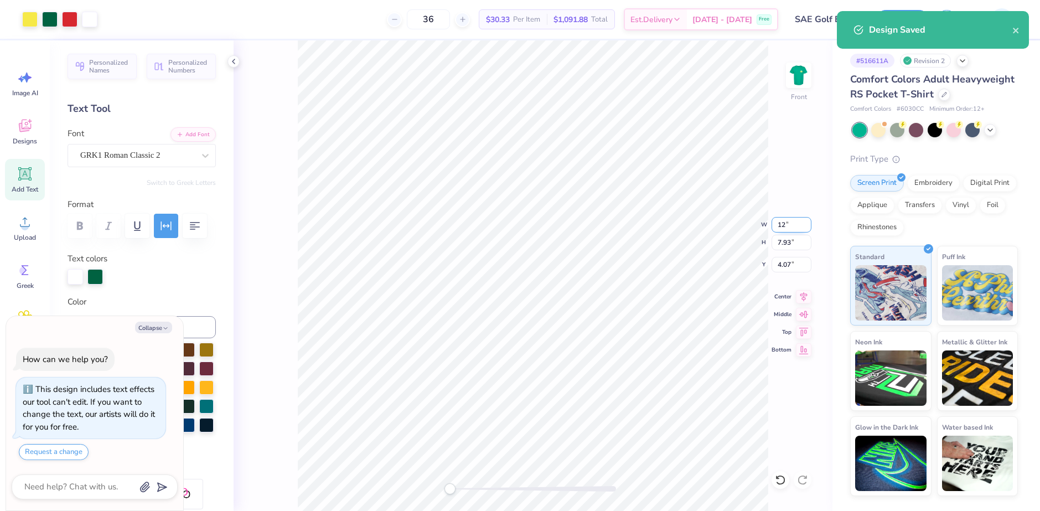
type input "12.00"
type input "8.08"
type input "3.96"
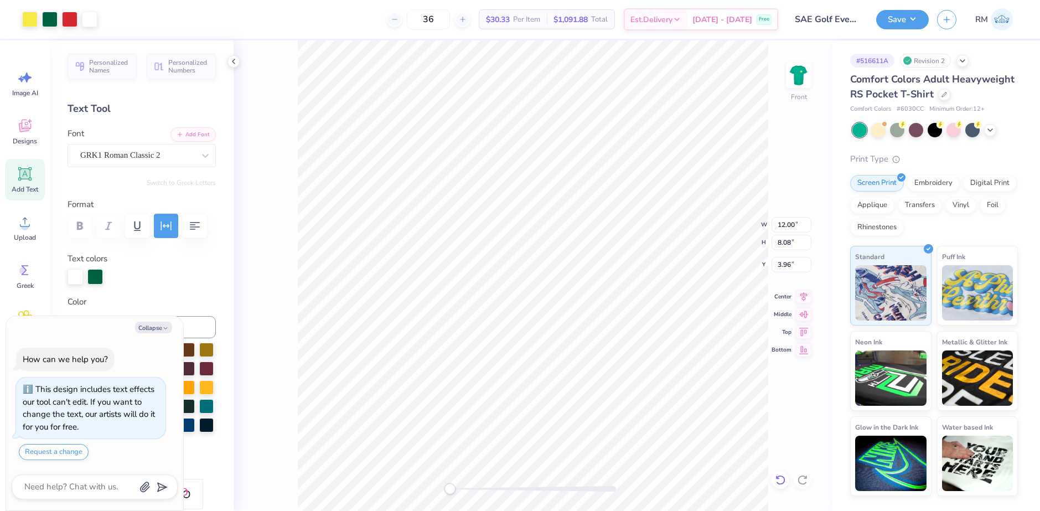
click at [778, 475] on icon at bounding box center [780, 479] width 11 height 11
type textarea "x"
type input "11.79"
